Goal: Task Accomplishment & Management: Use online tool/utility

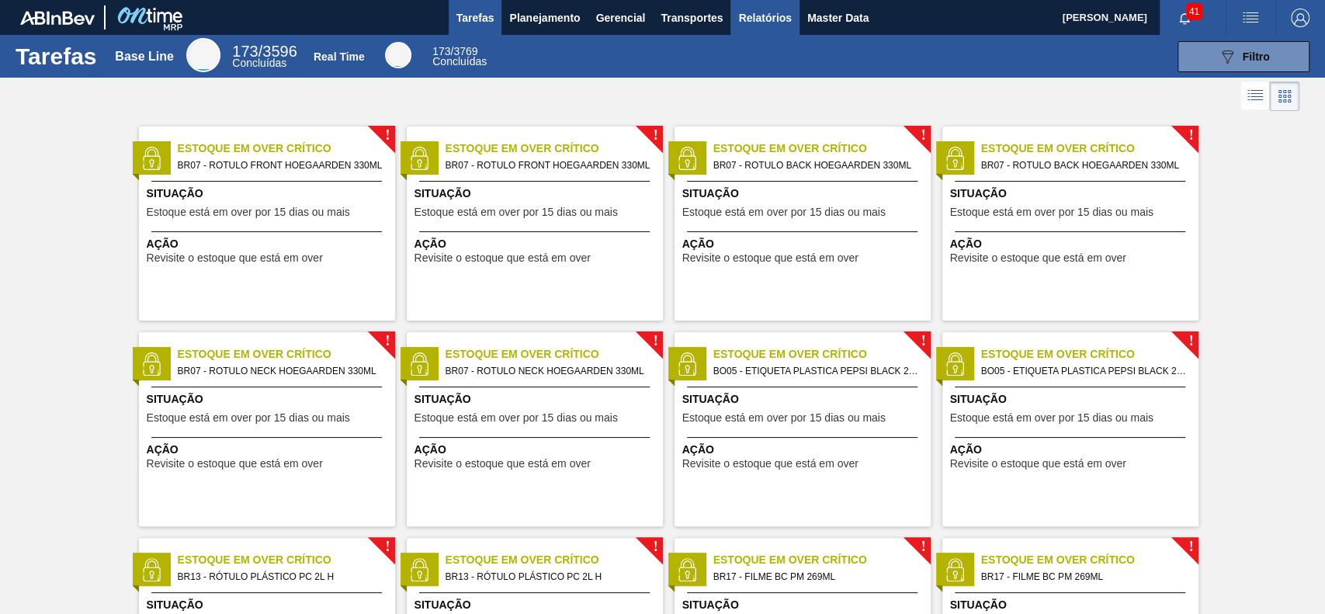
click at [754, 30] on button "Relatórios" at bounding box center [765, 17] width 68 height 35
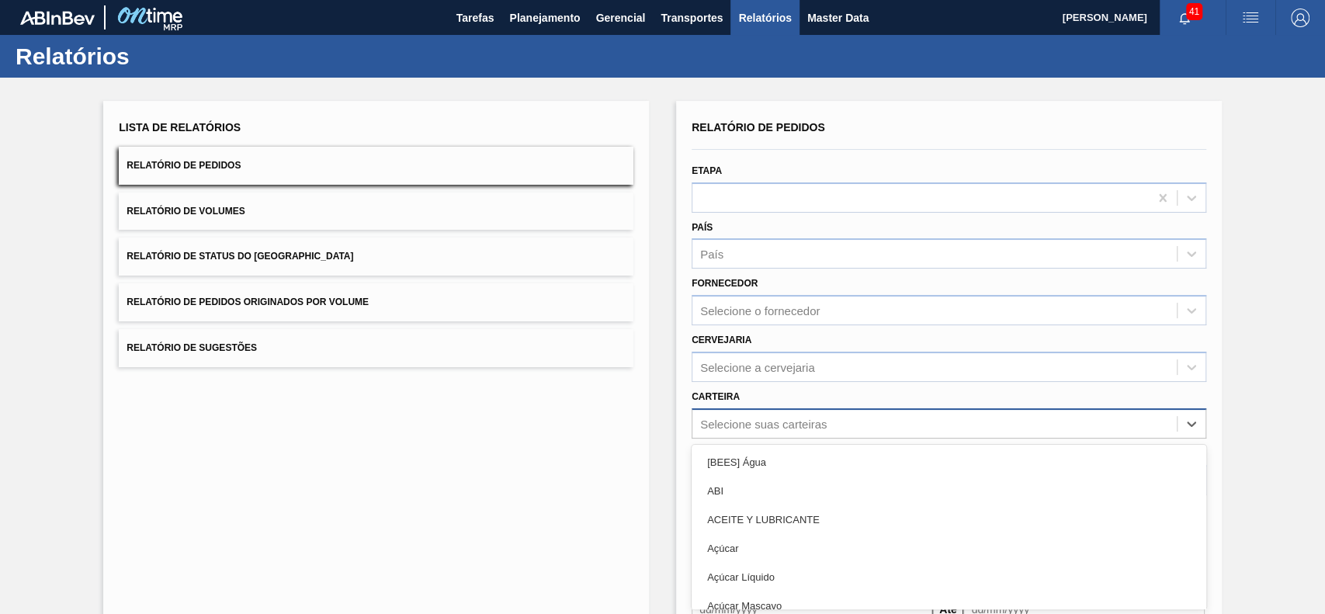
click at [837, 414] on div "option [BEES] Água focused, 1 of 101. 101 results available. Use Up and Down to…" at bounding box center [949, 423] width 515 height 30
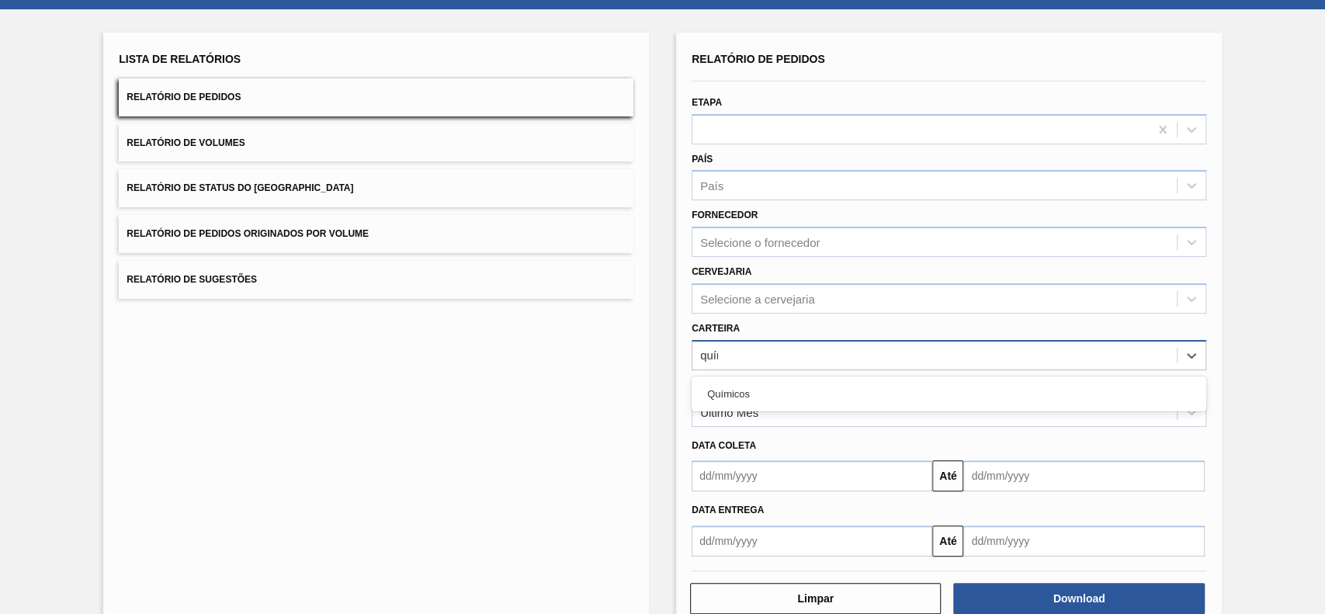
type input "quími"
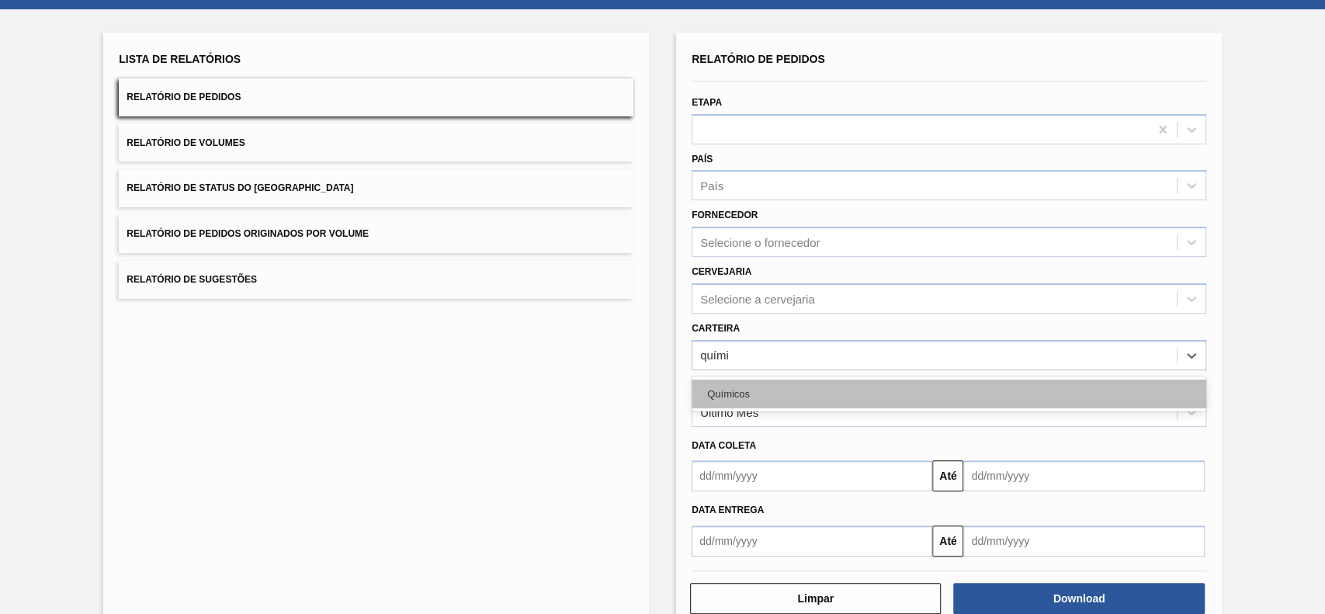
click at [828, 382] on div "Químicos" at bounding box center [949, 394] width 515 height 29
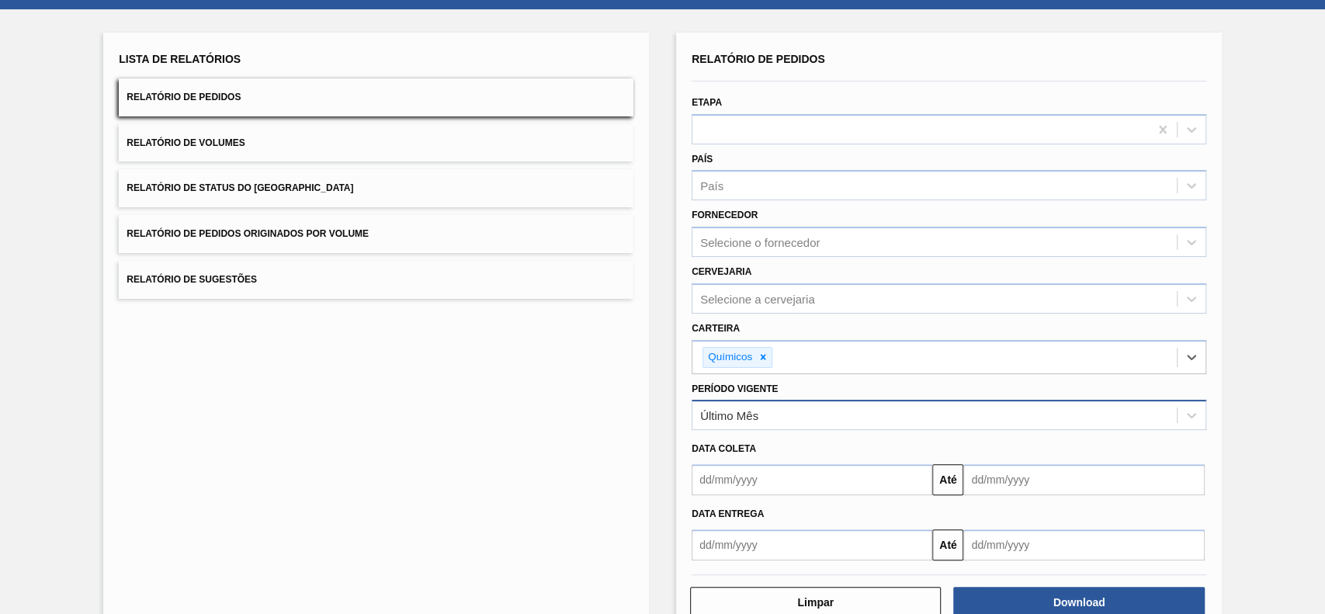
click at [785, 415] on div "Último Mês" at bounding box center [934, 415] width 484 height 23
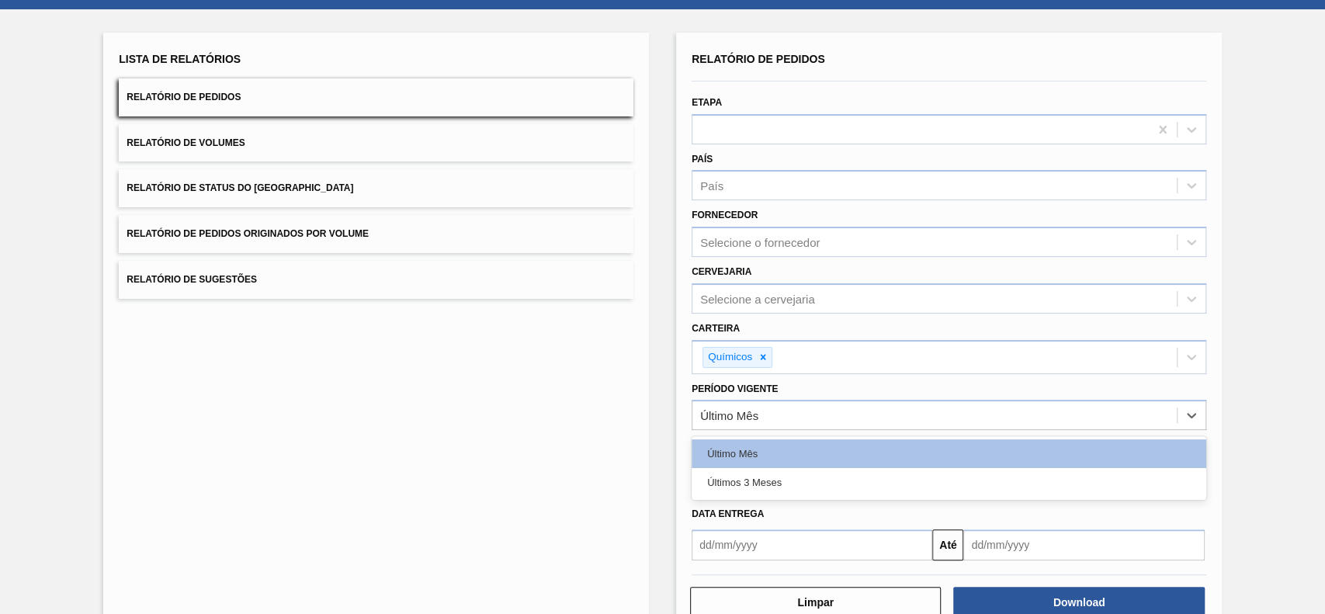
click at [777, 460] on div "Últimos 3 Meses" at bounding box center [949, 482] width 515 height 29
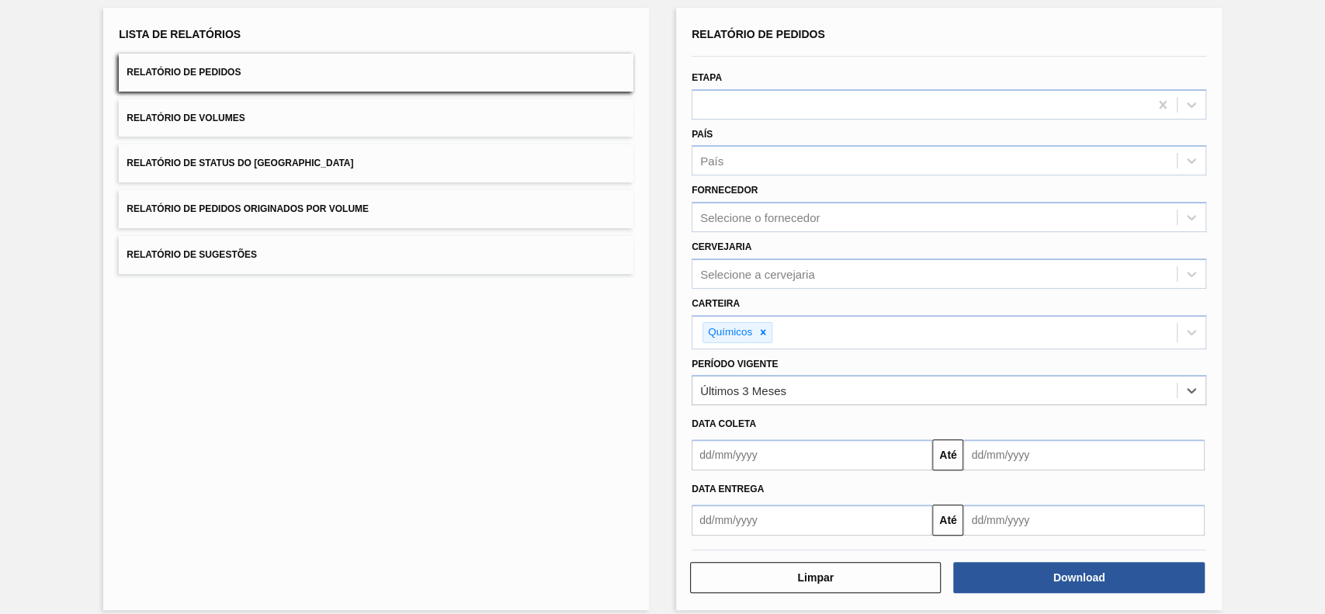
scroll to position [106, 0]
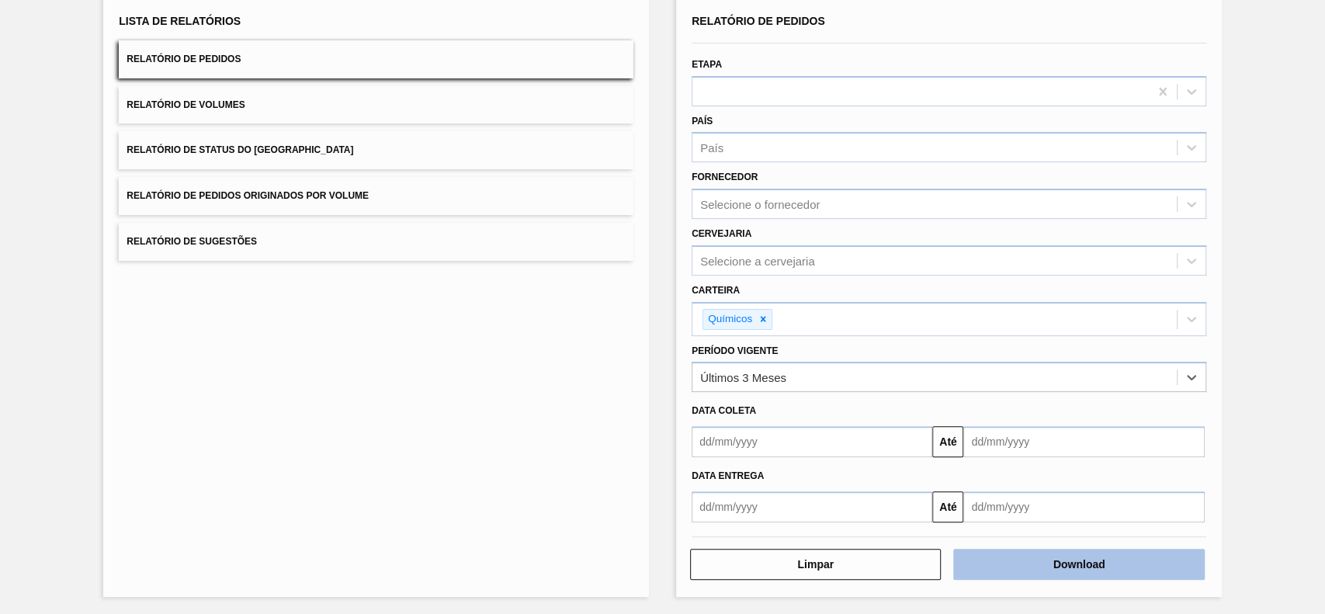
click at [993, 460] on button "Download" at bounding box center [1078, 564] width 251 height 31
click at [376, 144] on button "Relatório de Status do Estoque" at bounding box center [376, 150] width 515 height 38
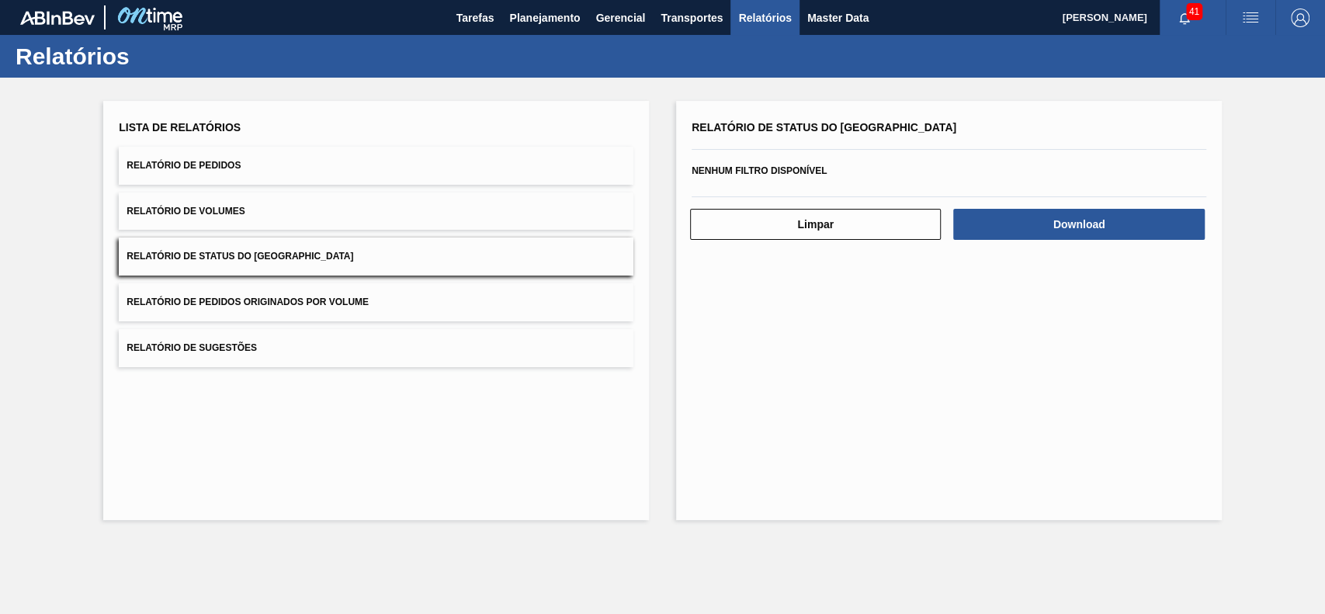
scroll to position [0, 0]
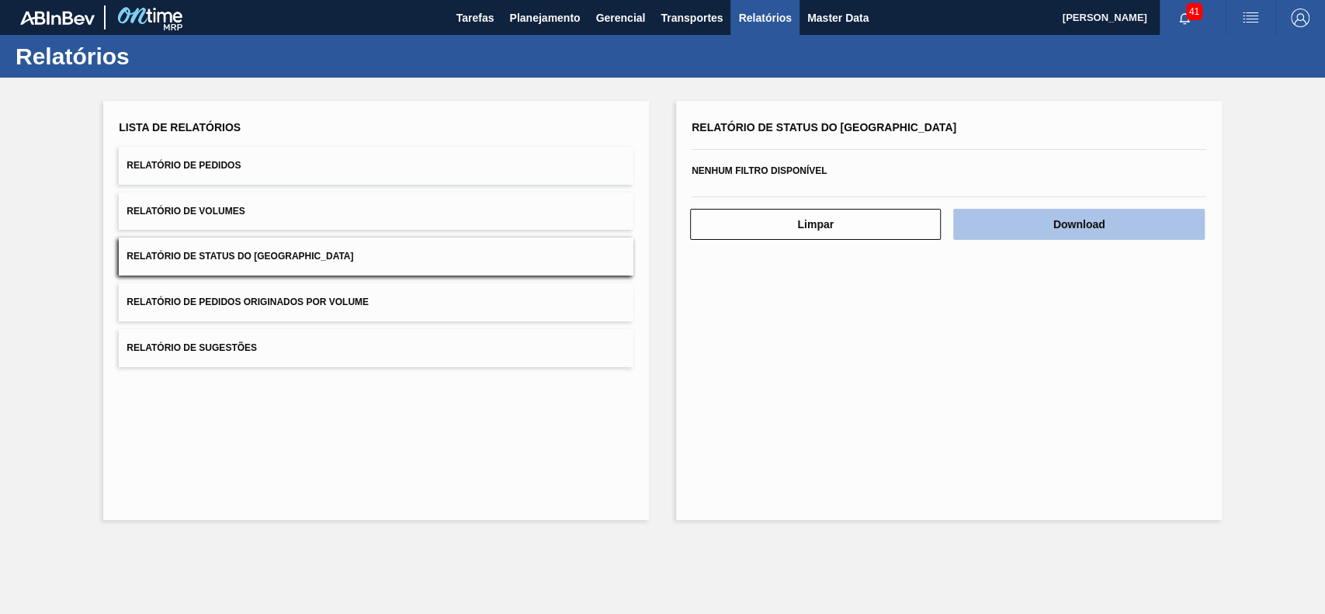
click at [993, 237] on button "Download" at bounding box center [1078, 224] width 251 height 31
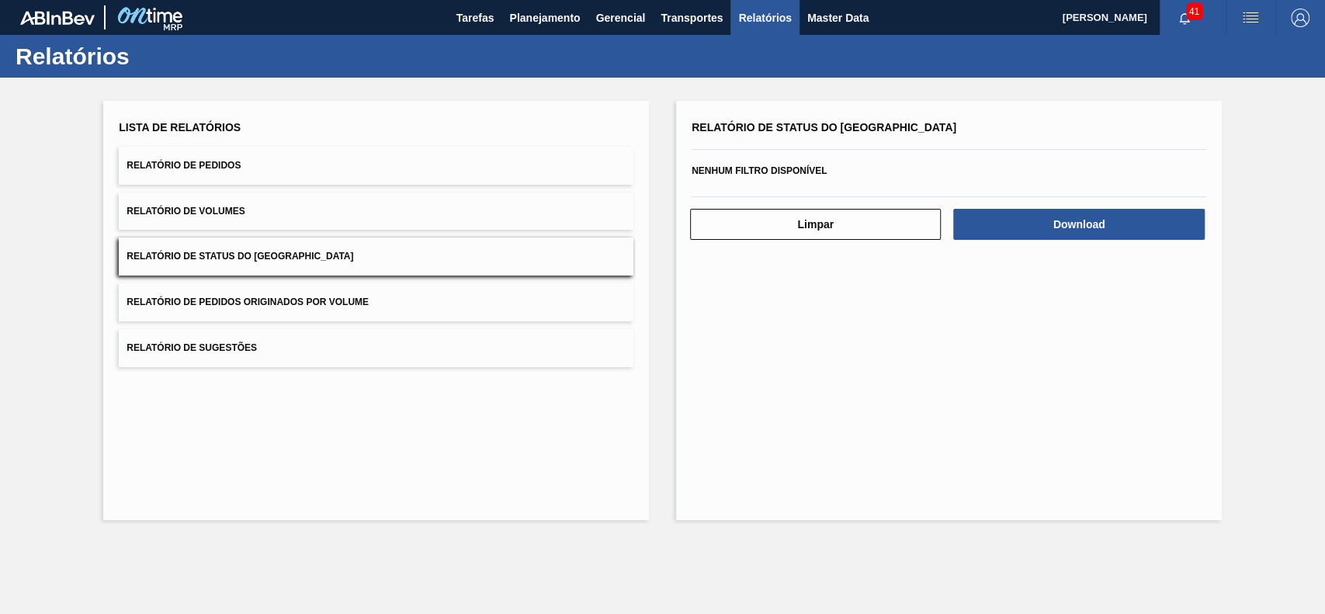
click at [744, 460] on div "Relatório de Status do Estoque Nenhum filtro disponível Limpar Download" at bounding box center [949, 310] width 546 height 419
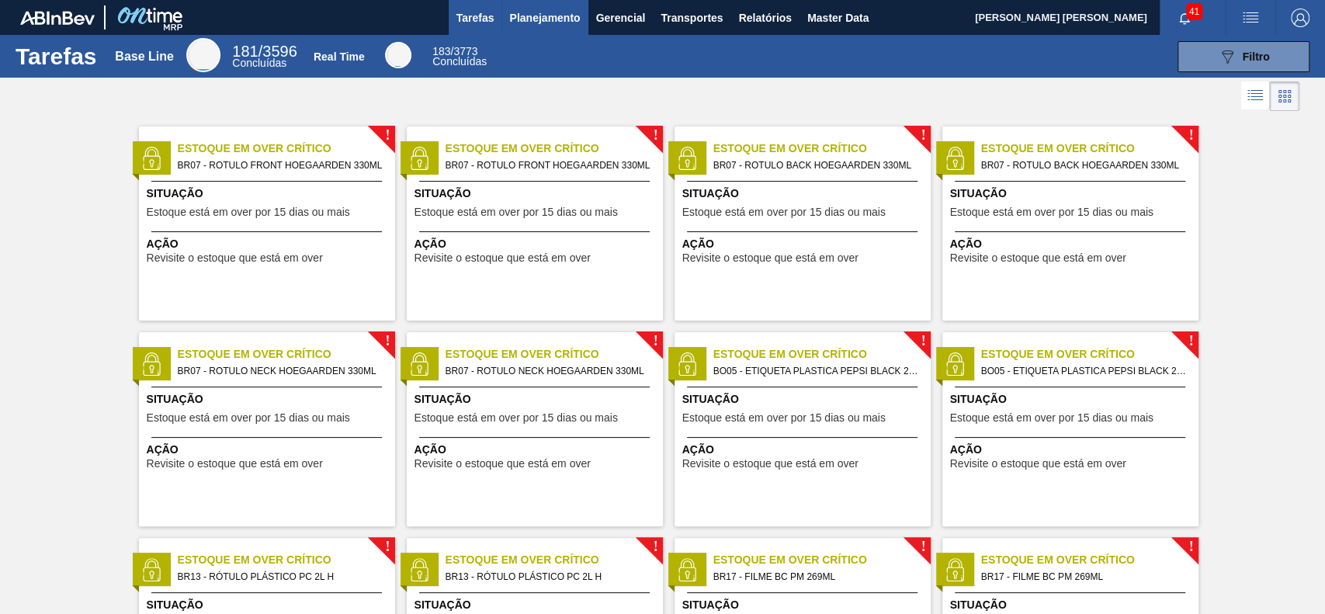
click at [529, 11] on span "Planejamento" at bounding box center [544, 18] width 71 height 19
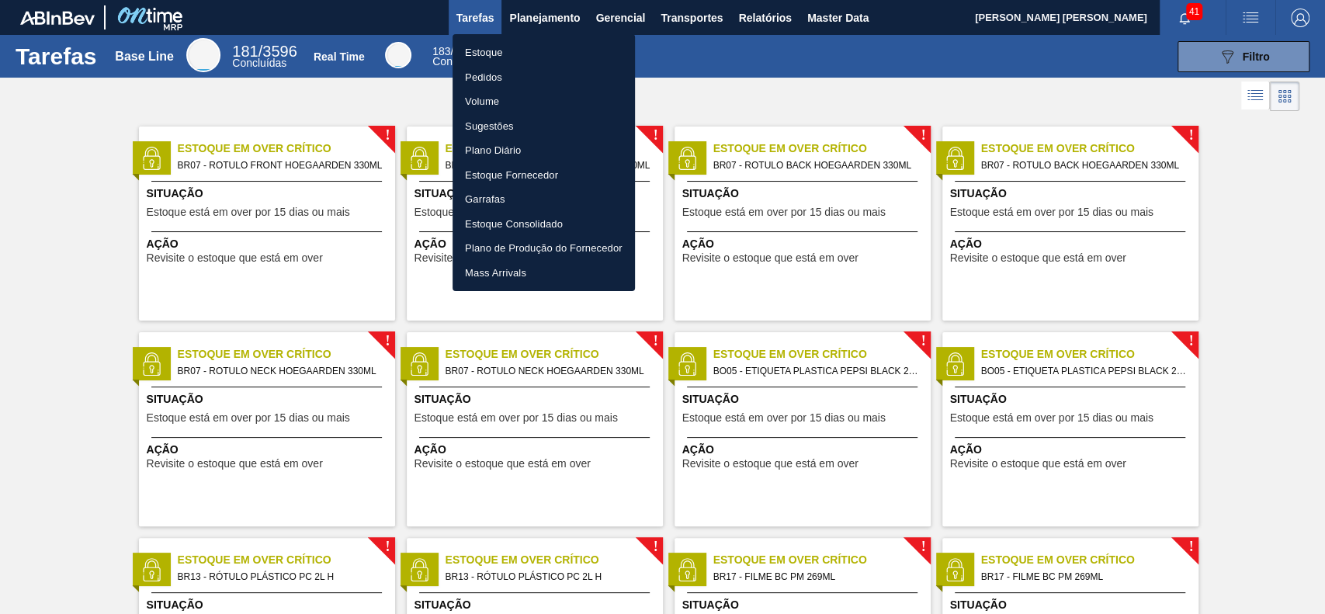
click at [512, 52] on li "Estoque" at bounding box center [544, 52] width 182 height 25
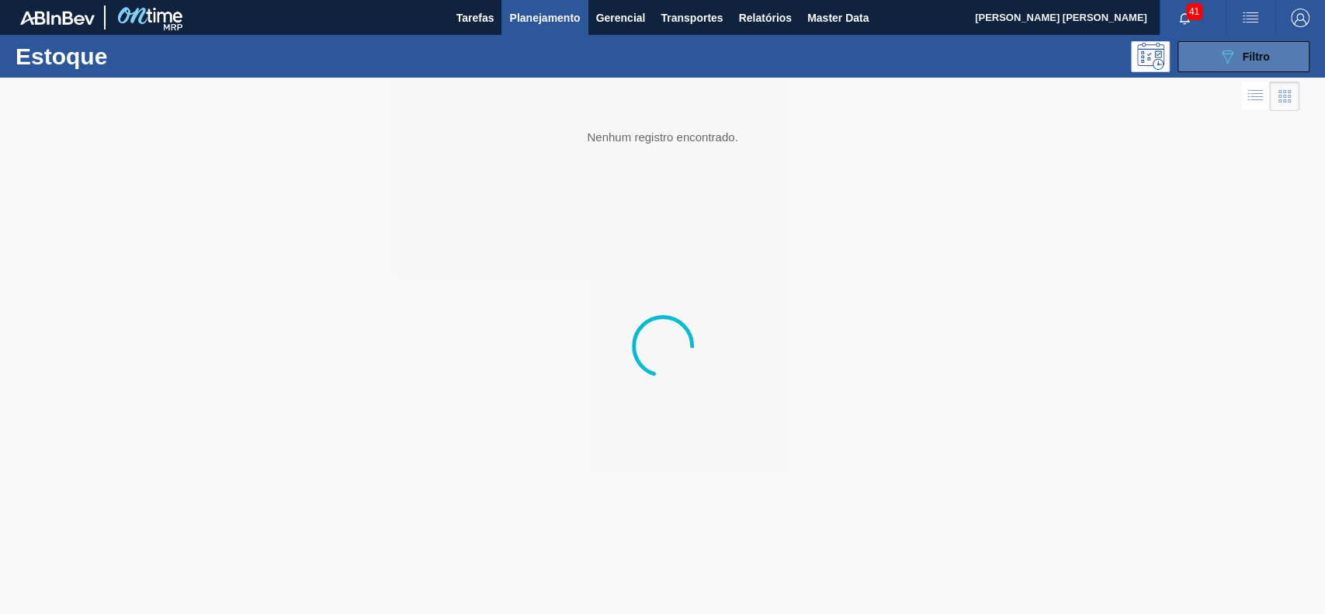
click at [1208, 52] on button "089F7B8B-B2A5-4AFE-B5C0-19BA573D28AC Filtro" at bounding box center [1244, 56] width 132 height 31
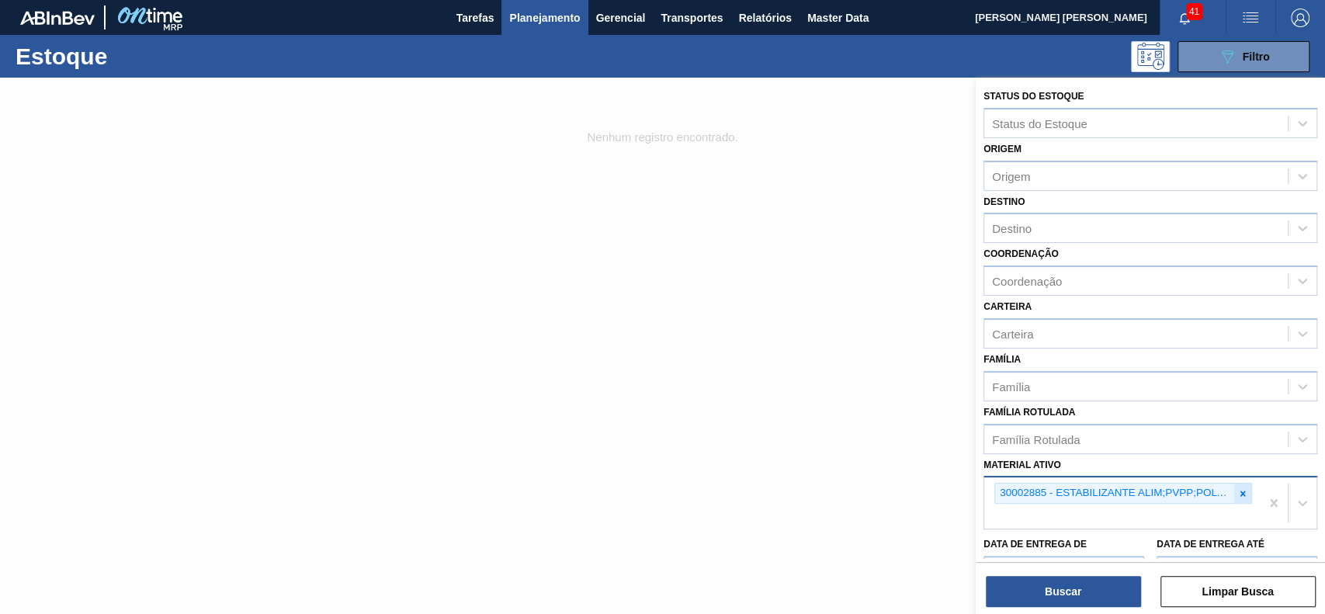
click at [1244, 495] on icon at bounding box center [1242, 493] width 11 height 11
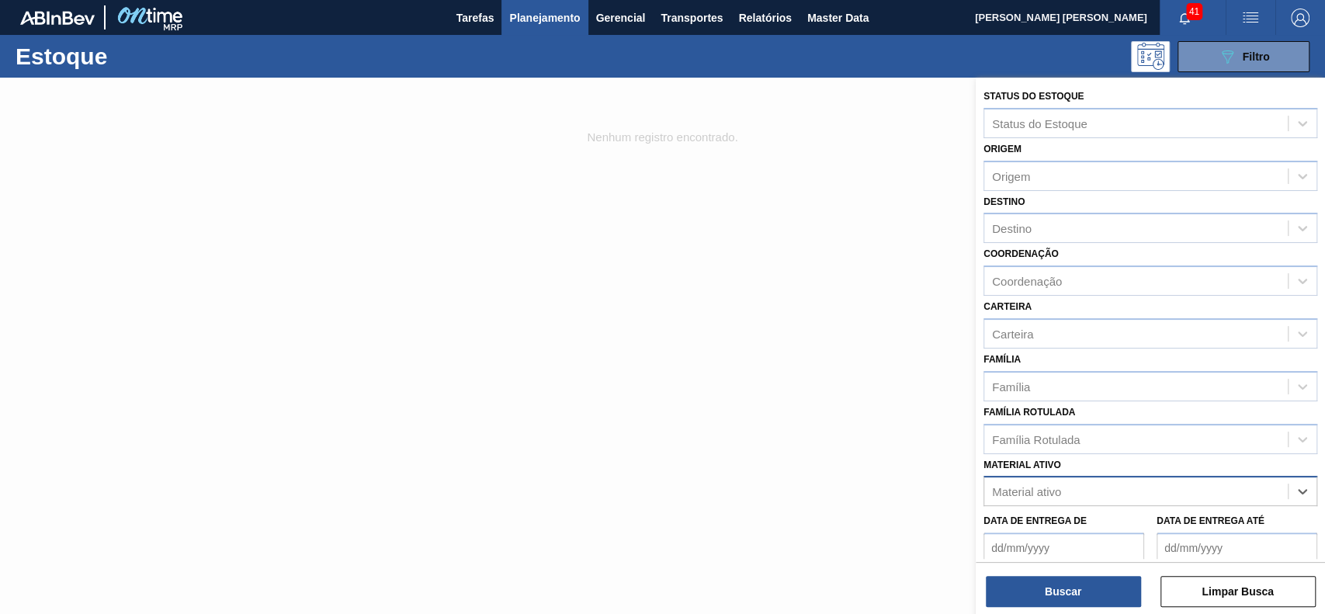
paste ativo "30003637"
type ativo "30003637"
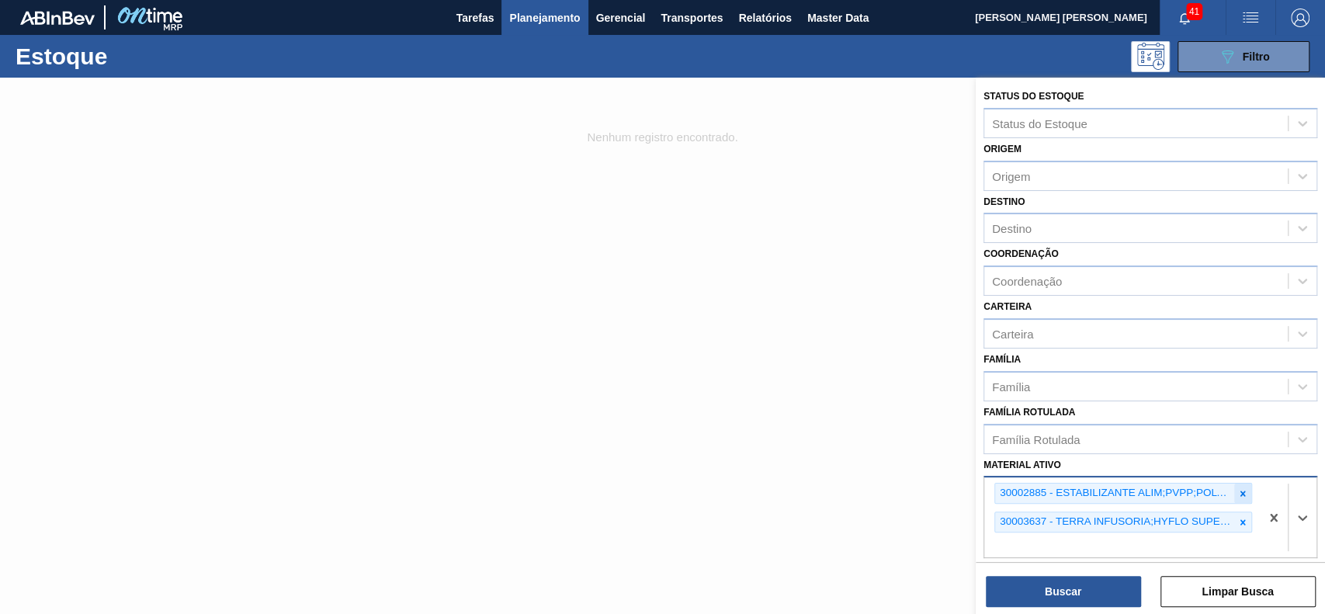
click at [1238, 489] on icon at bounding box center [1242, 493] width 11 height 11
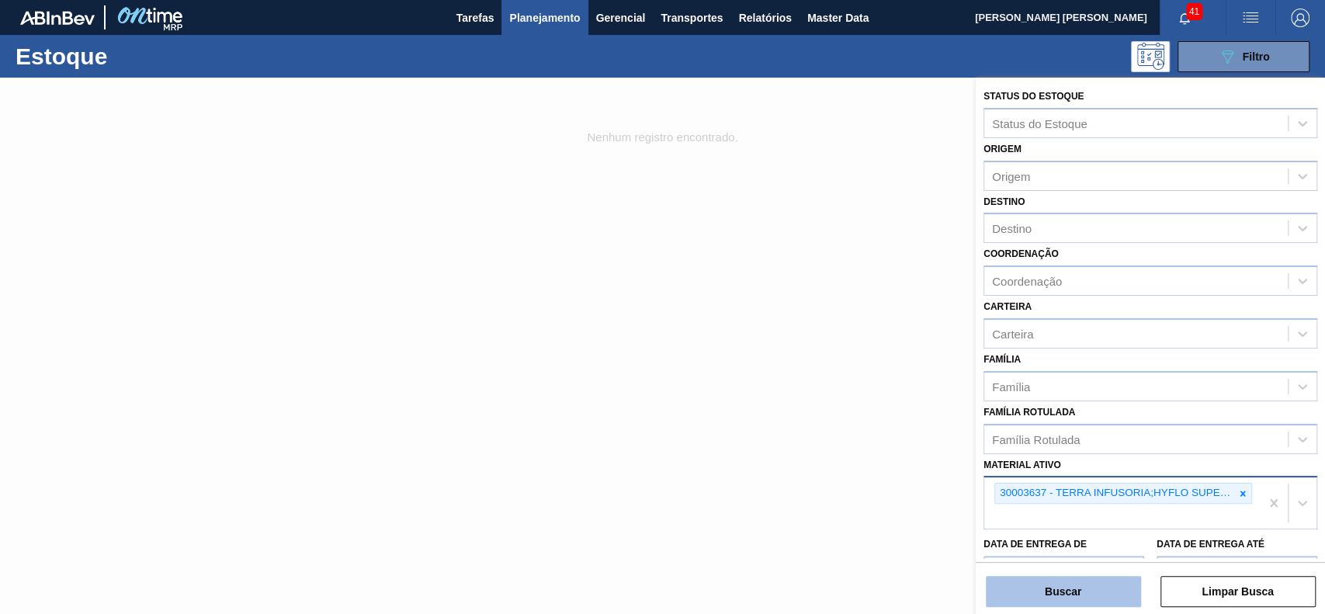
click at [1089, 588] on button "Buscar" at bounding box center [1063, 591] width 155 height 31
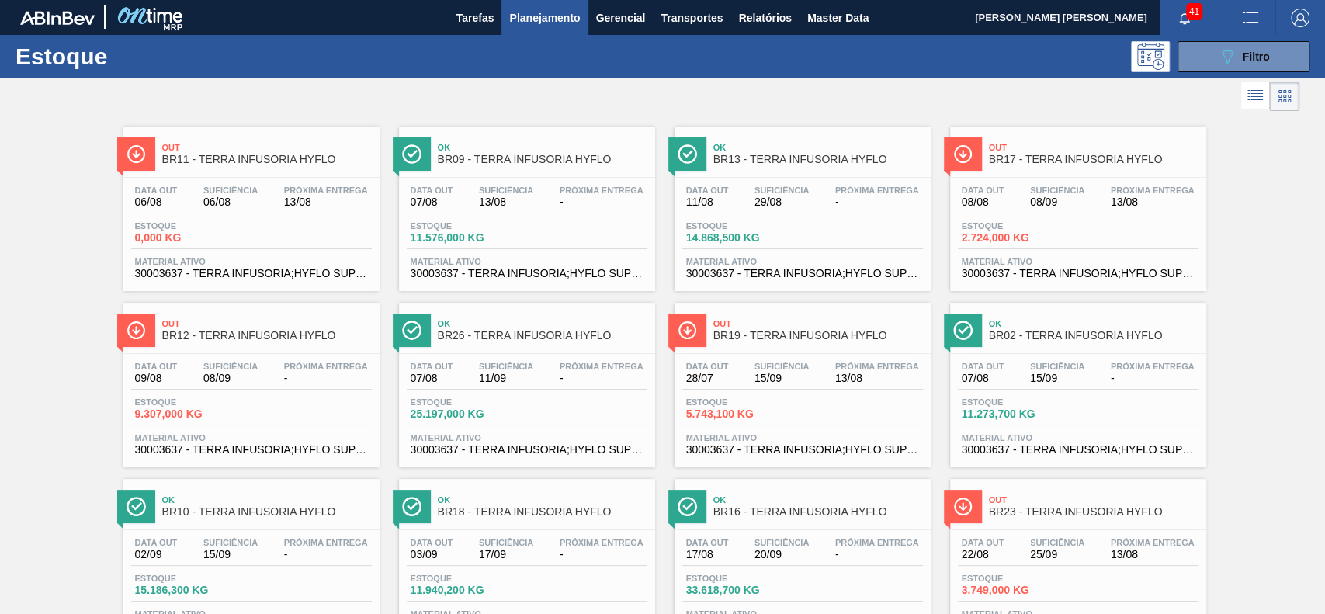
drag, startPoint x: 751, startPoint y: 238, endPoint x: 651, endPoint y: 133, distance: 145.0
click at [667, 110] on div at bounding box center [650, 96] width 1300 height 37
click at [735, 104] on div at bounding box center [650, 96] width 1300 height 37
click at [1199, 57] on button "089F7B8B-B2A5-4AFE-B5C0-19BA573D28AC Filtro" at bounding box center [1244, 56] width 132 height 31
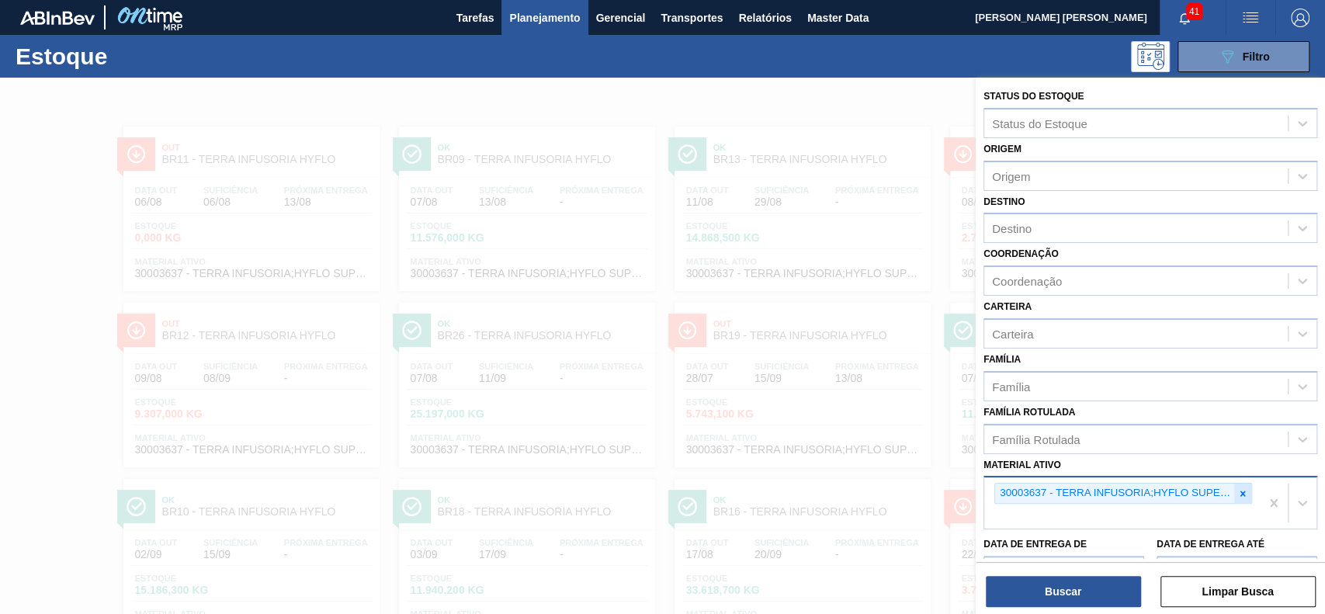
click at [1242, 484] on div at bounding box center [1242, 493] width 17 height 19
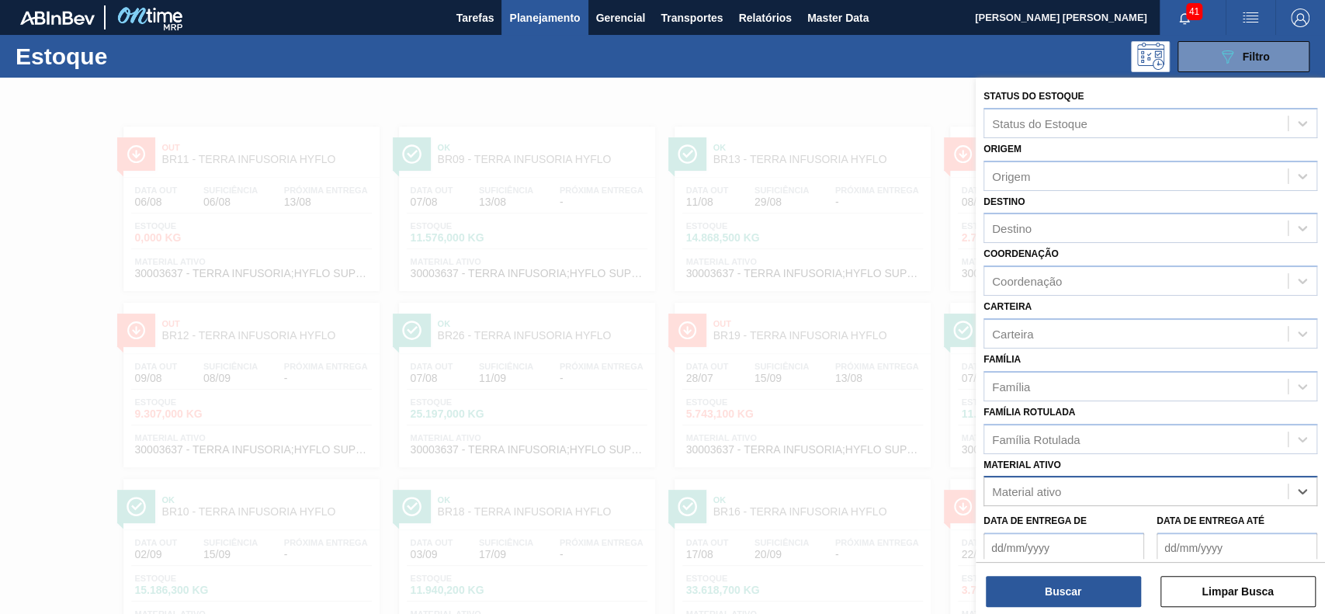
paste ativo "30003422"
type ativo "30003422"
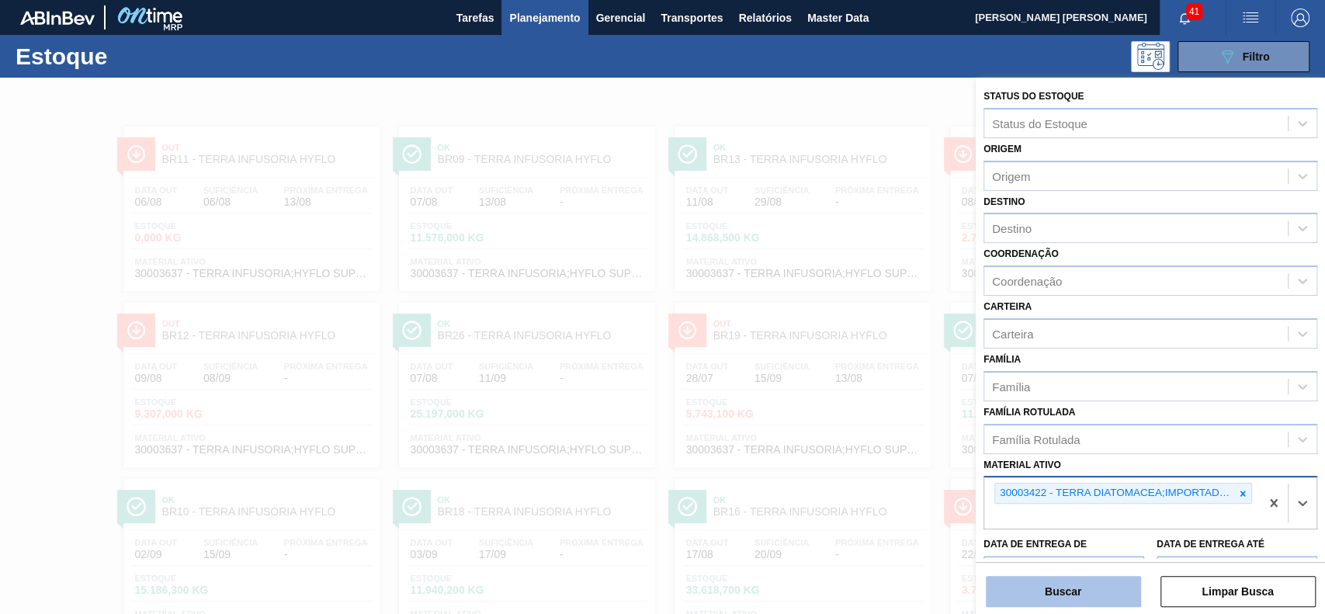
click at [1116, 580] on button "Buscar" at bounding box center [1063, 591] width 155 height 31
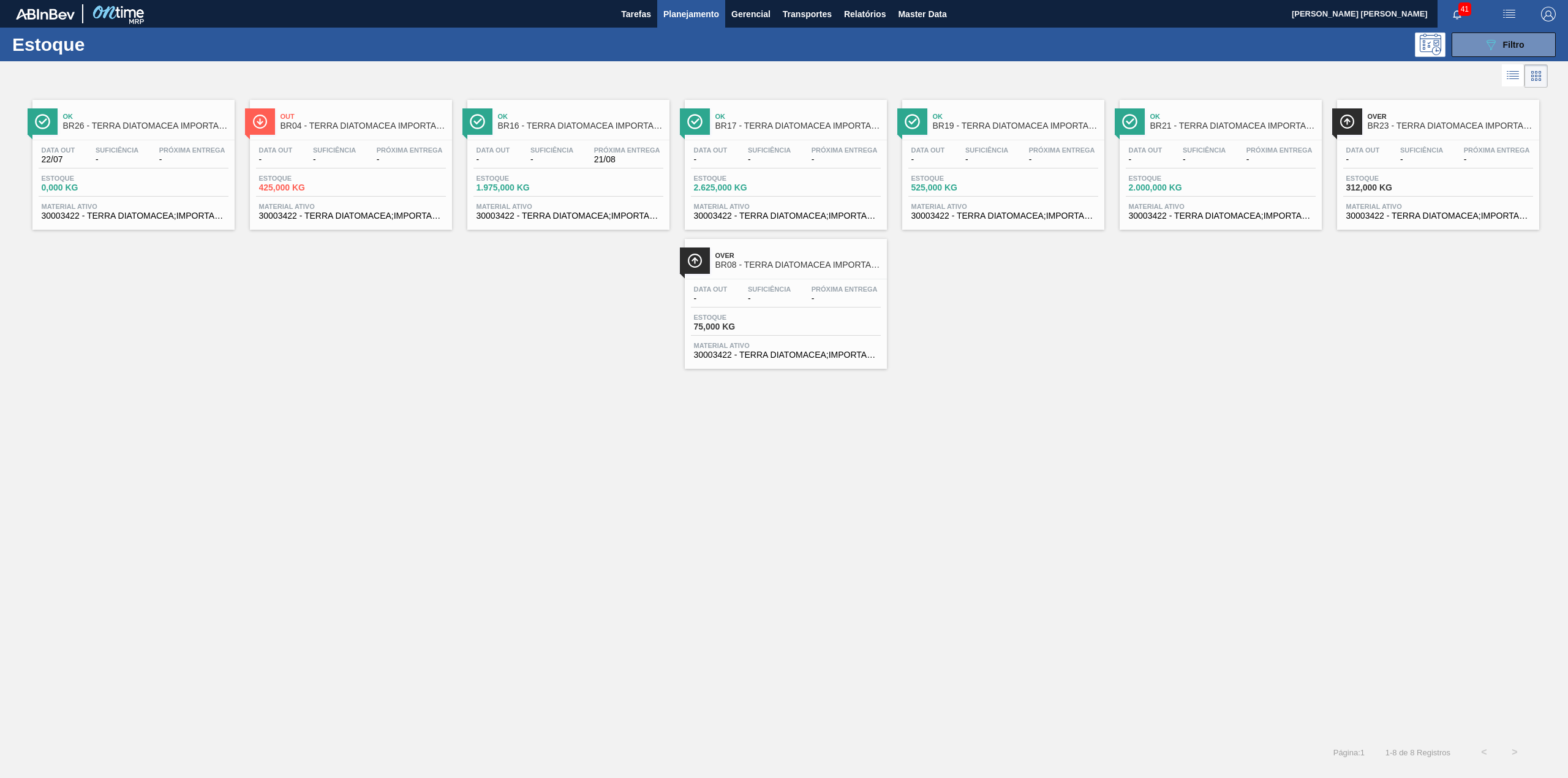
drag, startPoint x: 1473, startPoint y: 47, endPoint x: 1424, endPoint y: 94, distance: 67.9
click at [1045, 47] on button "089F7B8B-B2A5-4AFE-B5C0-19BA573D28AC Filtro" at bounding box center [1504, 44] width 104 height 24
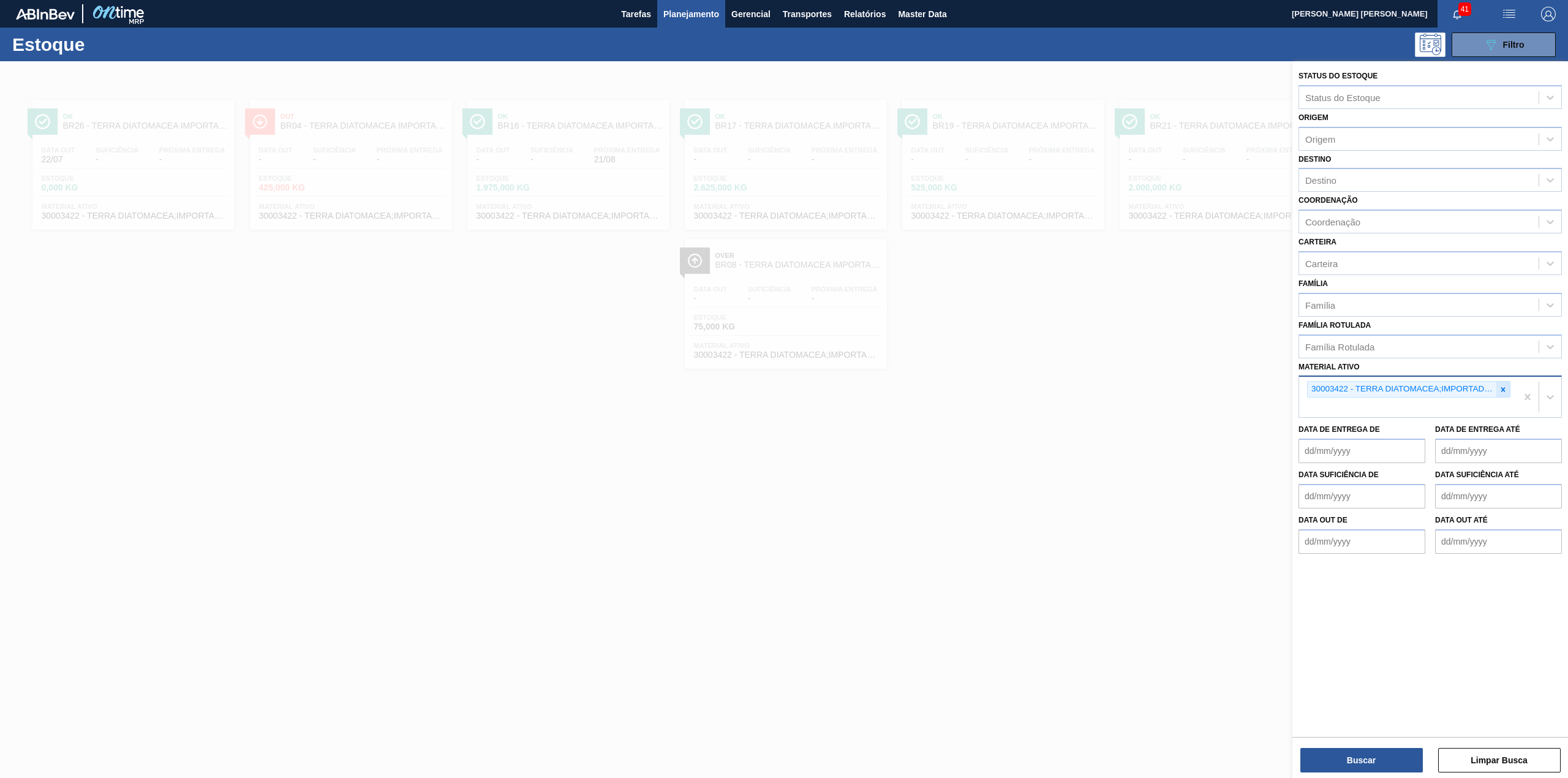
click at [1045, 388] on icon at bounding box center [1503, 389] width 9 height 9
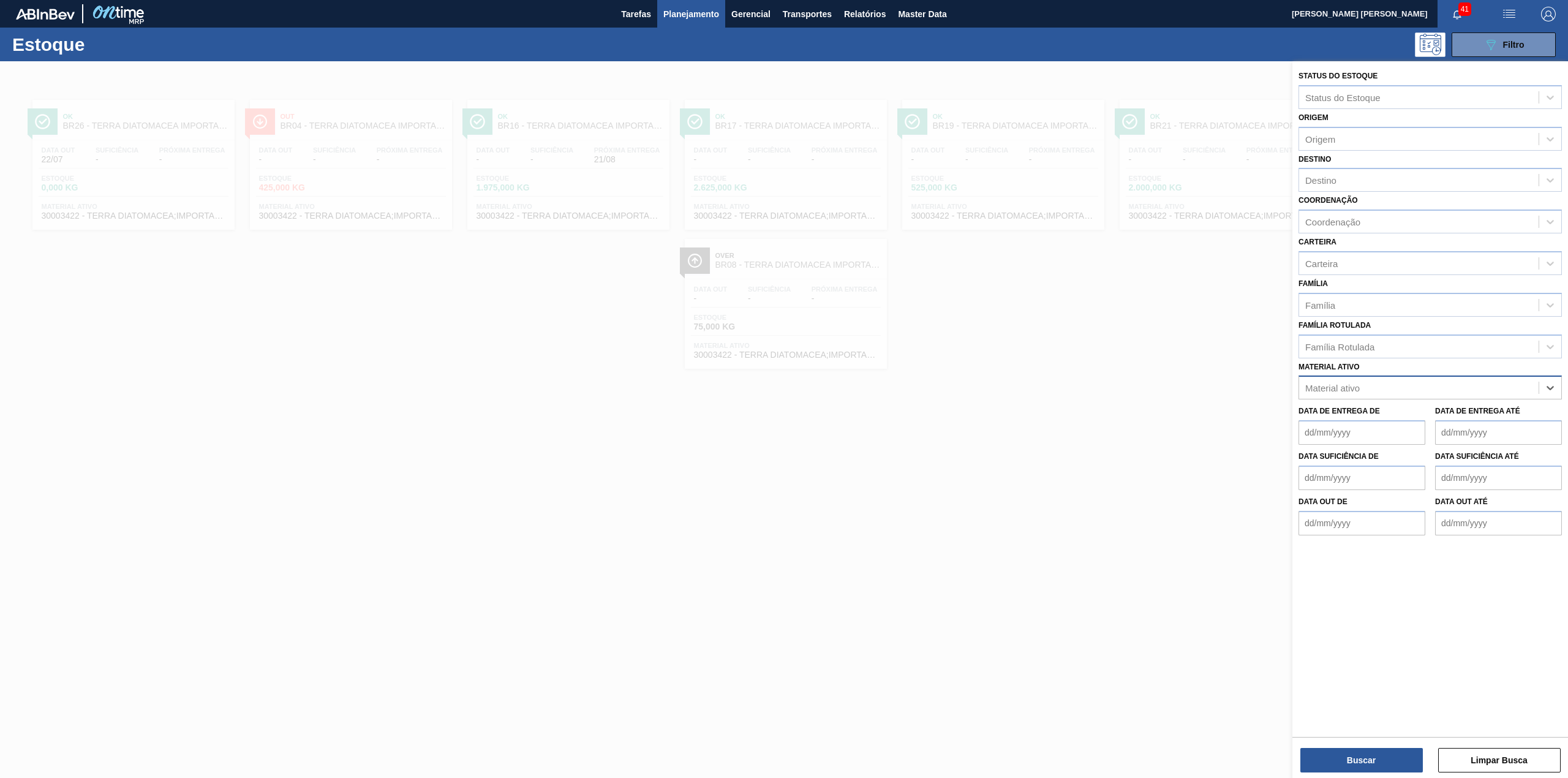
paste ativo "30003577"
type ativo "30003577"
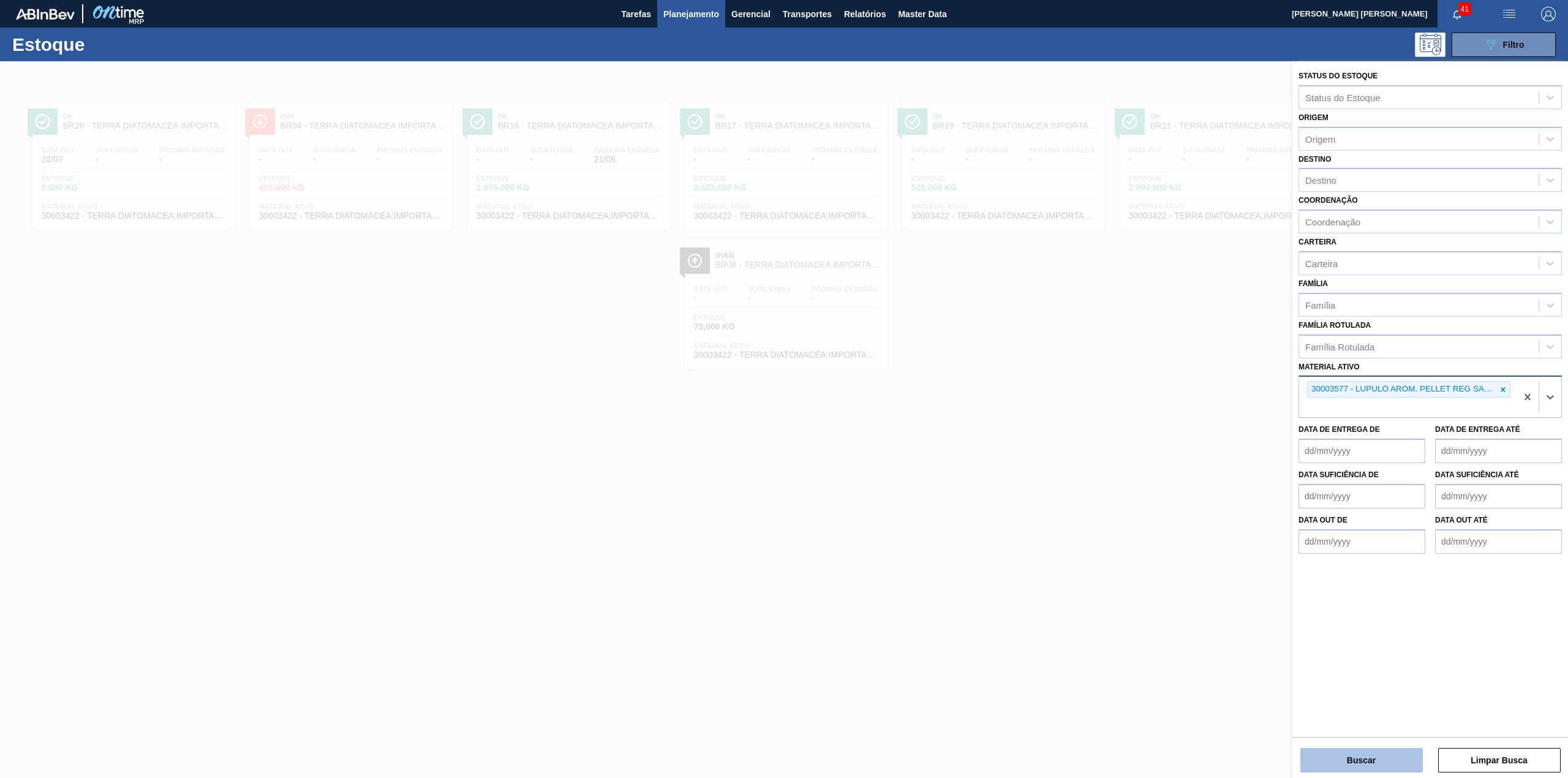
click at [1045, 484] on button "Buscar" at bounding box center [1361, 760] width 122 height 24
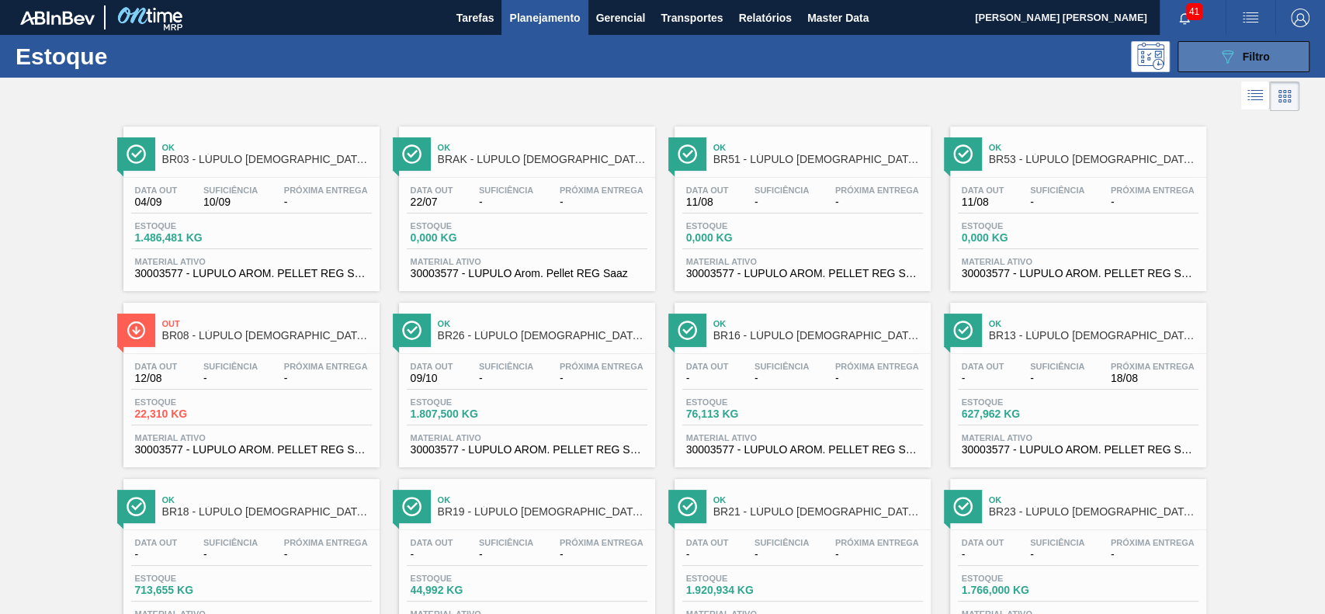
click at [1227, 64] on icon "089F7B8B-B2A5-4AFE-B5C0-19BA573D28AC" at bounding box center [1227, 56] width 19 height 19
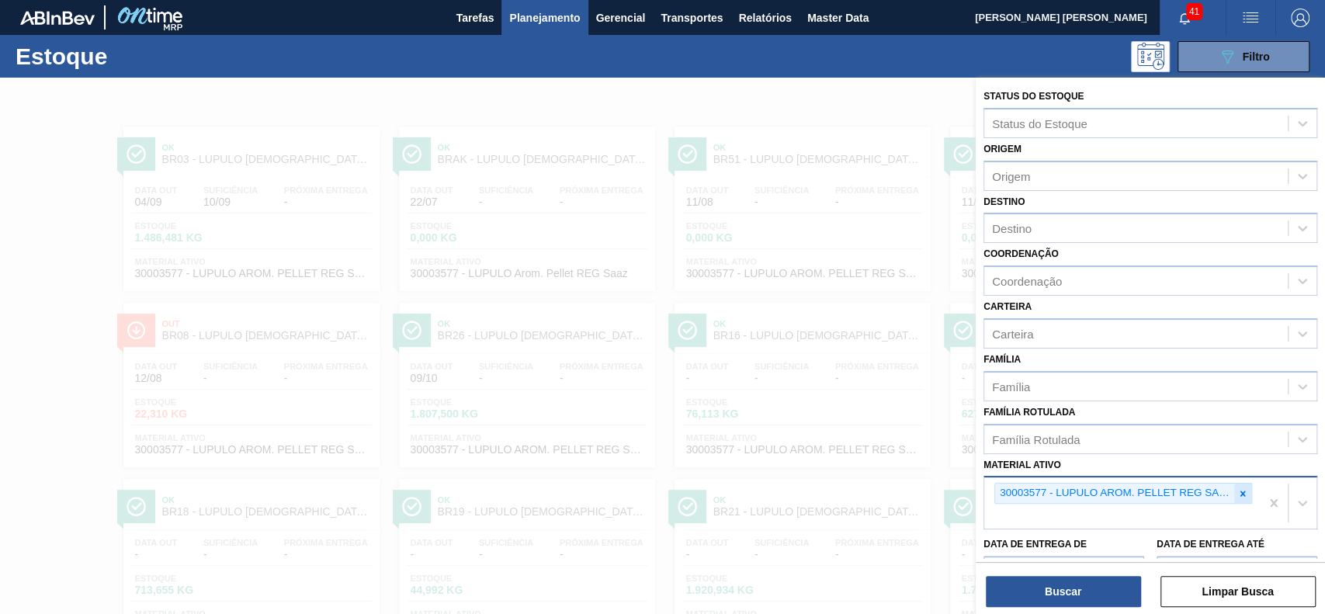
click at [1245, 488] on icon at bounding box center [1242, 493] width 11 height 11
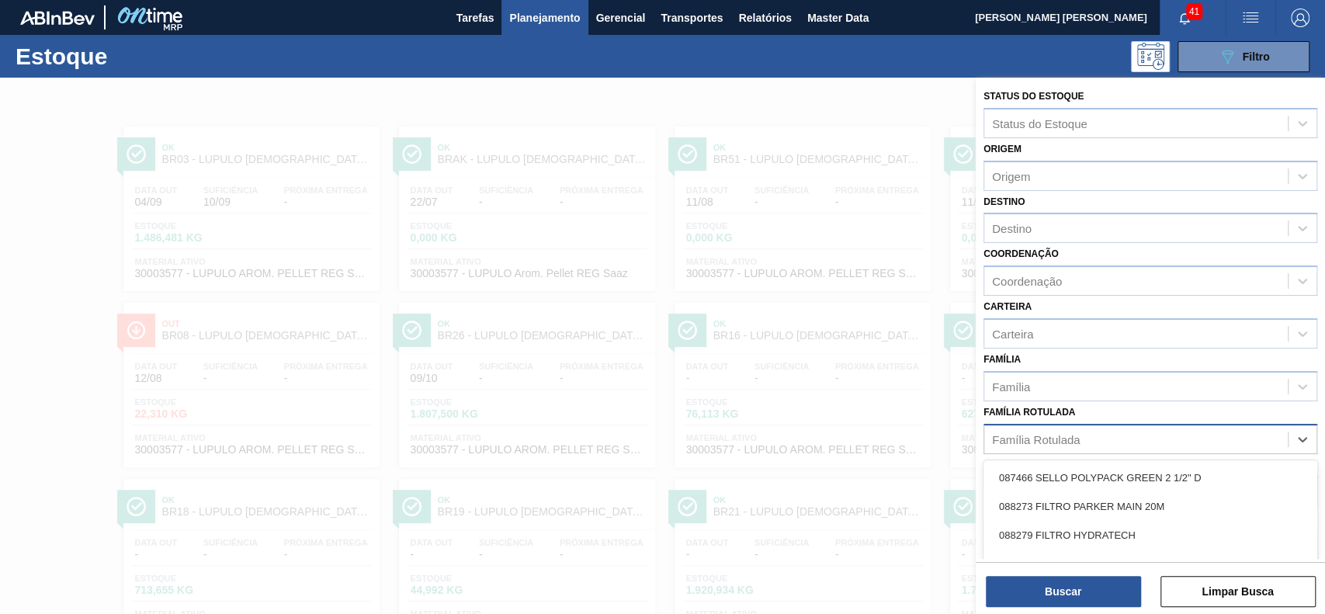
click at [1155, 443] on div "Família Rotulada" at bounding box center [1136, 439] width 304 height 23
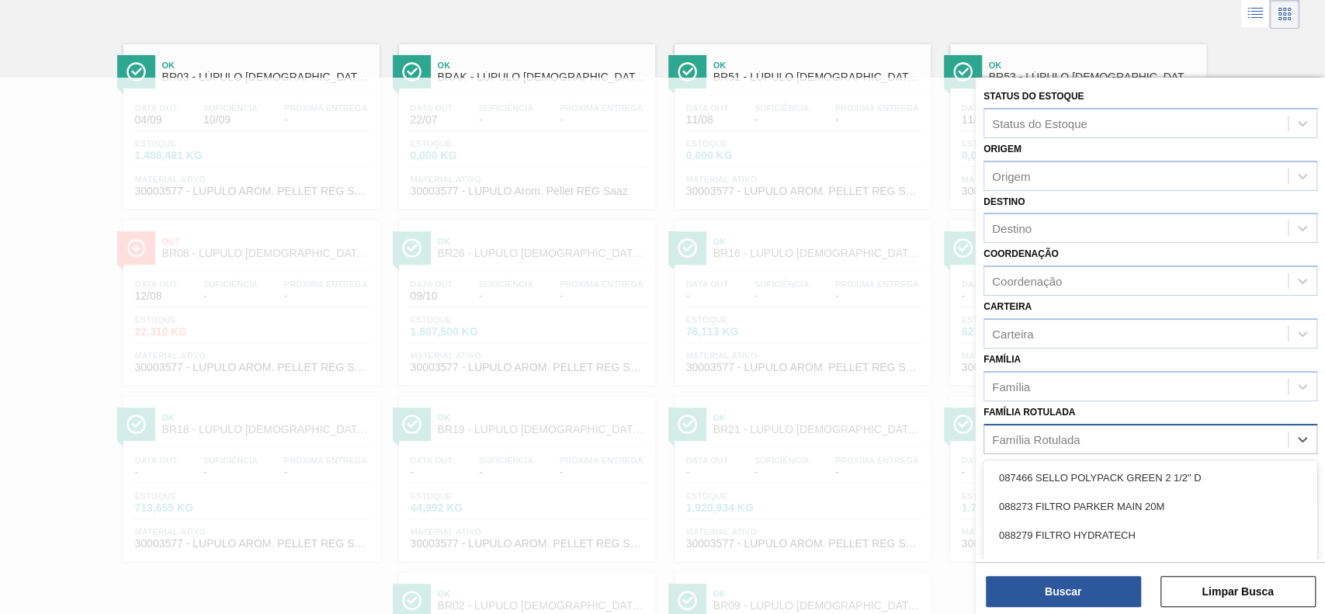
scroll to position [83, 0]
paste Rotulada "LÚPULO SAAZ US"
type Rotulada "LÚPULO SAAZ US"
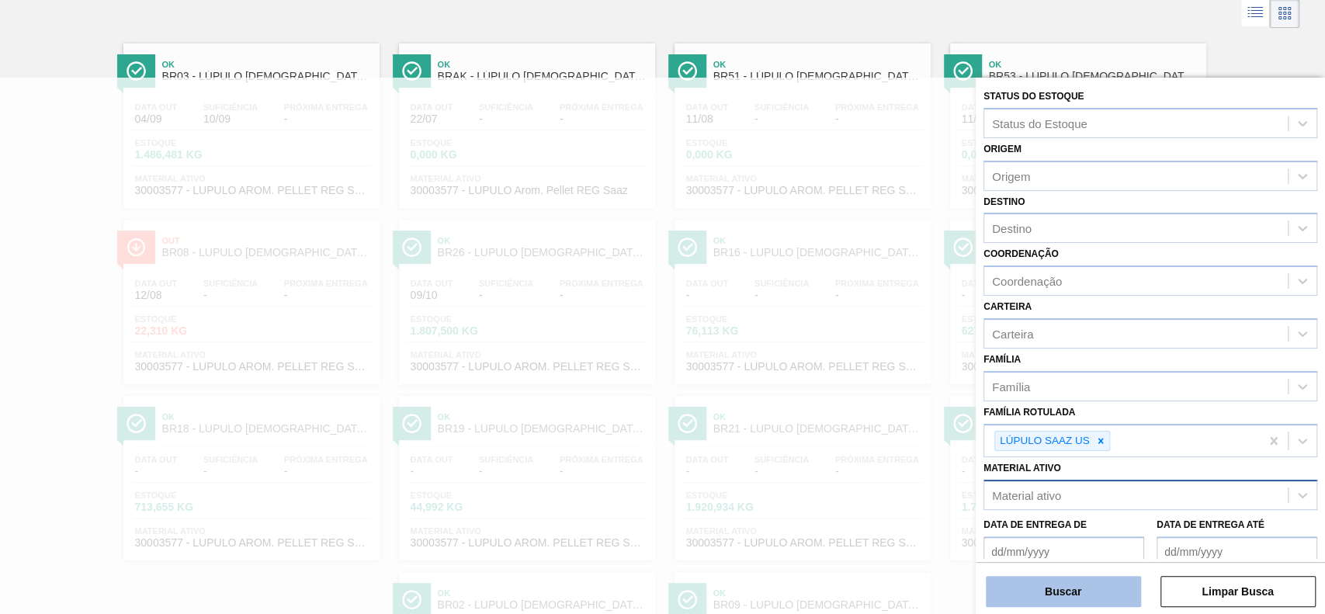
click at [1105, 596] on button "Buscar" at bounding box center [1063, 591] width 155 height 31
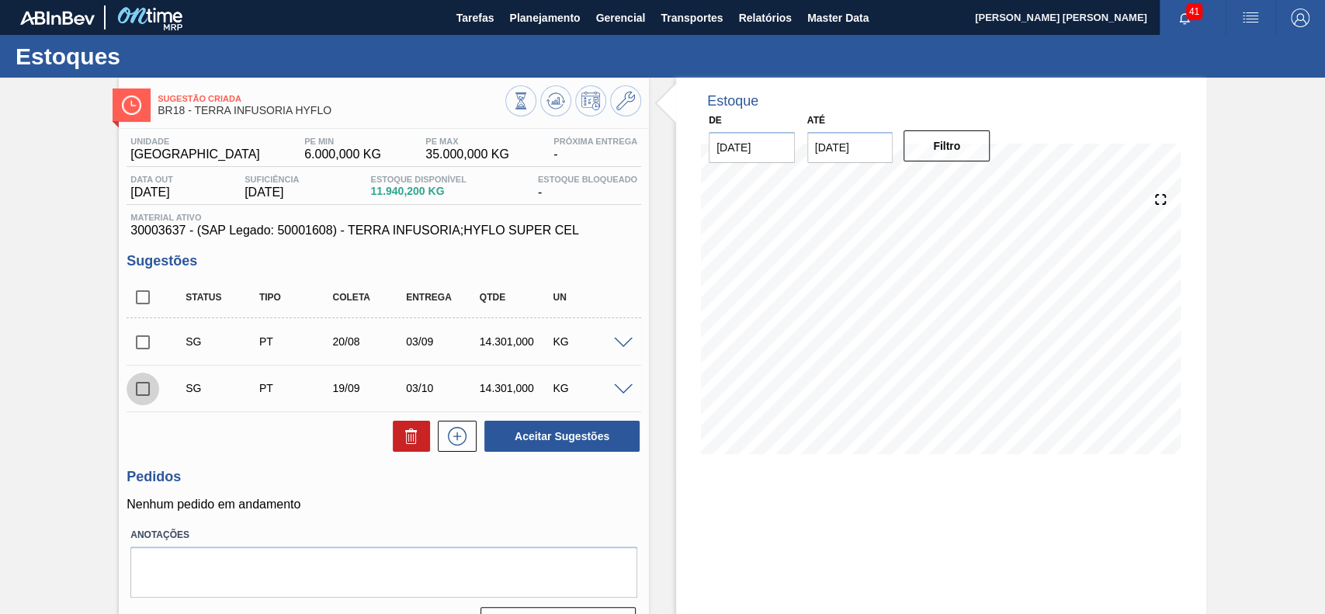
click at [145, 388] on input "checkbox" at bounding box center [143, 389] width 33 height 33
checkbox input "true"
click at [614, 338] on span at bounding box center [623, 344] width 19 height 12
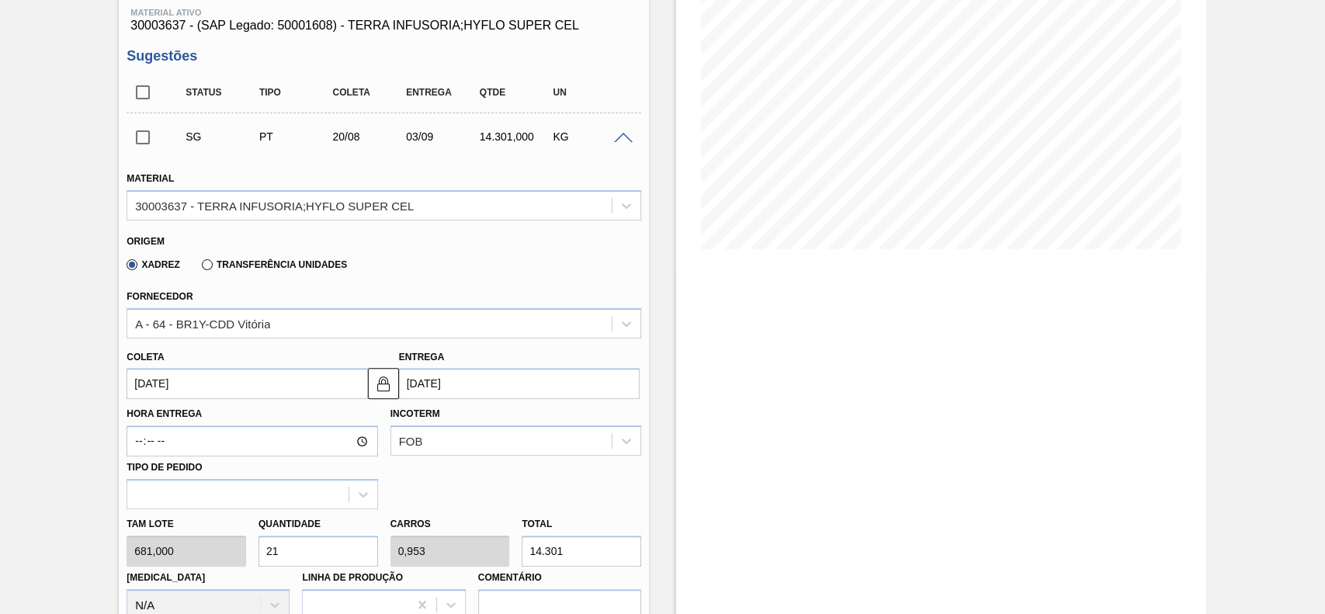
scroll to position [207, 0]
click at [235, 264] on label "Transferência Unidades" at bounding box center [274, 263] width 145 height 11
click at [200, 266] on input "Transferência Unidades" at bounding box center [200, 266] width 0 height 0
click at [246, 324] on div "BR01-Manaus" at bounding box center [369, 322] width 484 height 23
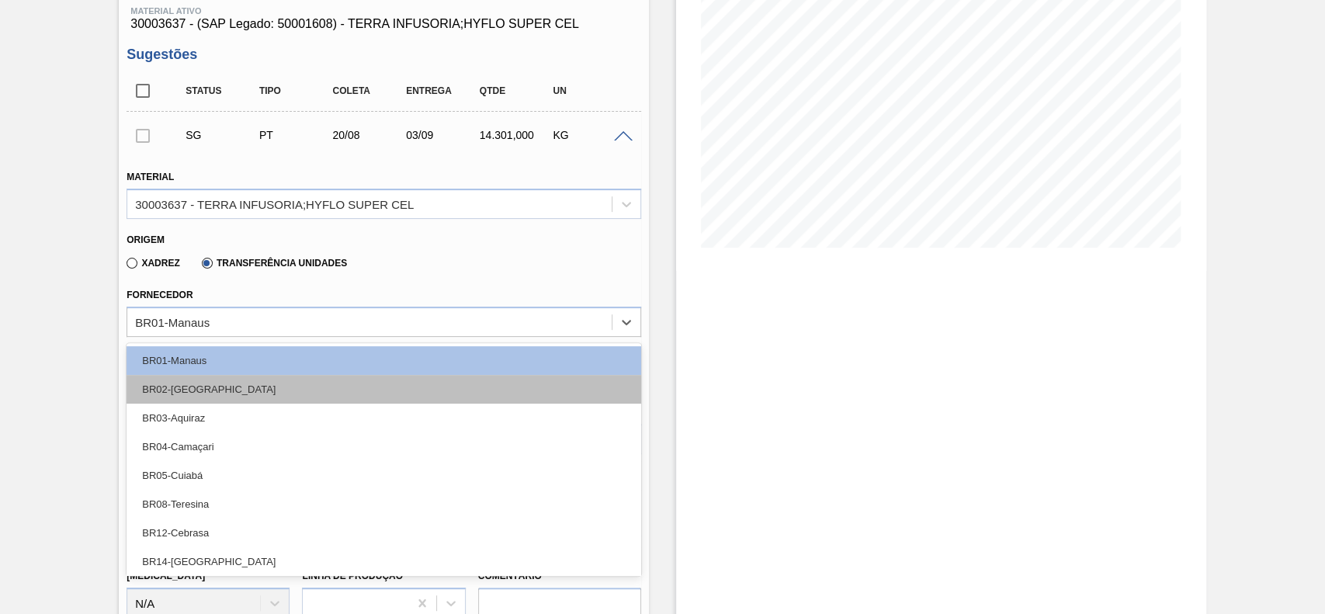
click at [221, 380] on div "BR02-Sergipe" at bounding box center [384, 389] width 515 height 29
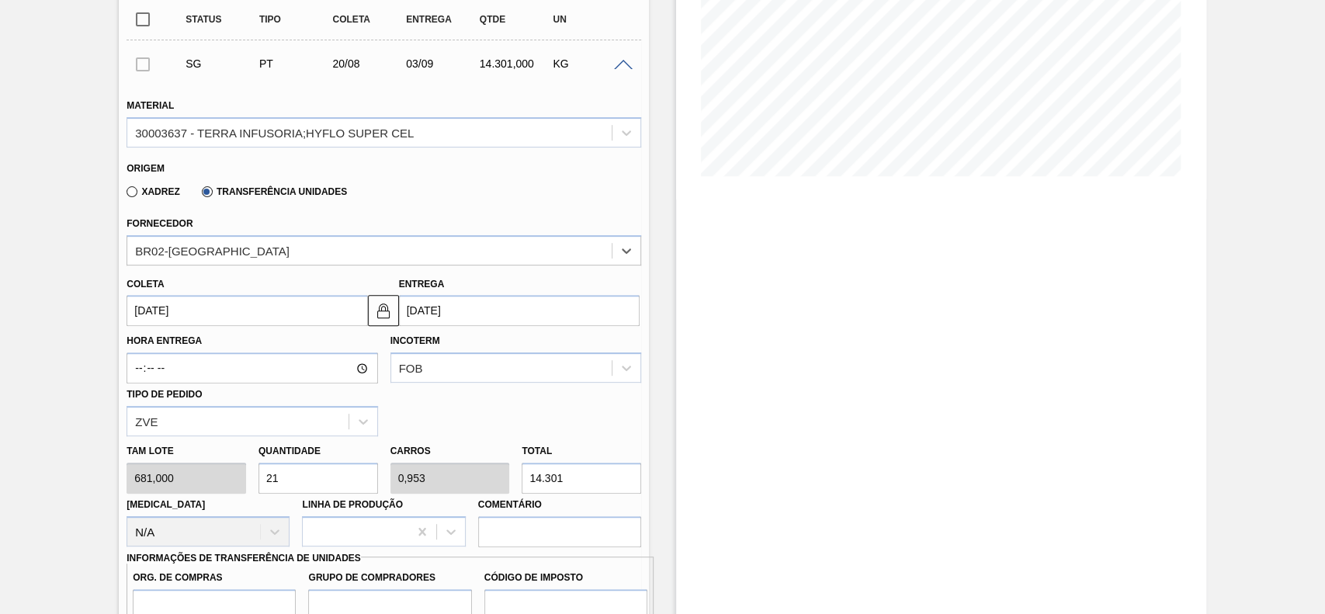
scroll to position [311, 0]
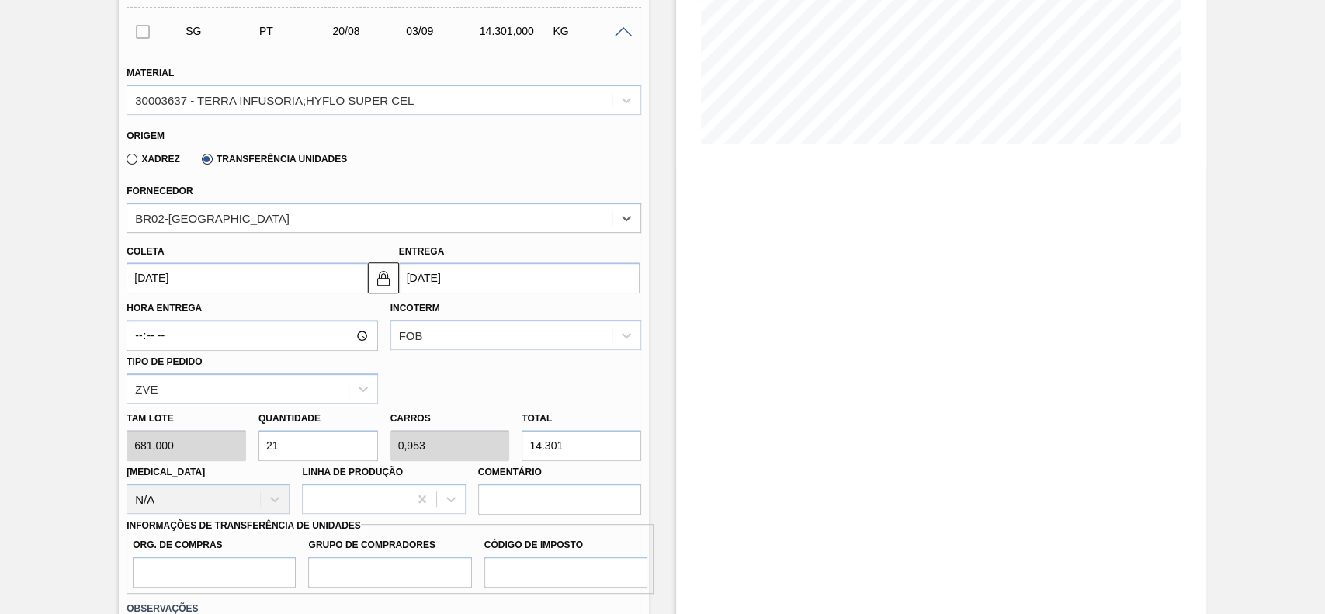
click at [209, 287] on input "20/08/2025" at bounding box center [247, 277] width 241 height 31
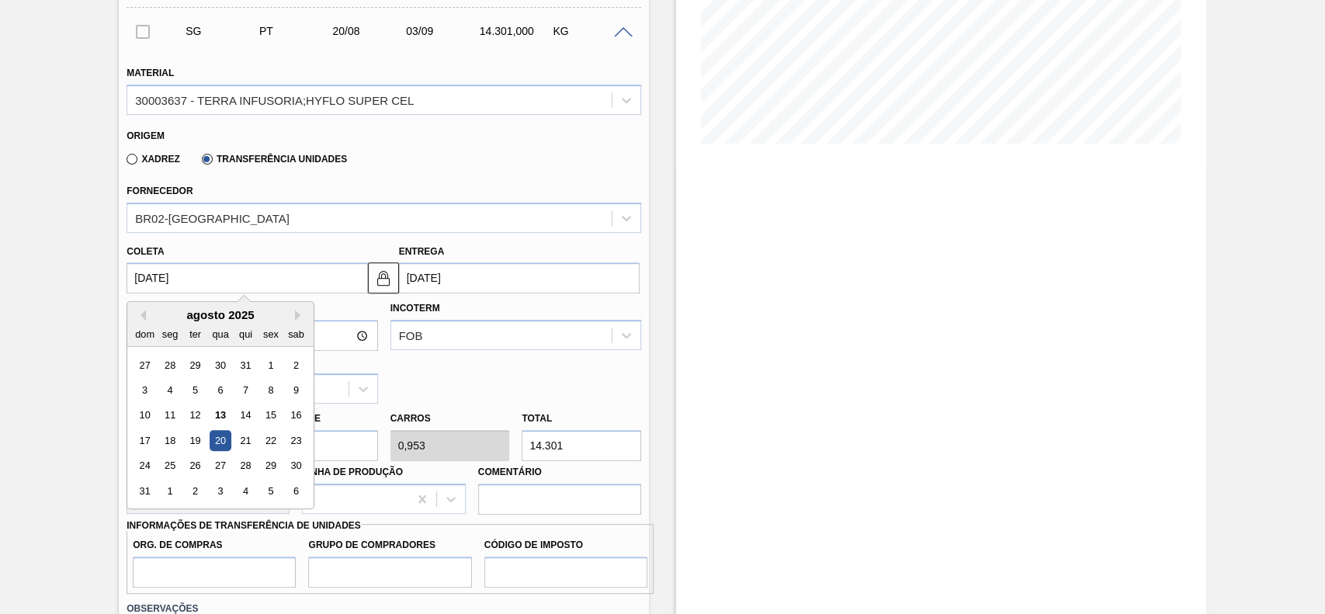
click at [168, 320] on div "agosto 2025" at bounding box center [220, 314] width 186 height 13
click at [225, 411] on div "13" at bounding box center [220, 415] width 21 height 21
type input "[DATE]"
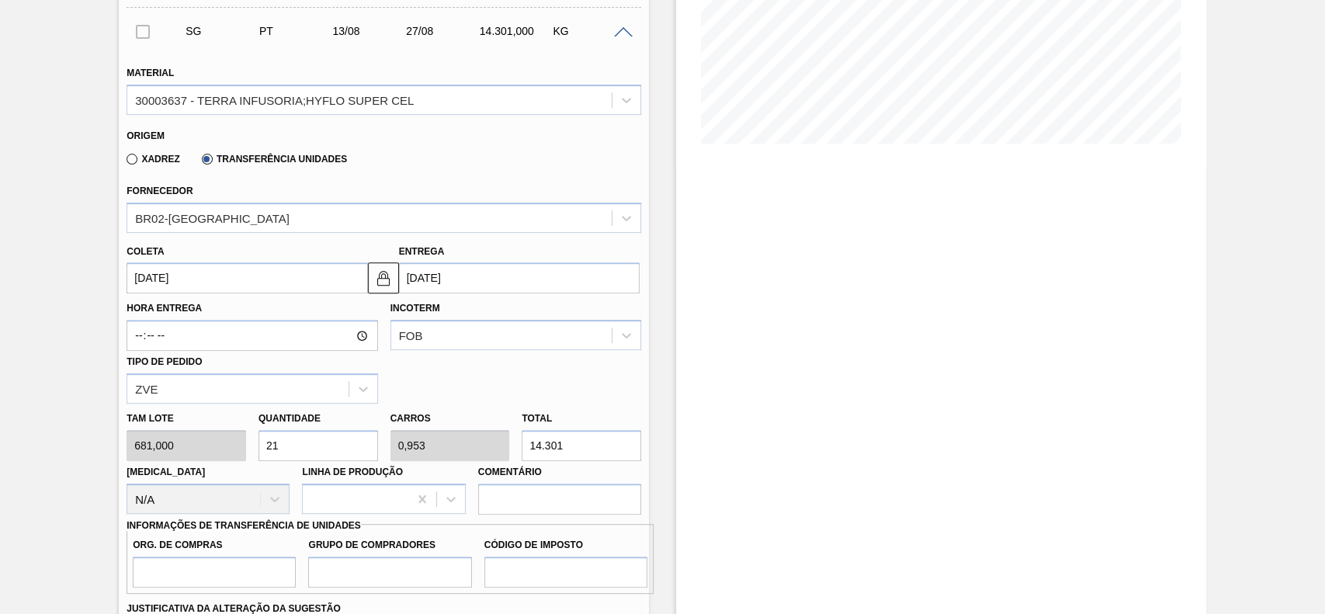
click at [604, 456] on input "14.301" at bounding box center [582, 445] width 120 height 31
type input "2,1"
type input "0,095"
type input "1.430"
type input "0,21"
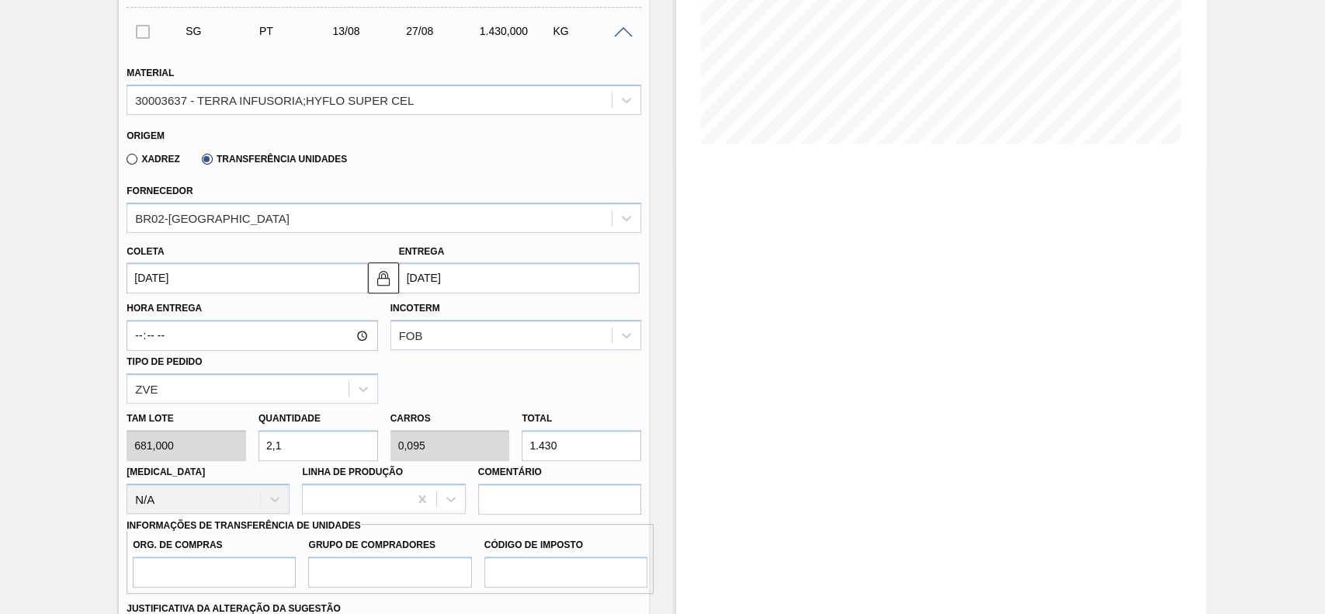
type input "0,01"
type input "143"
type input "0,021"
type input "0,001"
type input "14"
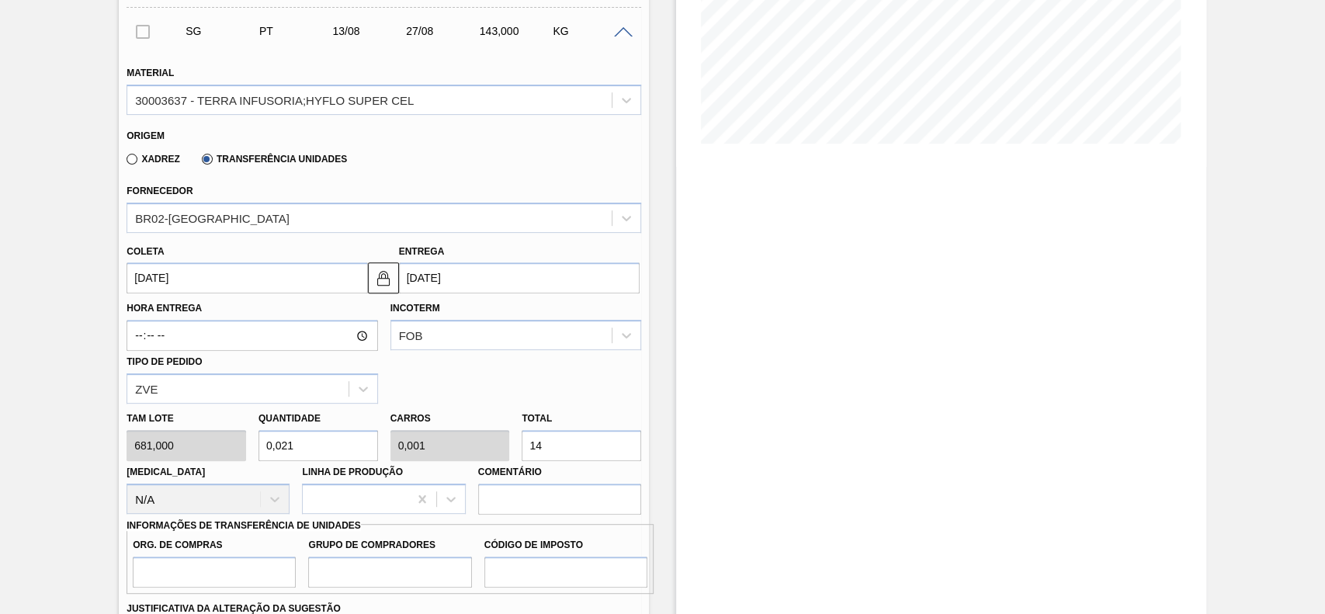
type input "0,001"
type input "0"
type input "1"
type input "0"
click at [304, 442] on input "0" at bounding box center [319, 445] width 120 height 31
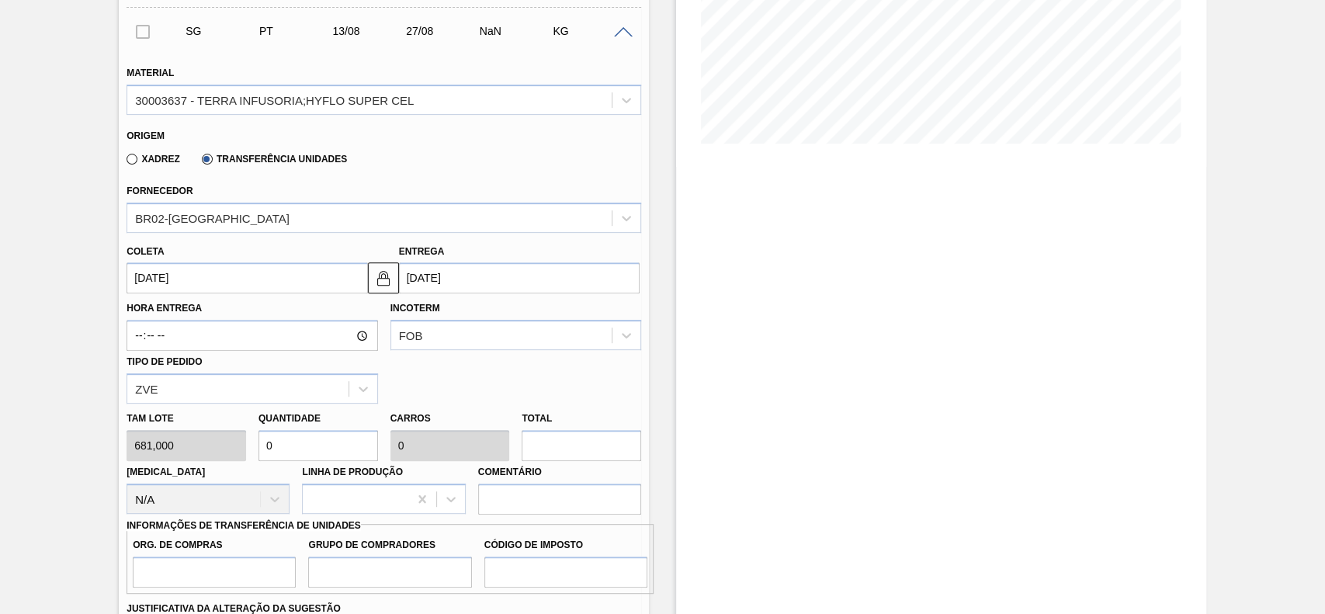
click at [304, 442] on input "0" at bounding box center [319, 445] width 120 height 31
type input "1"
type input "0,045"
type input "681"
type input "10"
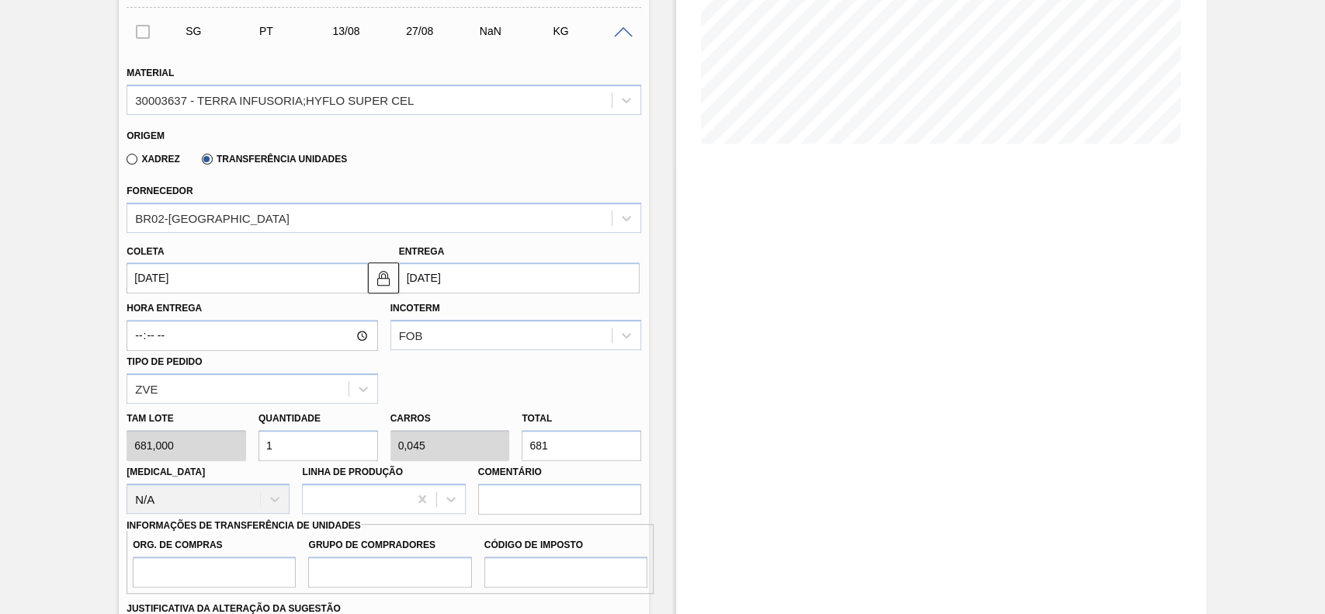
type input "0,454"
type input "6.810"
type input "10"
click at [732, 413] on div "Estoque De 13/08/2025 Até 27/08/2025 Filtro" at bounding box center [941, 412] width 530 height 1290
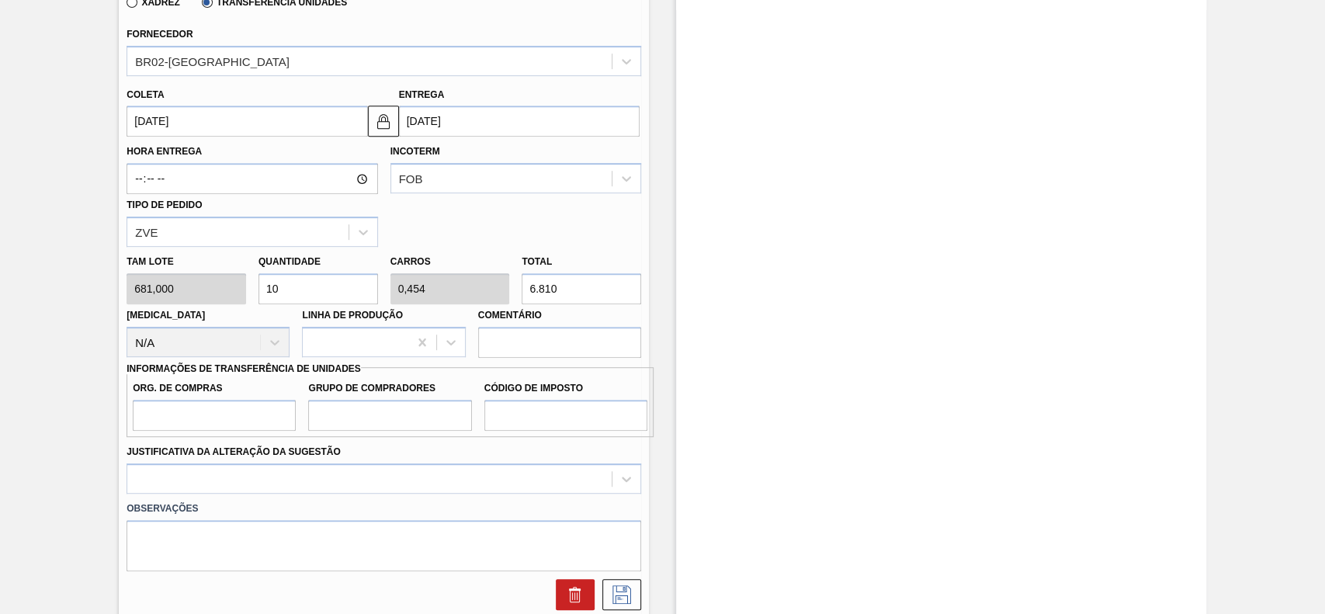
scroll to position [621, 0]
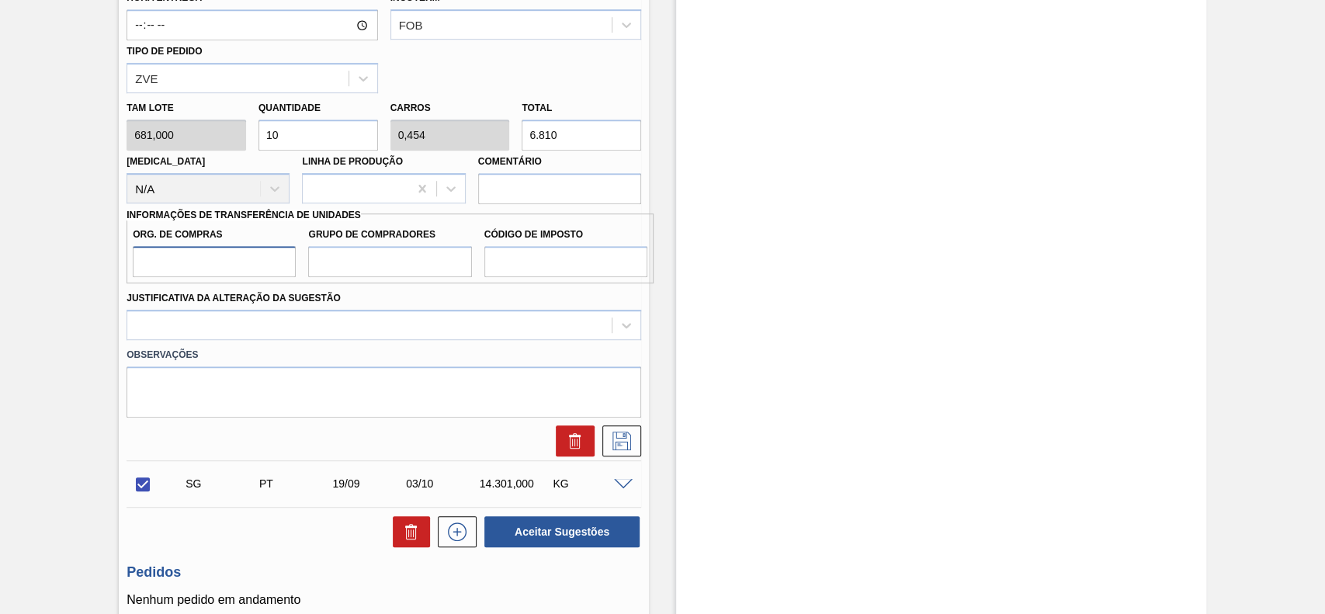
click at [217, 267] on input "Org. de Compras" at bounding box center [214, 261] width 163 height 31
type input "BR00"
click at [309, 274] on input "Grupo de Compradores" at bounding box center [389, 261] width 163 height 31
type input "A01"
drag, startPoint x: 560, startPoint y: 279, endPoint x: 559, endPoint y: 267, distance: 12.4
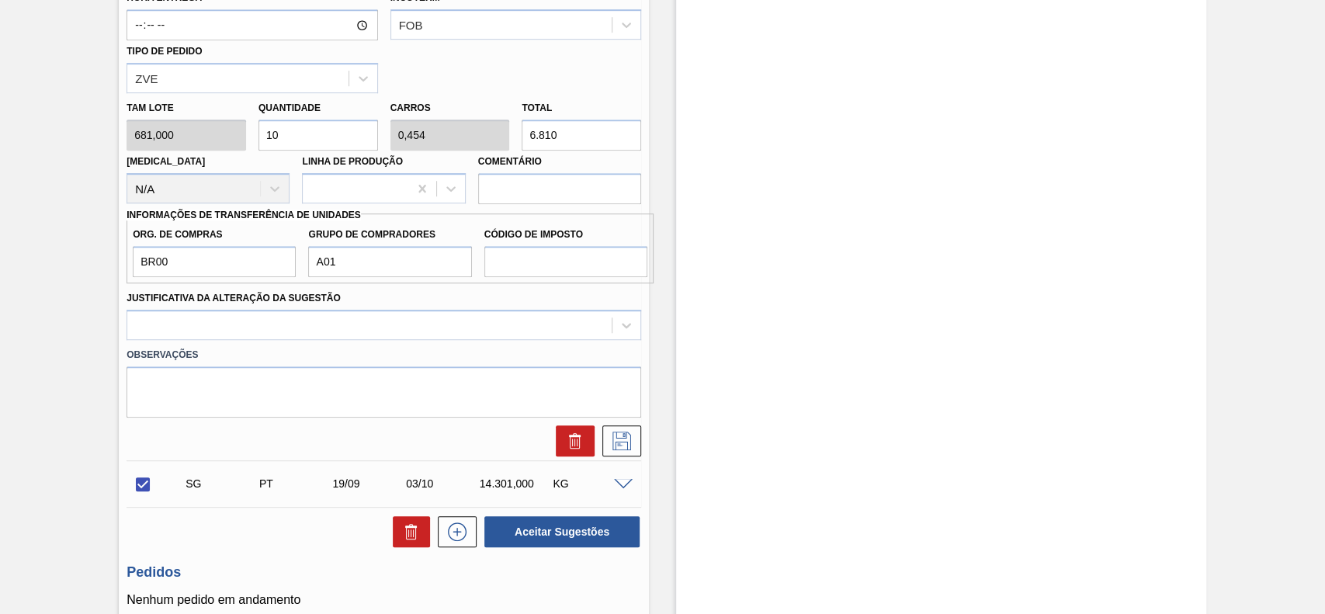
click at [559, 267] on div "Org. de Compras BR00 Grupo de Compradores A01 Código de Imposto" at bounding box center [390, 248] width 527 height 70
click at [563, 261] on input "Código de Imposto" at bounding box center [565, 261] width 163 height 31
type input "I1"
click at [277, 330] on div at bounding box center [369, 325] width 484 height 23
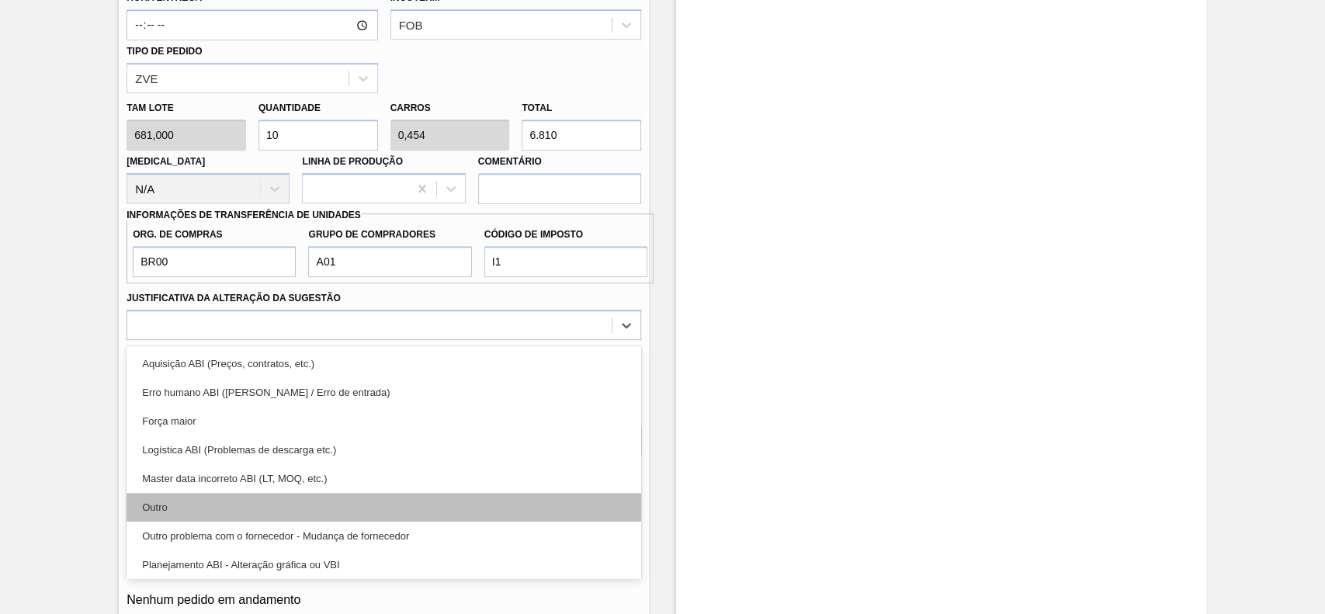
click at [186, 505] on div "Outro" at bounding box center [384, 507] width 515 height 29
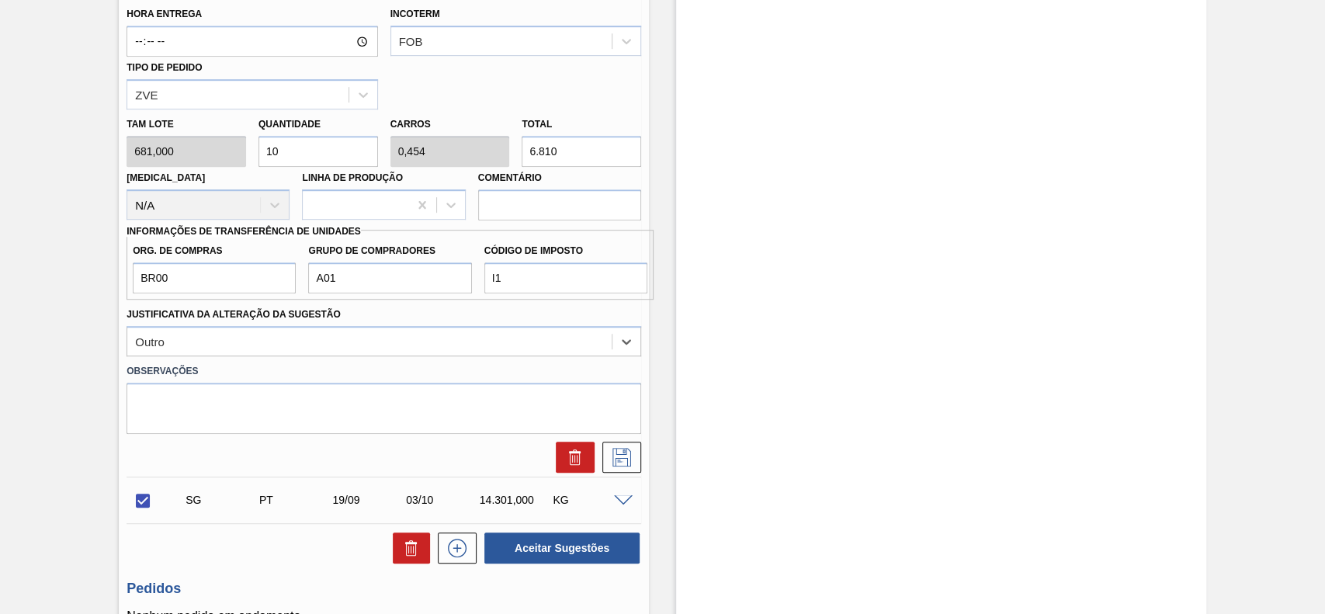
scroll to position [651, 0]
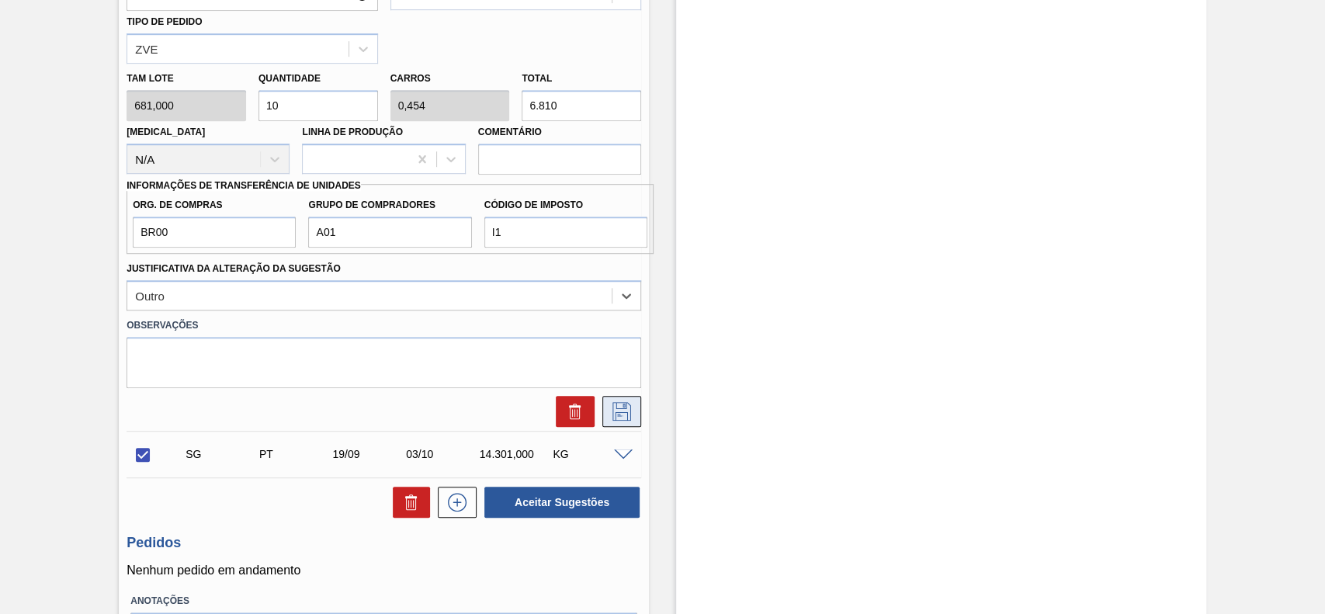
click at [628, 419] on icon at bounding box center [621, 411] width 25 height 19
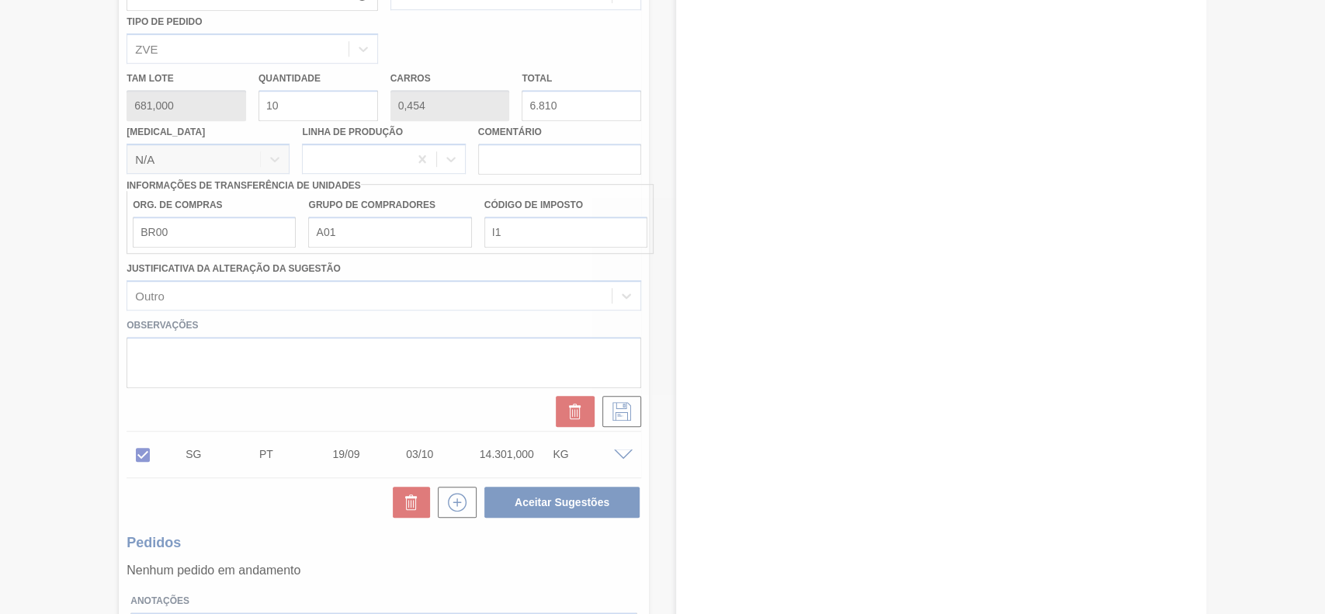
scroll to position [54, 0]
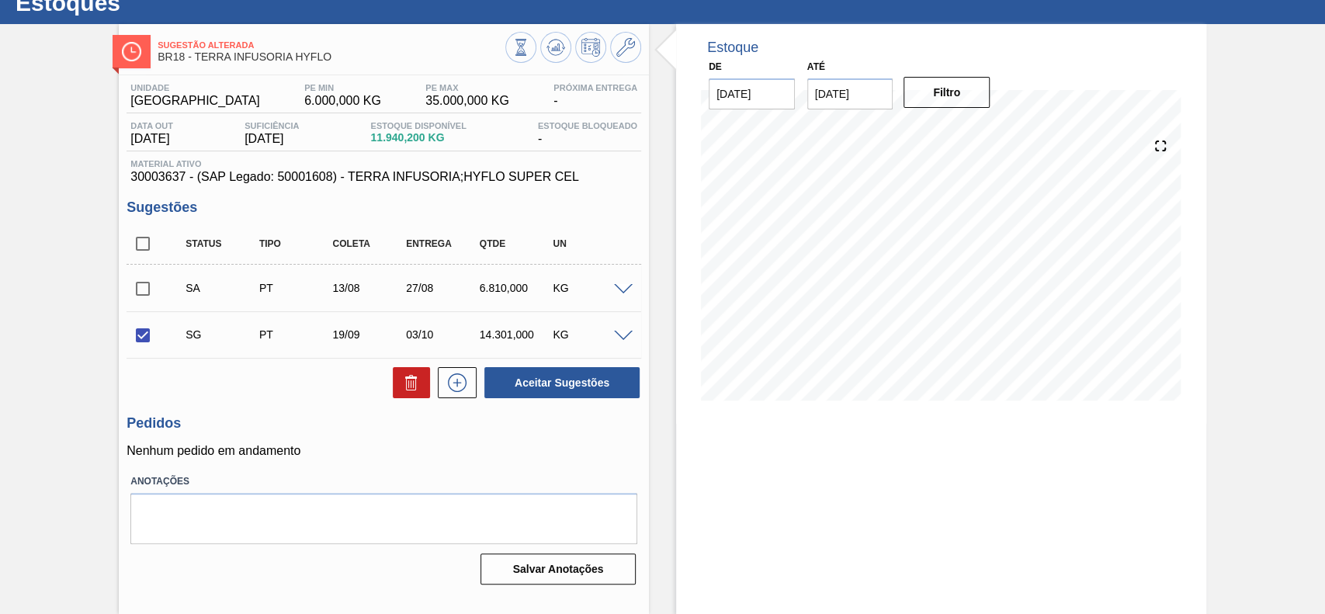
click at [146, 338] on input "checkbox" at bounding box center [143, 335] width 33 height 33
checkbox input "false"
click at [138, 289] on input "checkbox" at bounding box center [143, 288] width 33 height 33
click at [571, 387] on button "Aceitar Sugestões" at bounding box center [561, 382] width 155 height 31
checkbox input "false"
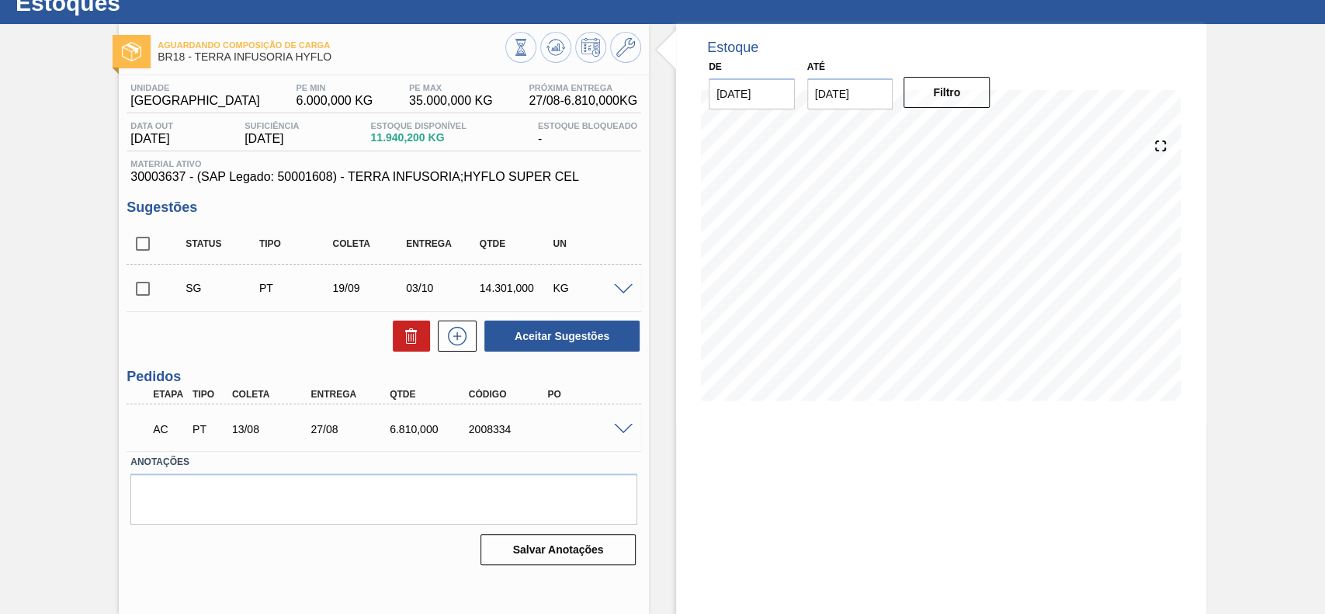
click at [617, 433] on span at bounding box center [623, 430] width 19 height 12
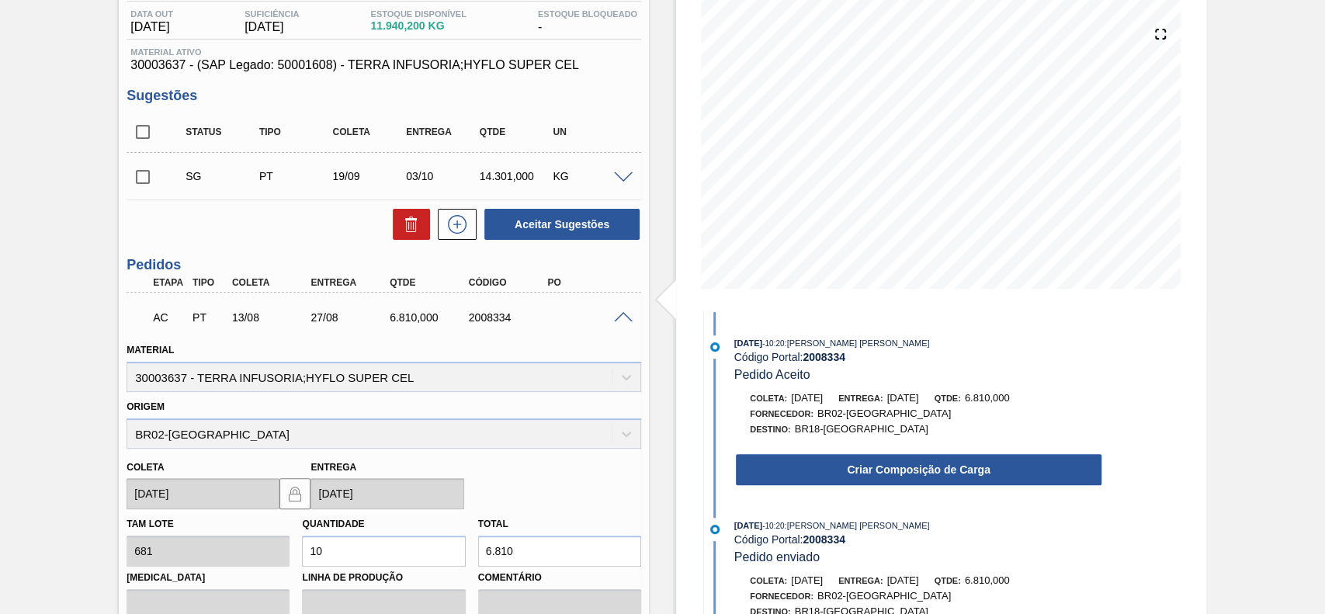
scroll to position [261, 0]
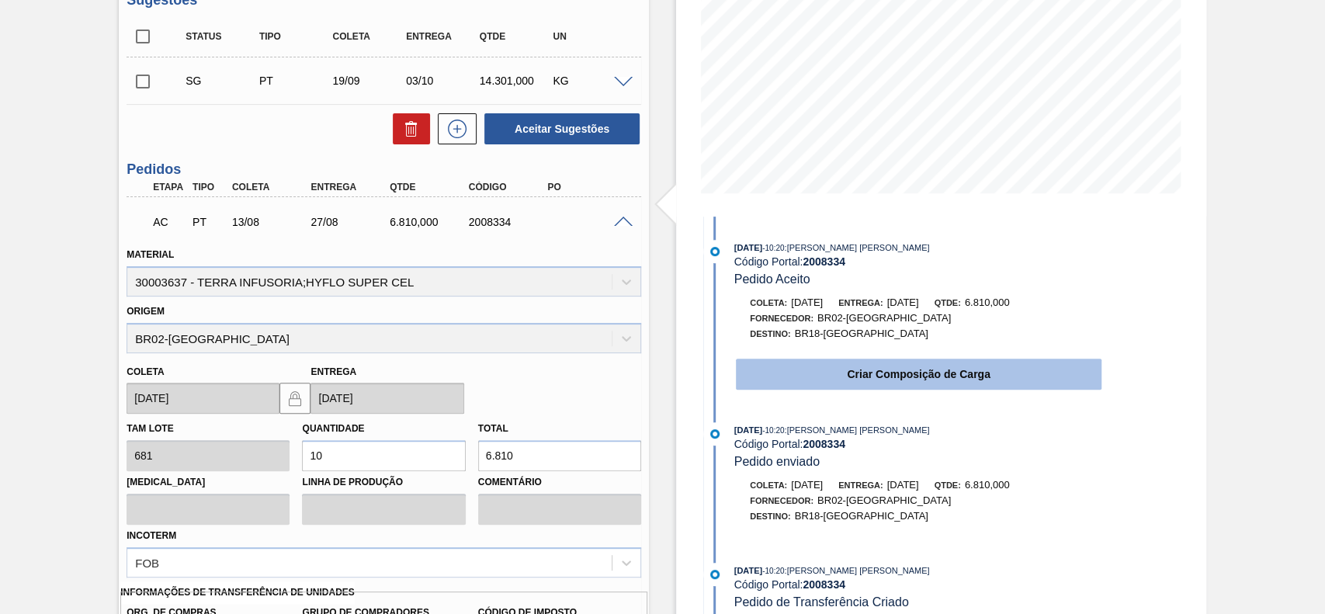
click at [874, 380] on button "Criar Composição de Carga" at bounding box center [919, 374] width 366 height 31
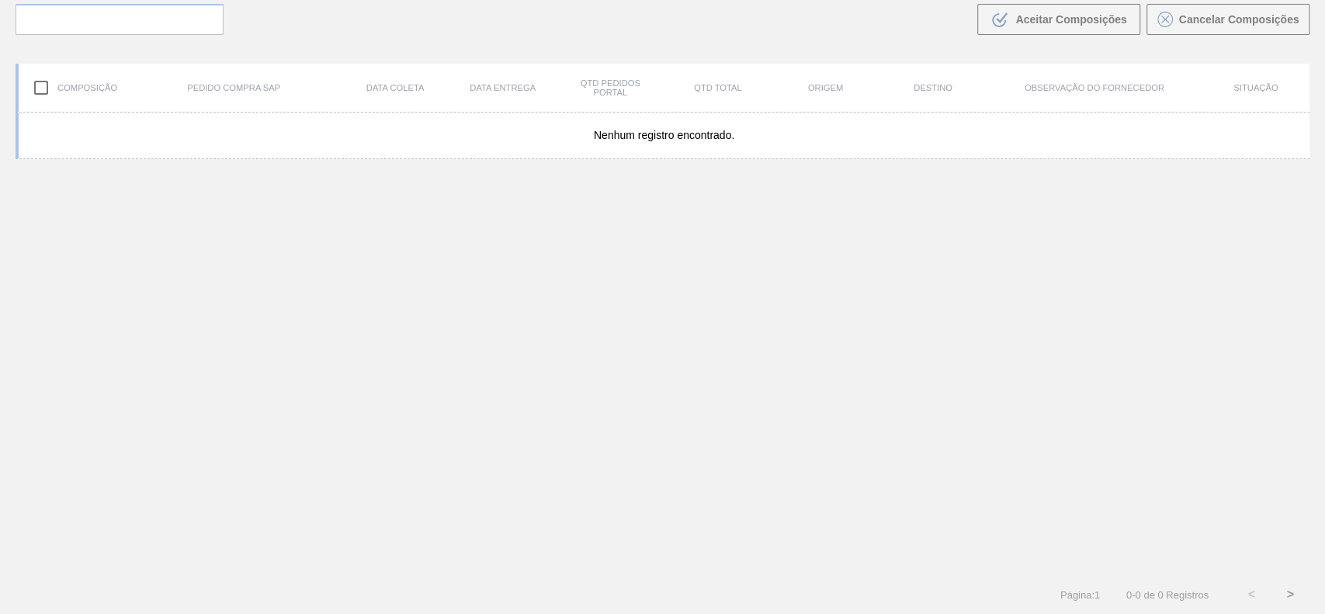
scroll to position [112, 0]
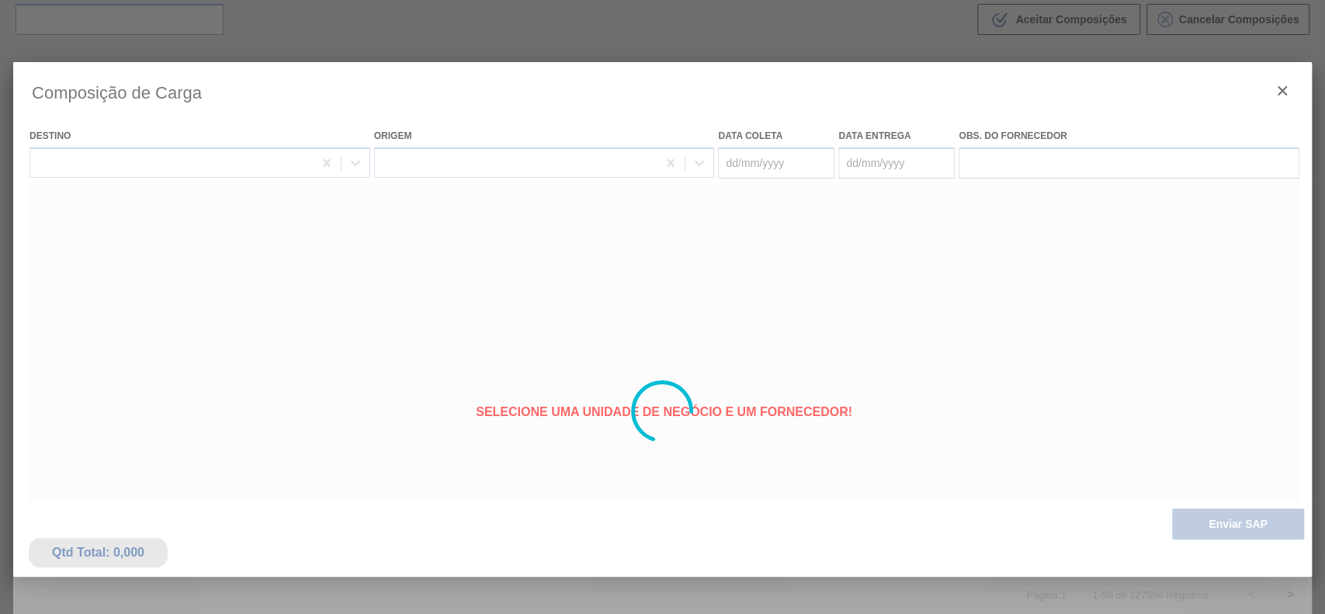
type coleta "[DATE]"
type entrega "[DATE]"
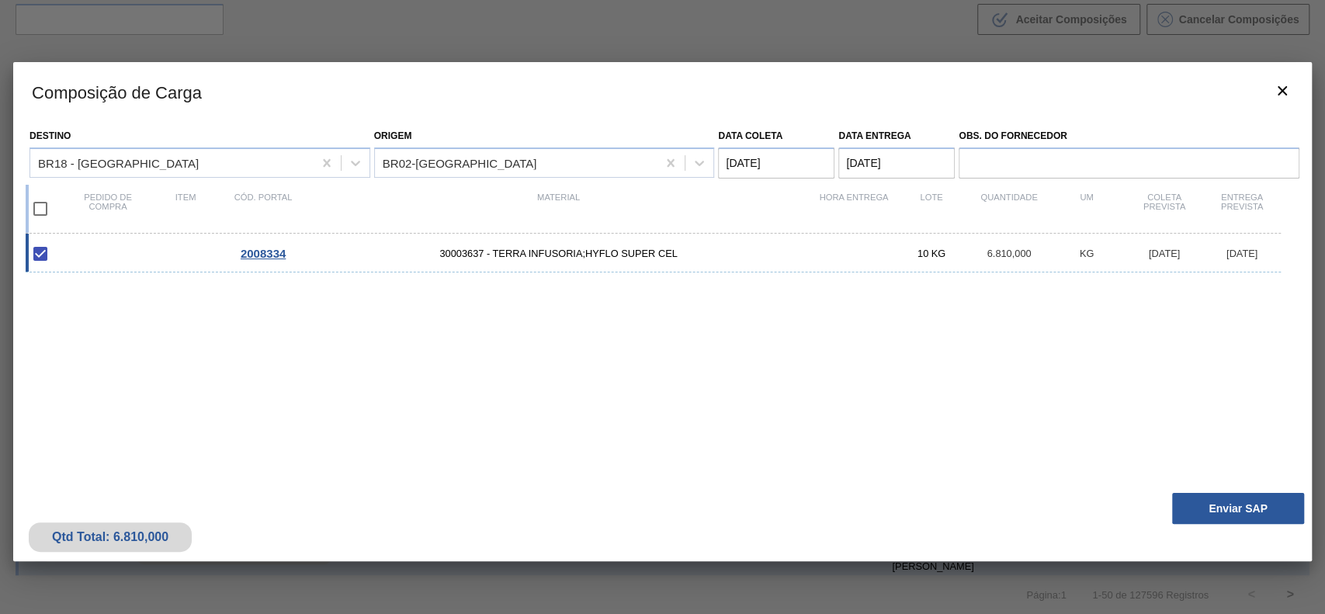
click at [1225, 505] on button "Enviar SAP" at bounding box center [1238, 508] width 132 height 31
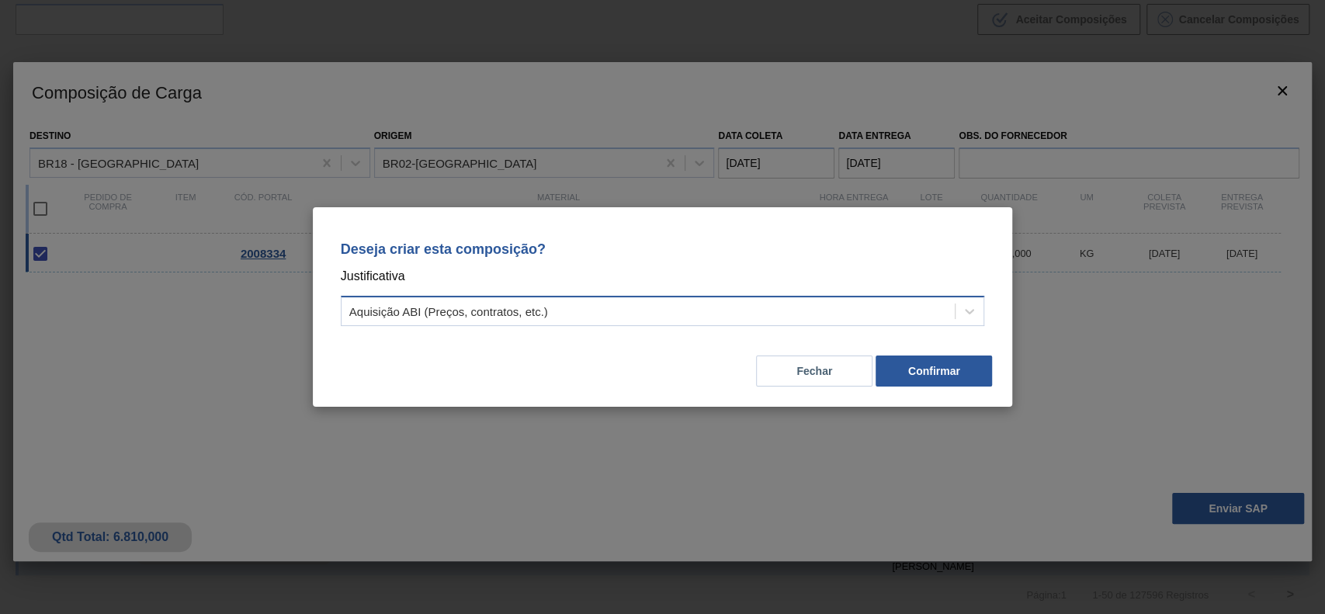
click at [701, 317] on div "Aquisição ABI (Preços, contratos, etc.)" at bounding box center [649, 311] width 614 height 23
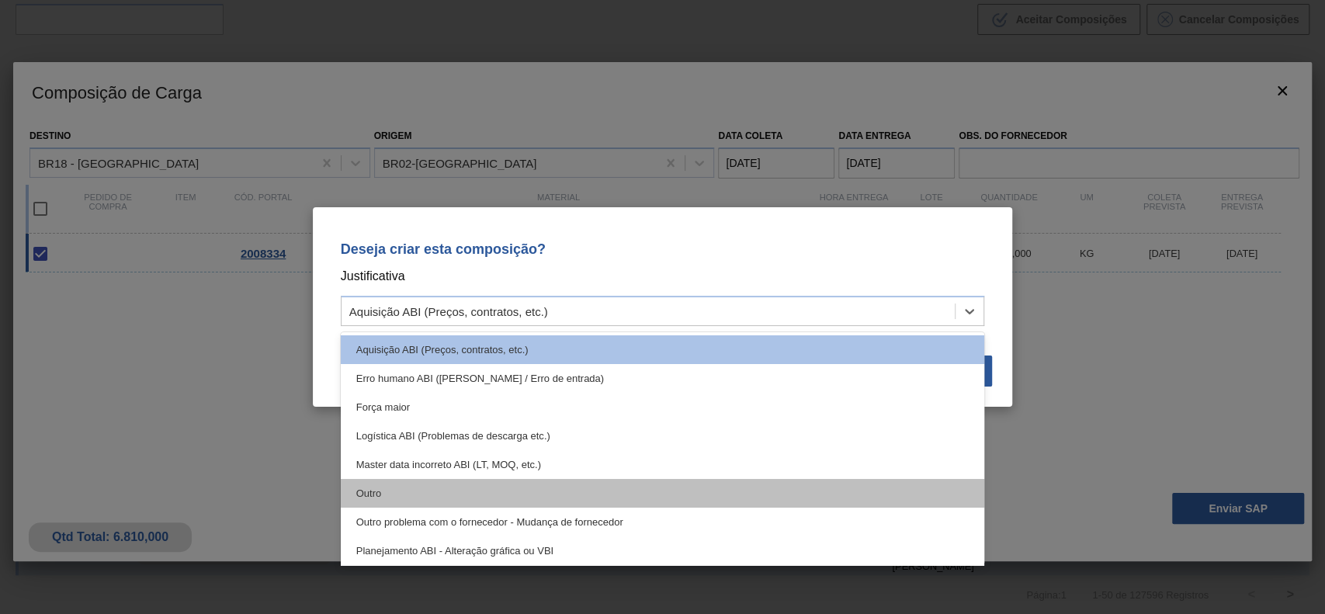
click at [493, 500] on div "Outro" at bounding box center [663, 493] width 644 height 29
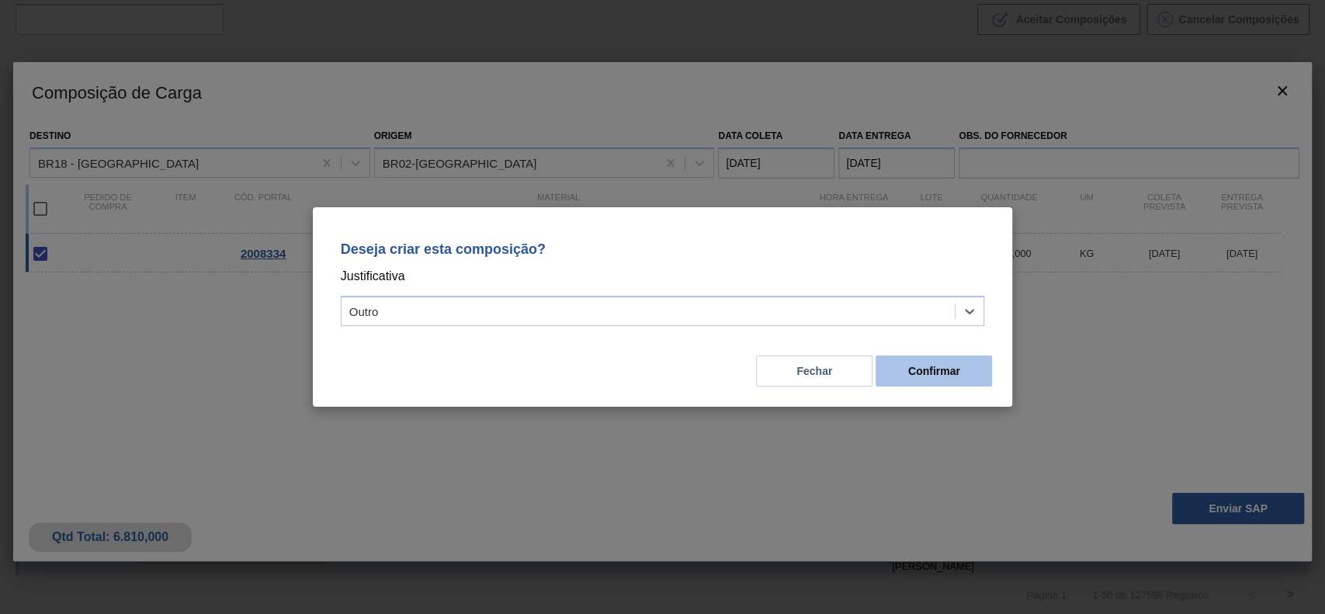
click at [938, 366] on button "Confirmar" at bounding box center [934, 371] width 116 height 31
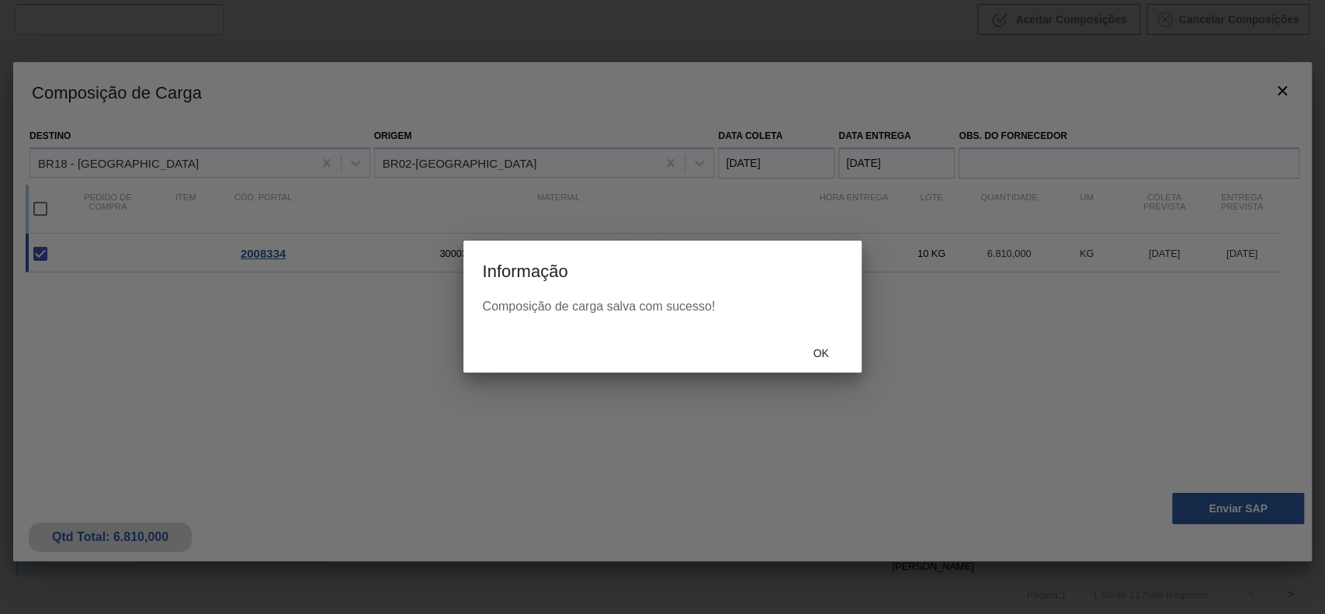
click at [824, 338] on div "Ok" at bounding box center [661, 352] width 397 height 40
click at [831, 363] on div "Ok" at bounding box center [821, 352] width 68 height 29
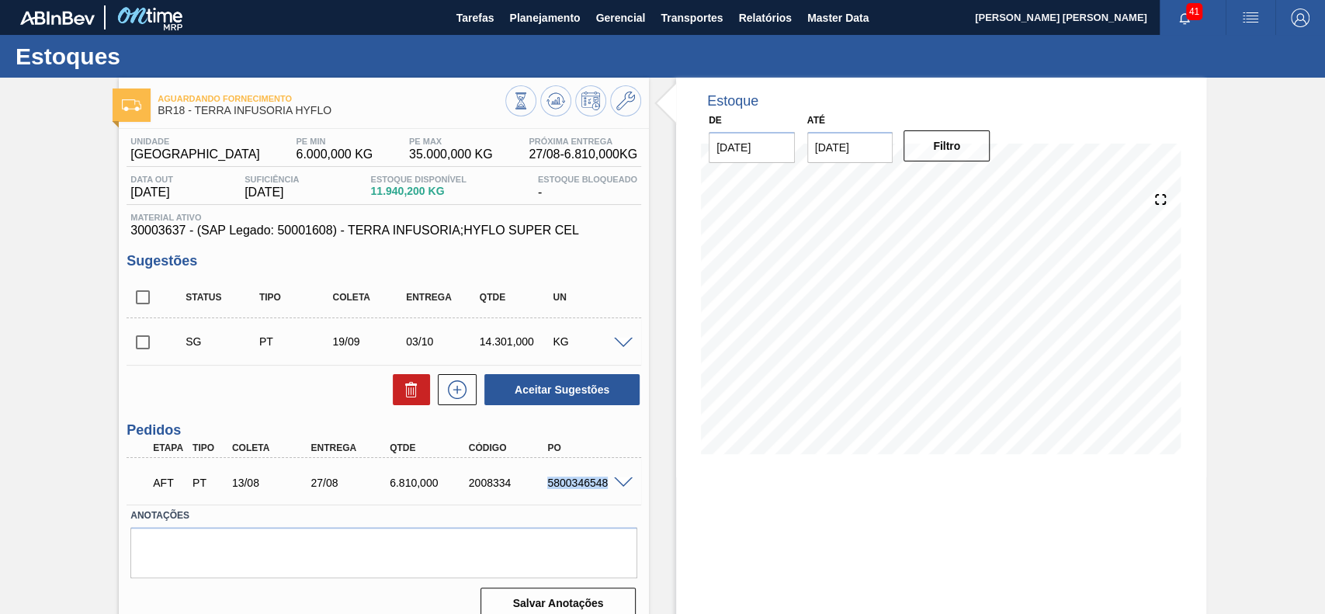
drag, startPoint x: 547, startPoint y: 484, endPoint x: 606, endPoint y: 500, distance: 61.2
click at [606, 500] on div "AFT PT 13/08 27/08 6.810,000 2008334 5800346548" at bounding box center [384, 481] width 515 height 39
copy div "5800346548"
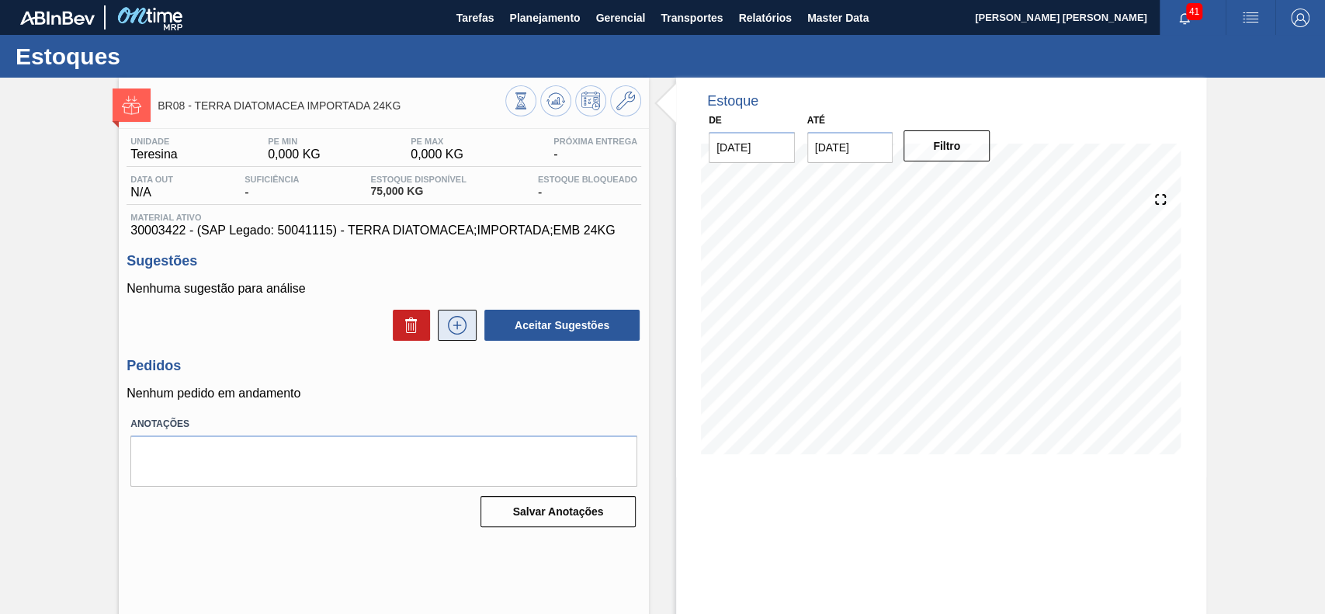
click at [462, 328] on icon at bounding box center [457, 325] width 25 height 19
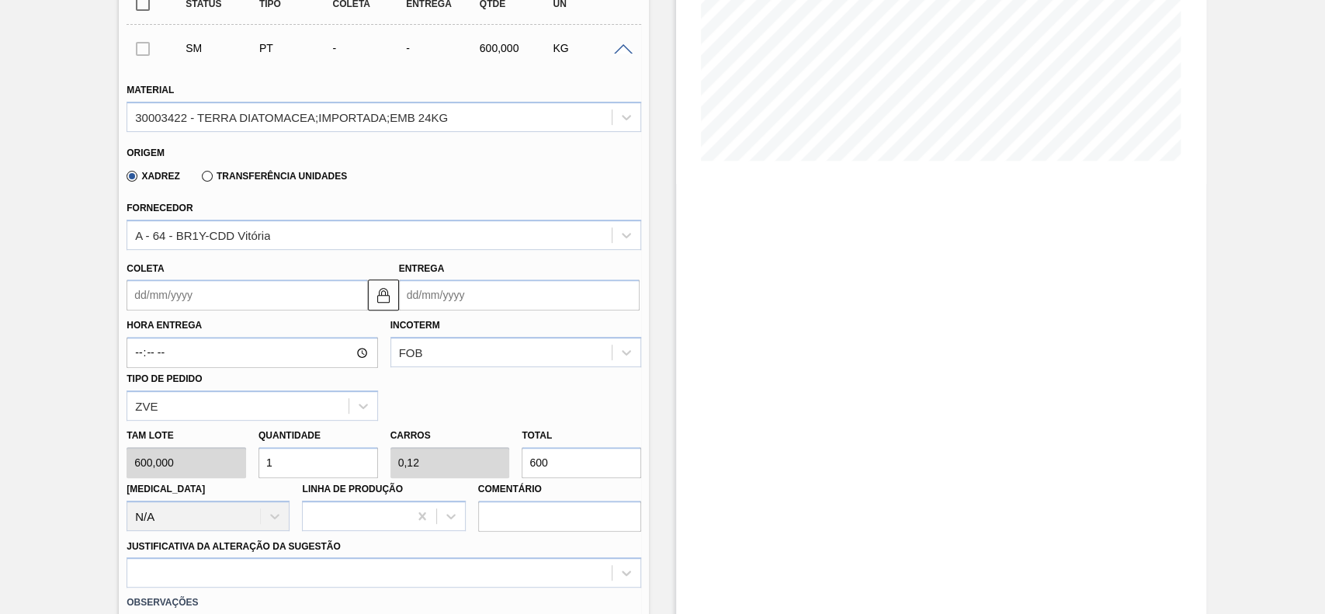
scroll to position [414, 0]
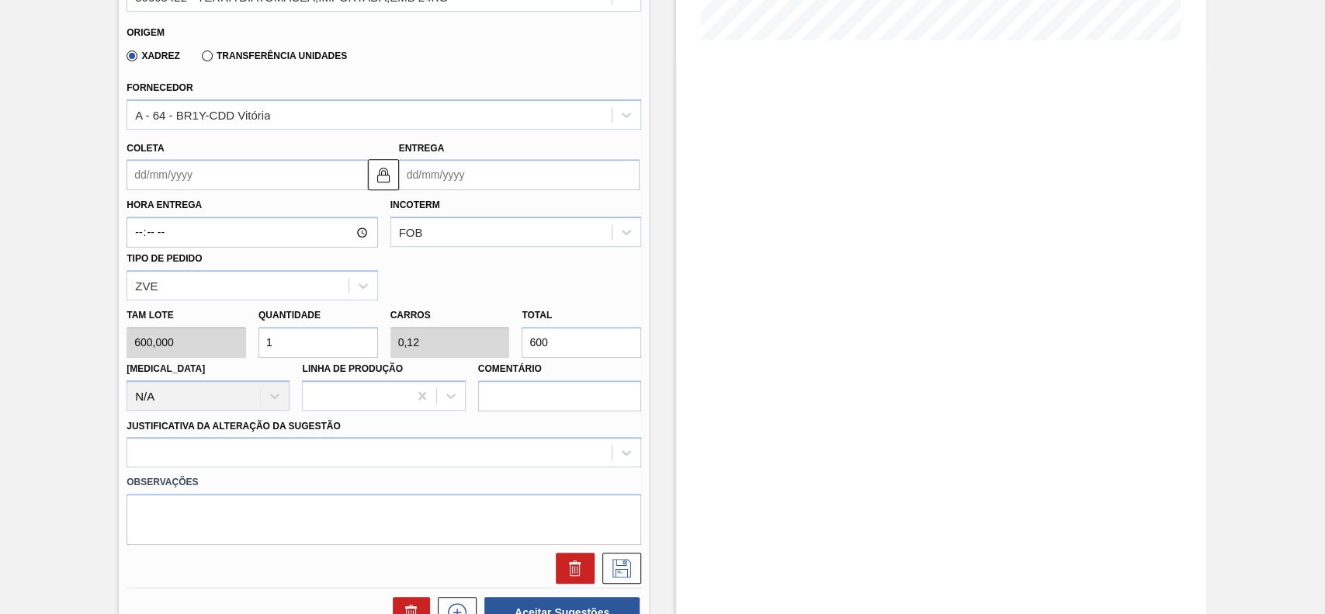
drag, startPoint x: 211, startPoint y: 177, endPoint x: 203, endPoint y: 196, distance: 20.9
click at [211, 177] on input "Coleta" at bounding box center [247, 174] width 241 height 31
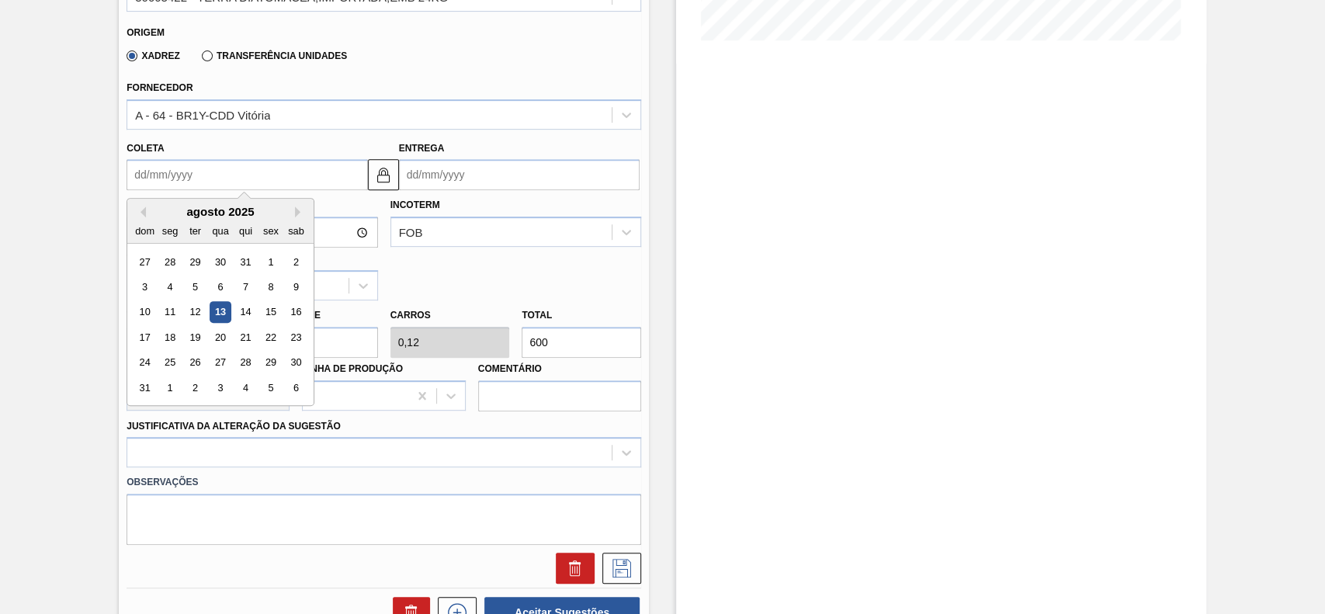
drag, startPoint x: 180, startPoint y: 208, endPoint x: 183, endPoint y: 217, distance: 9.8
click at [180, 208] on div "agosto 2025" at bounding box center [220, 211] width 186 height 13
click at [169, 340] on div "18" at bounding box center [170, 337] width 21 height 21
type input "[DATE]"
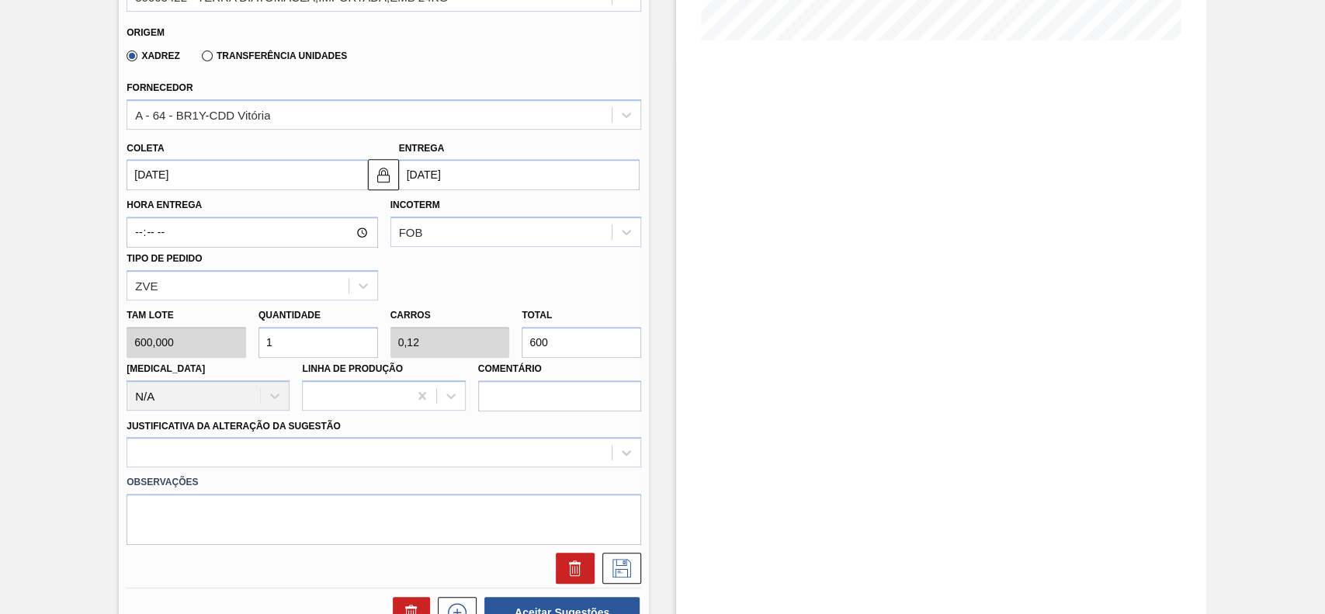
click at [315, 348] on input "1" at bounding box center [319, 342] width 120 height 31
click at [328, 453] on div at bounding box center [384, 452] width 515 height 30
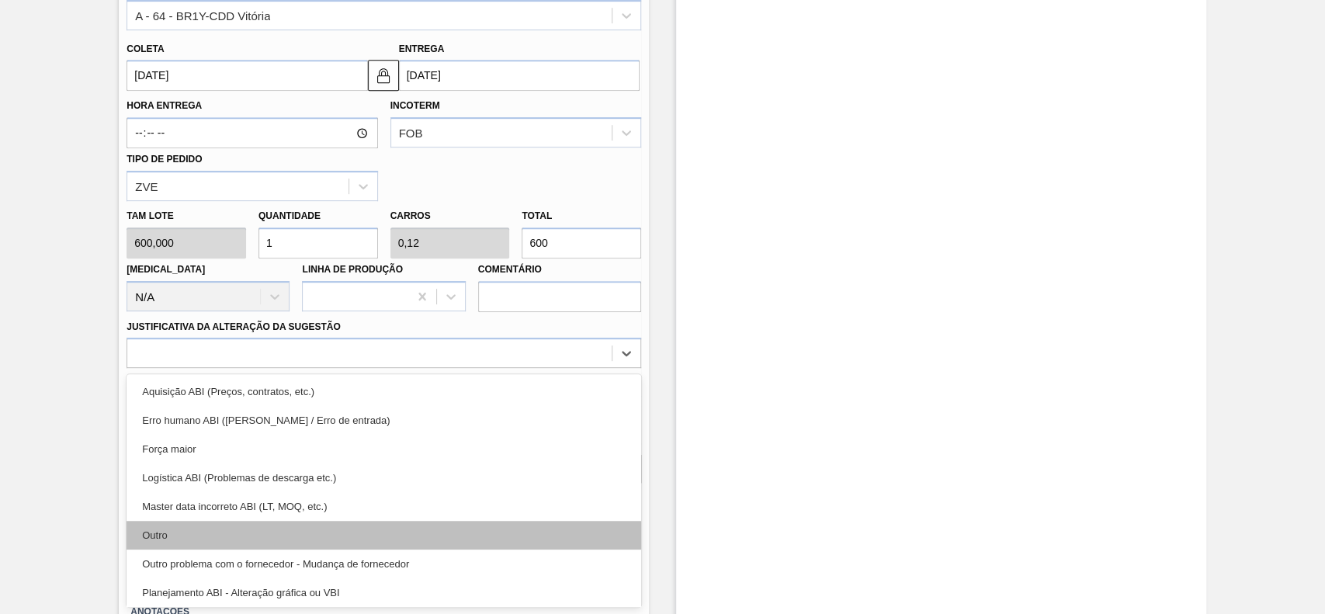
click at [207, 545] on div "Outro" at bounding box center [384, 535] width 515 height 29
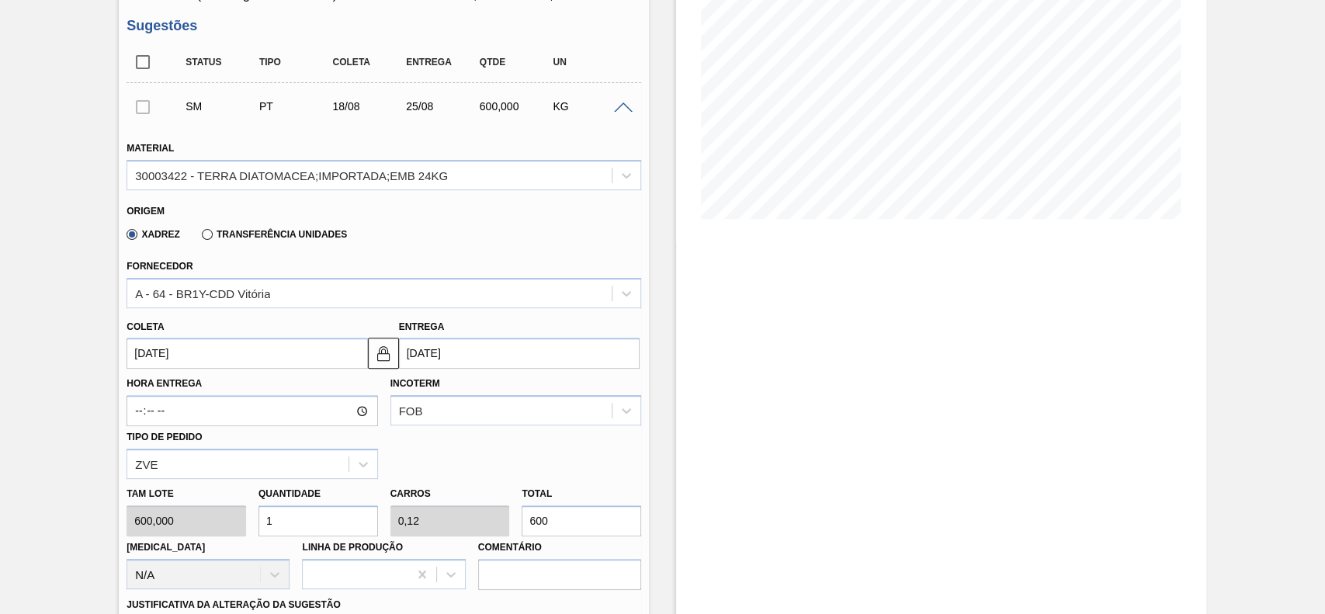
scroll to position [203, 0]
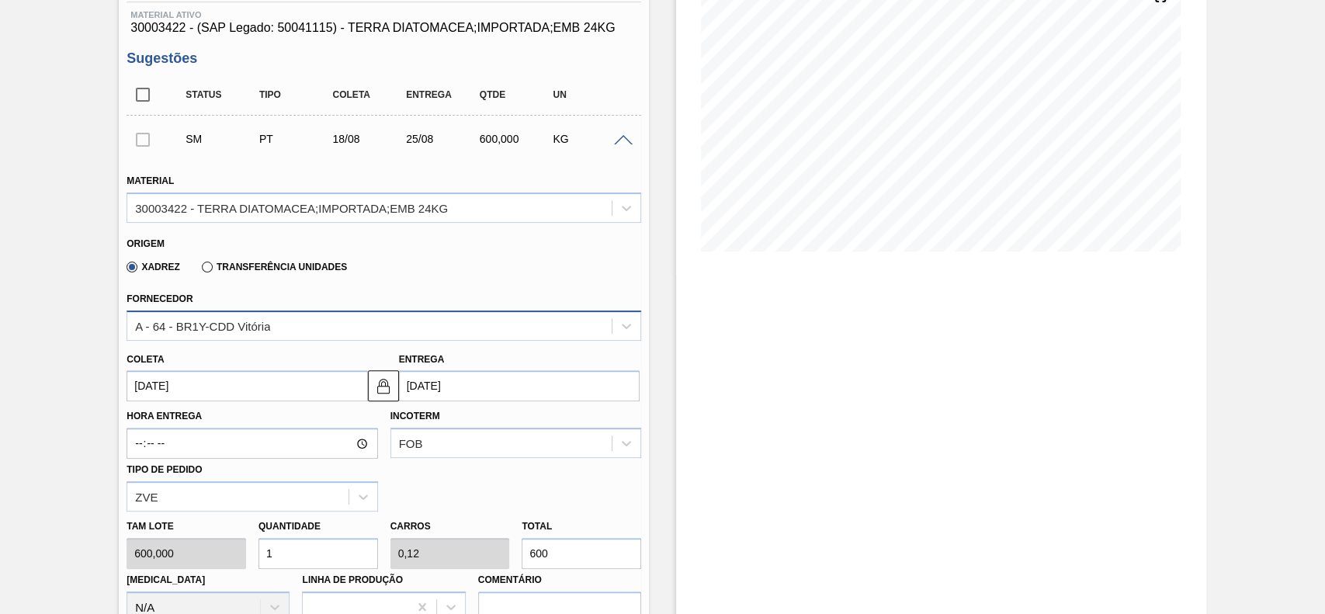
click at [311, 325] on div "A - 64 - BR1Y-CDD Vitória" at bounding box center [369, 325] width 484 height 23
click at [289, 320] on div "A - 64 - BR1Y-CDD Vitória" at bounding box center [369, 325] width 484 height 23
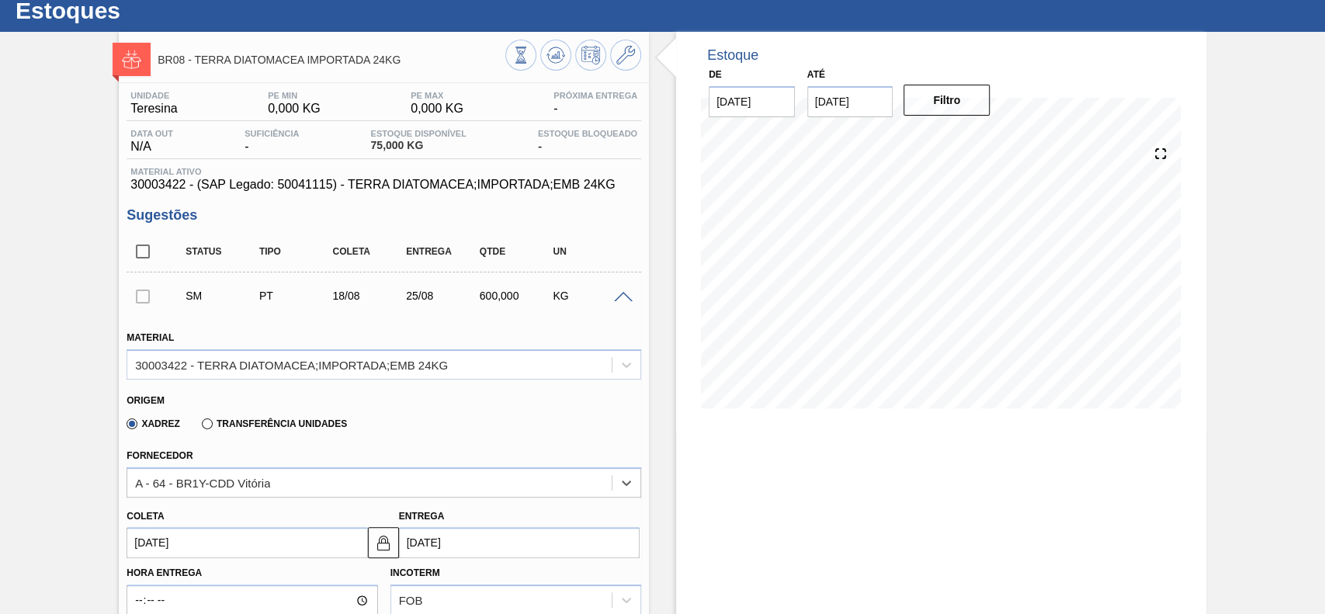
scroll to position [0, 0]
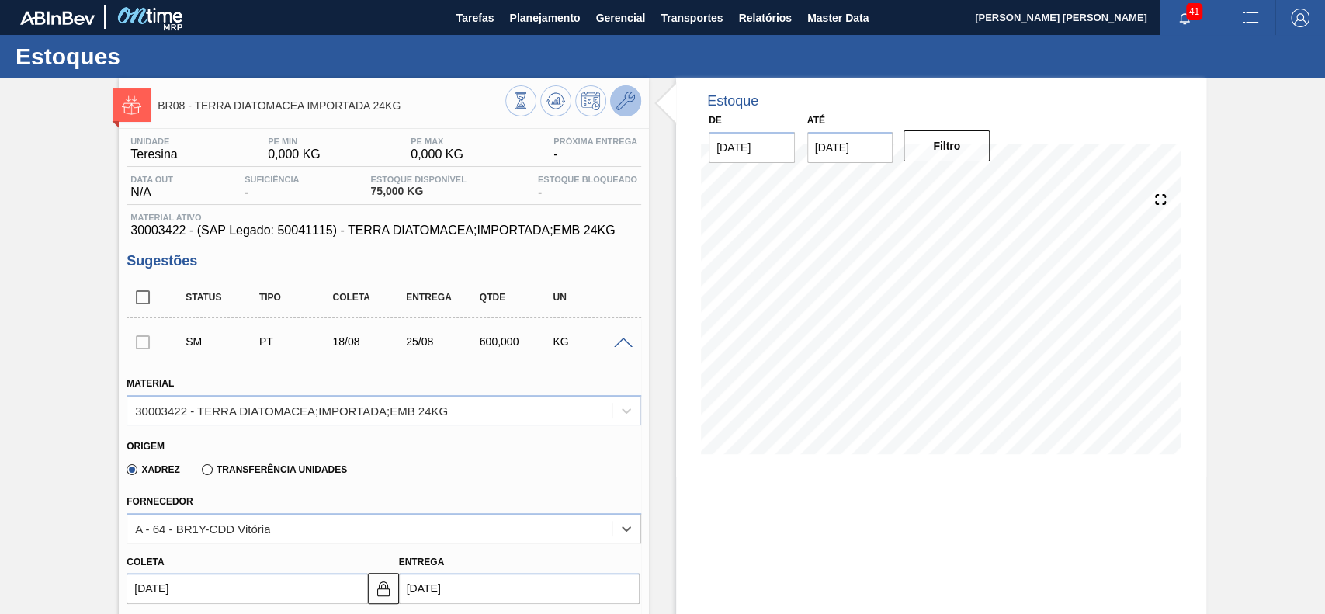
click at [623, 99] on icon at bounding box center [625, 101] width 19 height 19
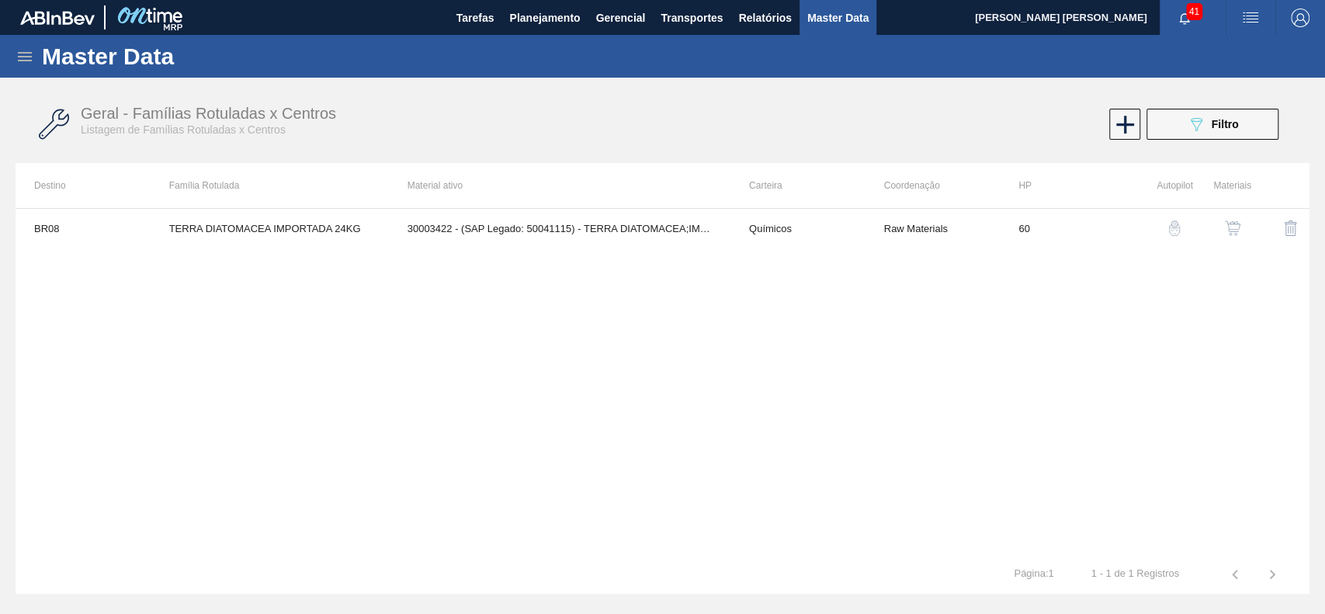
click at [1227, 224] on img "button" at bounding box center [1233, 228] width 16 height 16
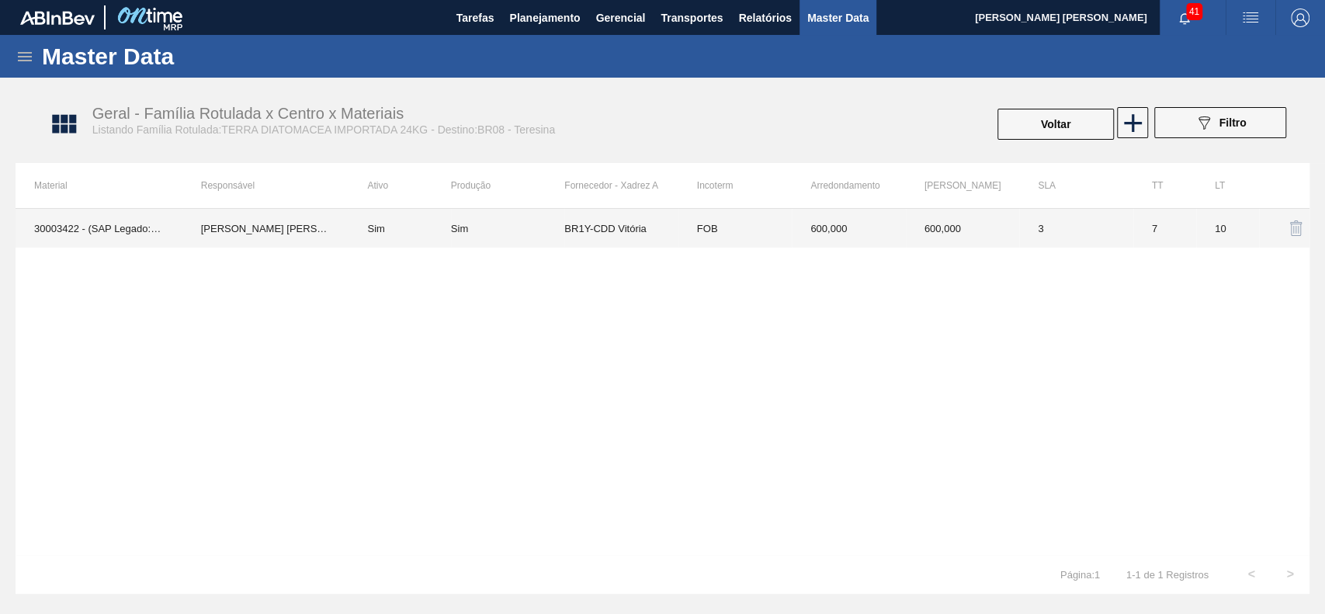
click at [713, 229] on td "FOB" at bounding box center [735, 228] width 113 height 39
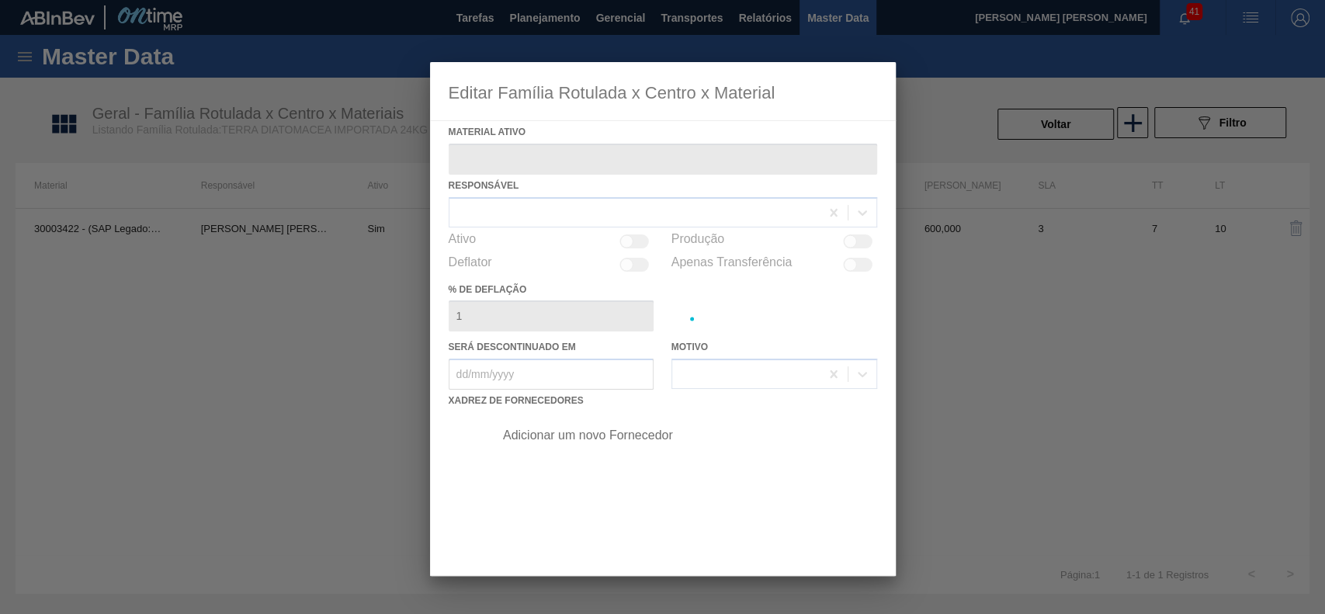
type ativo "30003422 - (SAP Legado: 50041115) - TERRA DIATOMACEA;IMPORTADA;EMB 24KG"
checkbox input "true"
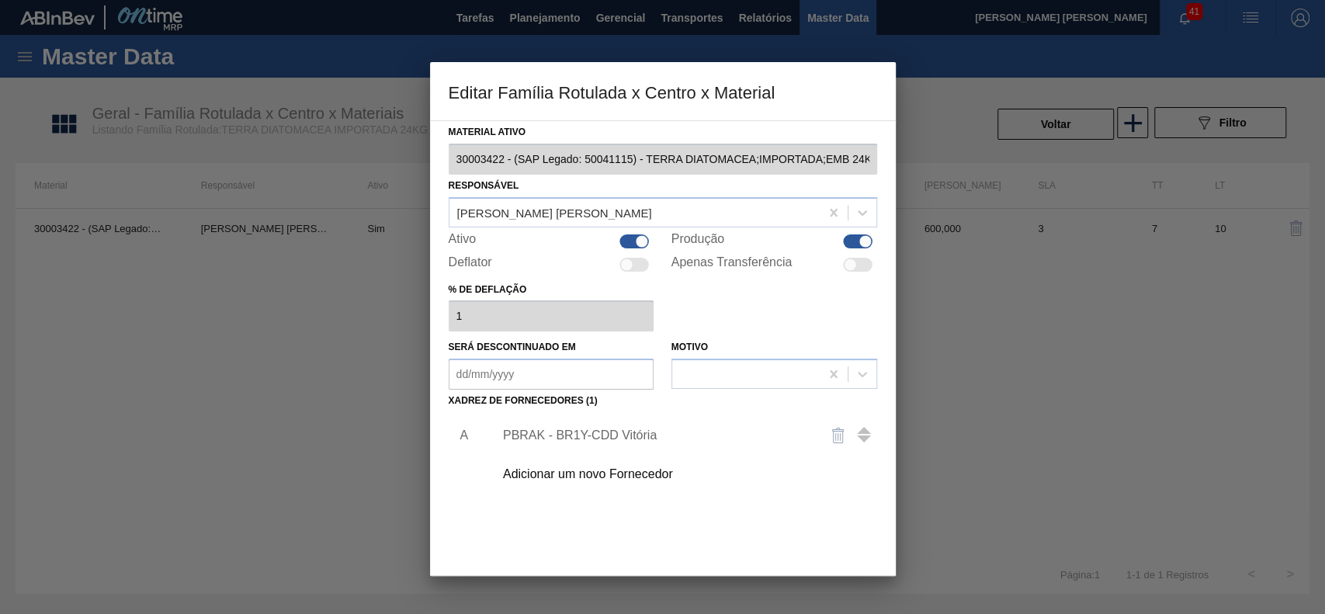
click at [581, 477] on div "Adicionar um novo Fornecedor" at bounding box center [655, 474] width 304 height 14
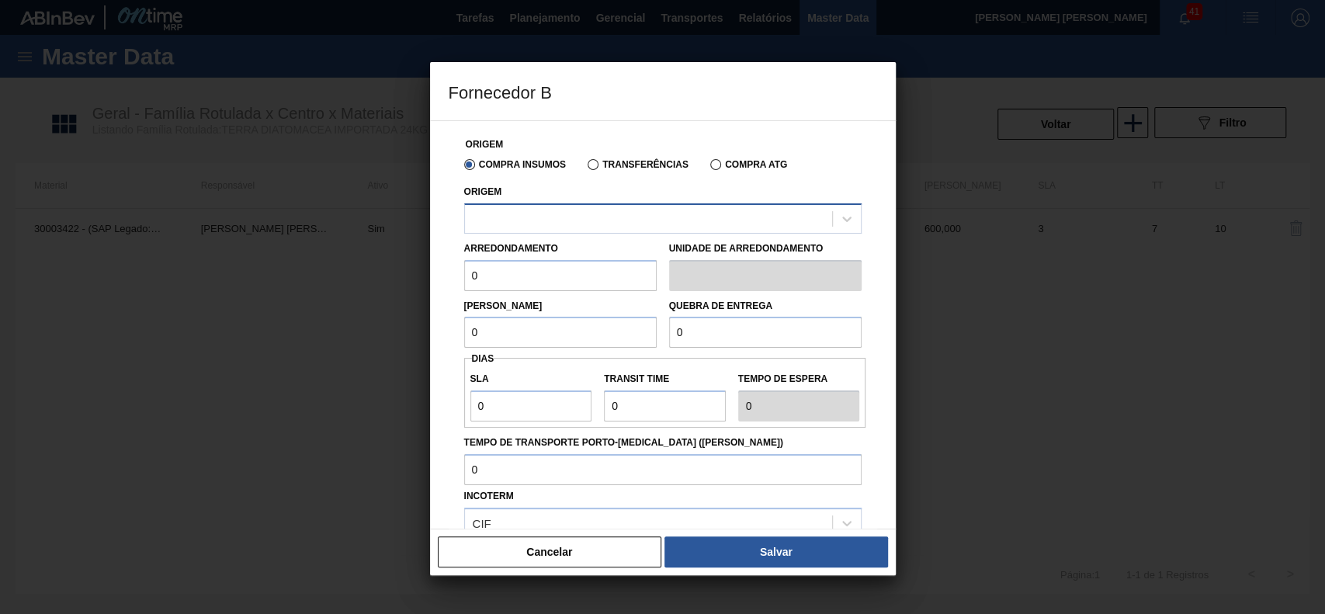
click at [574, 213] on div at bounding box center [648, 218] width 367 height 23
click at [632, 215] on div at bounding box center [648, 218] width 367 height 23
click at [633, 208] on div at bounding box center [648, 218] width 367 height 23
click at [636, 217] on div at bounding box center [648, 218] width 367 height 23
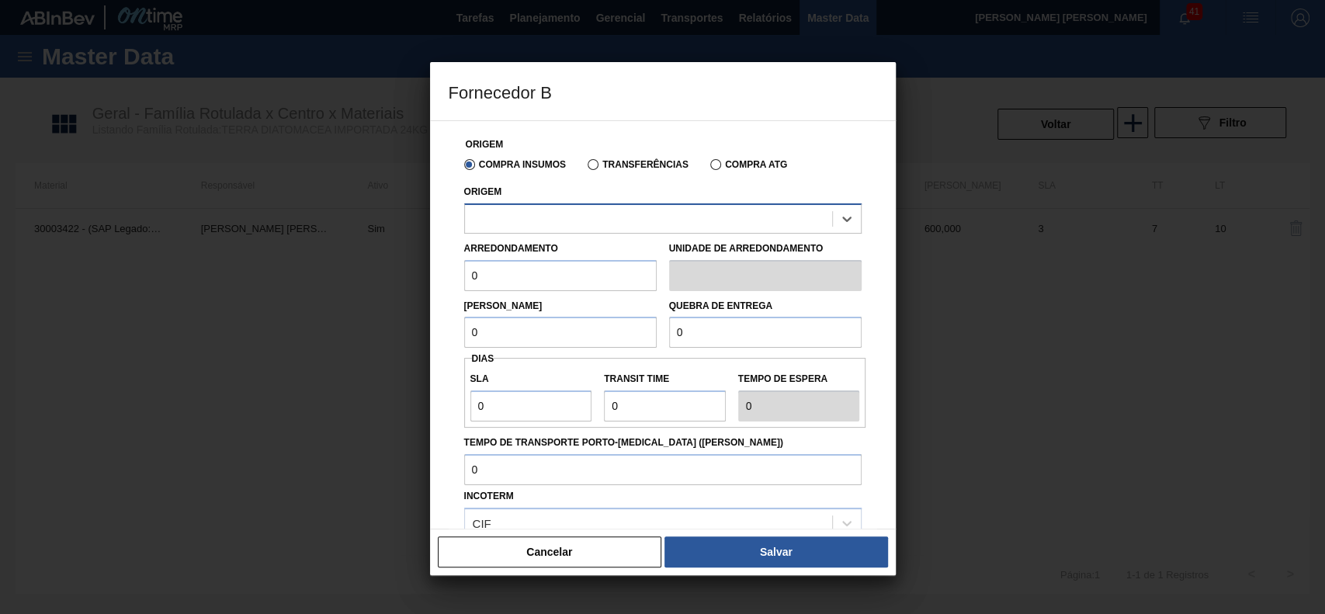
click at [672, 220] on div at bounding box center [648, 218] width 367 height 23
click at [852, 228] on div at bounding box center [847, 219] width 28 height 28
click at [852, 217] on div at bounding box center [847, 219] width 28 height 28
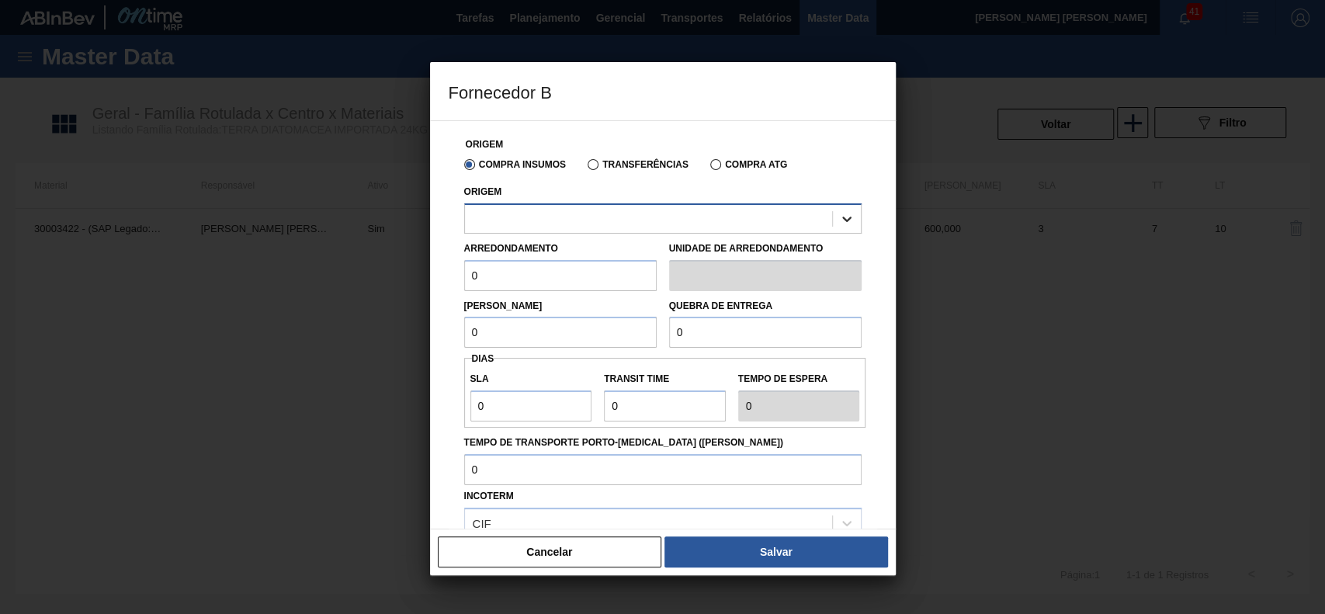
click at [843, 214] on icon at bounding box center [847, 219] width 16 height 16
click at [672, 224] on div at bounding box center [648, 218] width 367 height 23
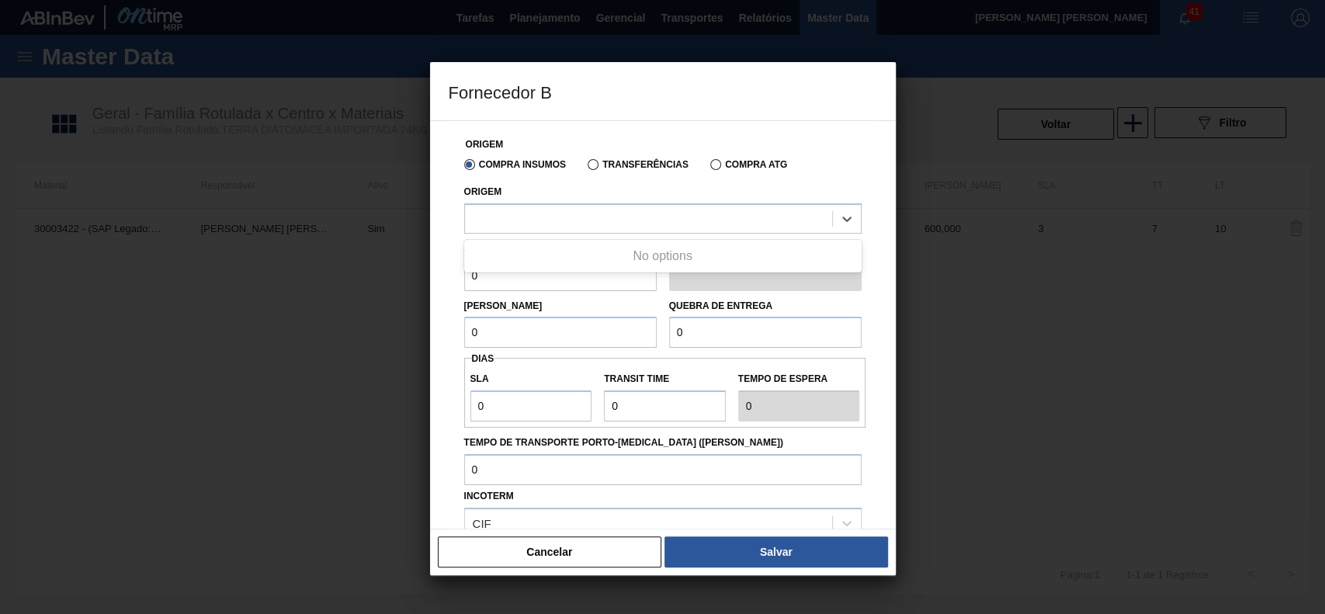
click at [626, 256] on div "No options" at bounding box center [662, 256] width 397 height 26
click at [615, 227] on div at bounding box center [648, 218] width 367 height 23
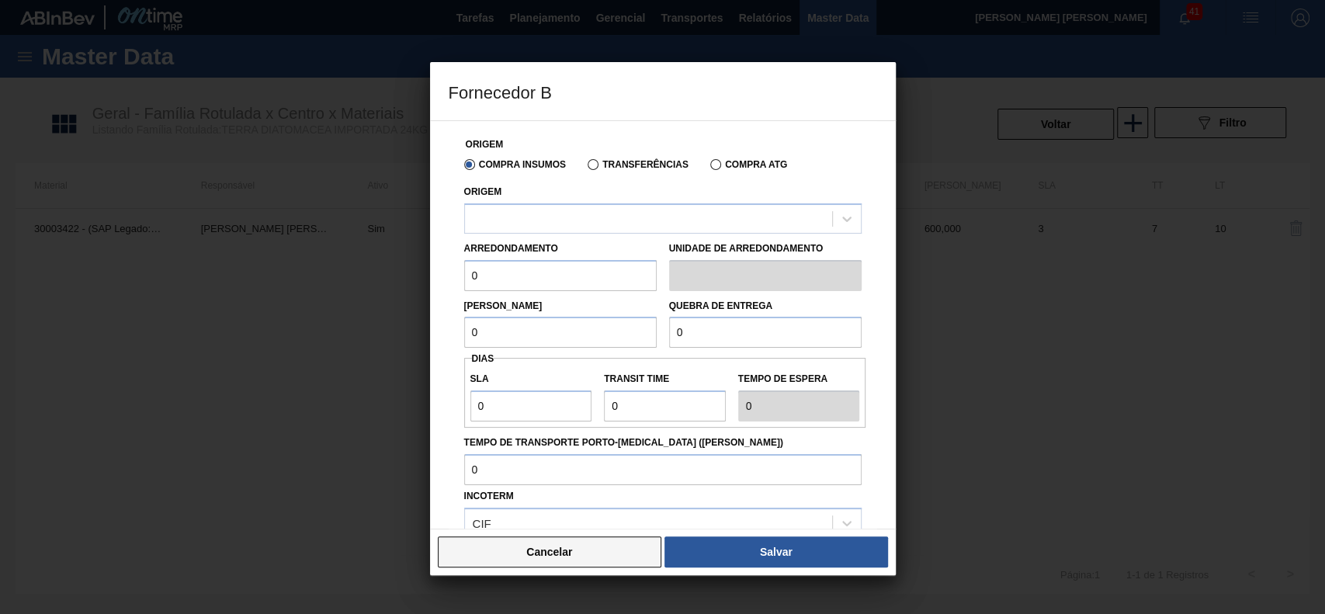
click at [583, 547] on button "Cancelar" at bounding box center [550, 551] width 224 height 31
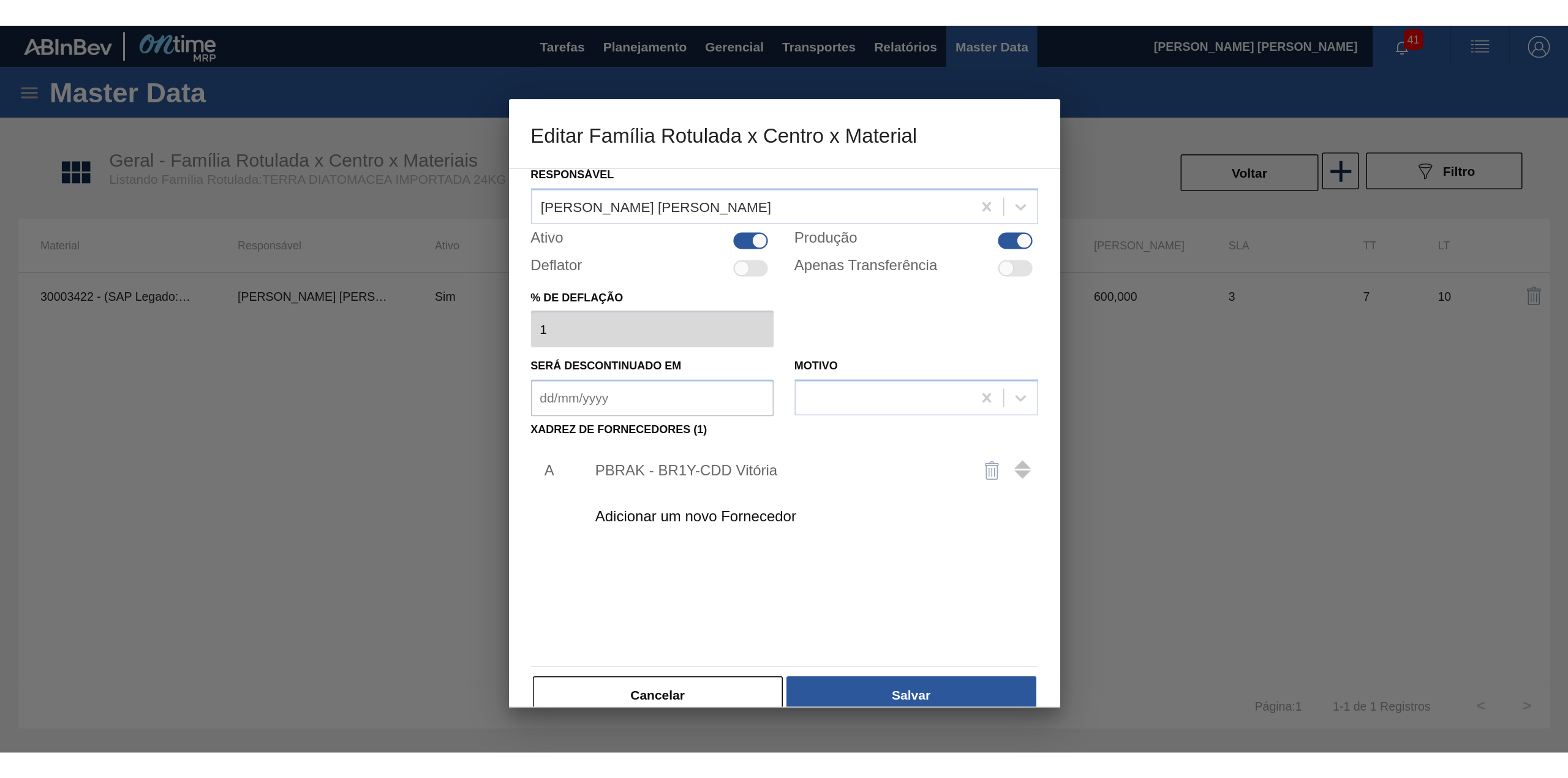
scroll to position [67, 0]
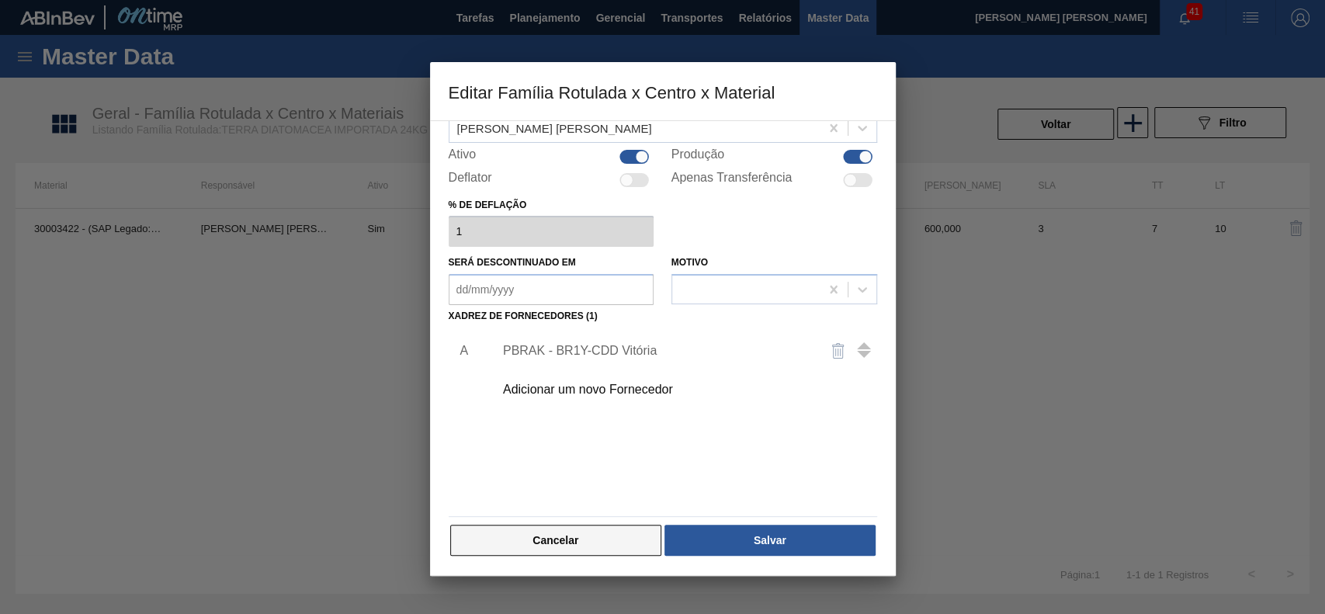
click at [582, 535] on button "Cancelar" at bounding box center [556, 540] width 212 height 31
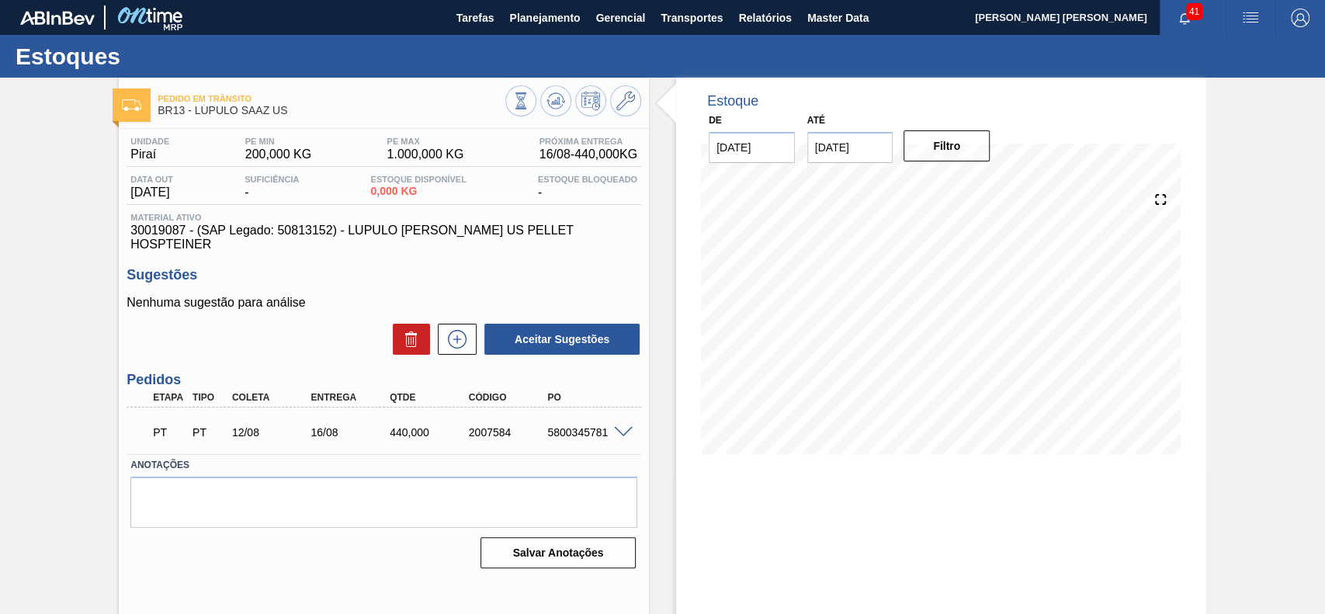
click at [549, 426] on div "5800345781" at bounding box center [587, 432] width 88 height 12
drag, startPoint x: 544, startPoint y: 419, endPoint x: 615, endPoint y: 431, distance: 71.6
click at [615, 431] on div "PT PT 12/08 16/08 440,000 2007584 5800345781" at bounding box center [380, 430] width 474 height 31
copy div "5800345781"
